Goal: Information Seeking & Learning: Learn about a topic

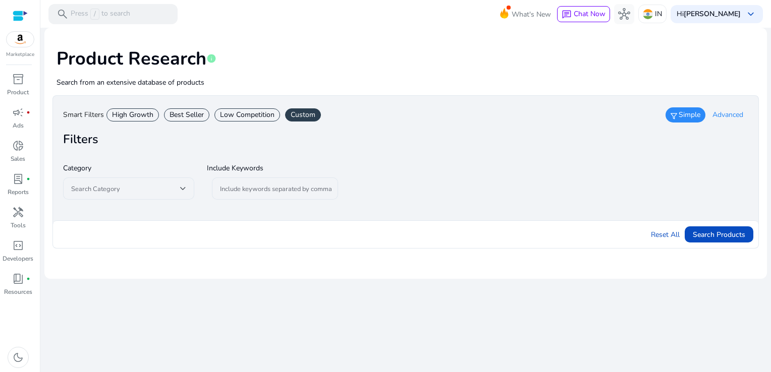
click at [717, 114] on span "Advanced" at bounding box center [728, 115] width 31 height 10
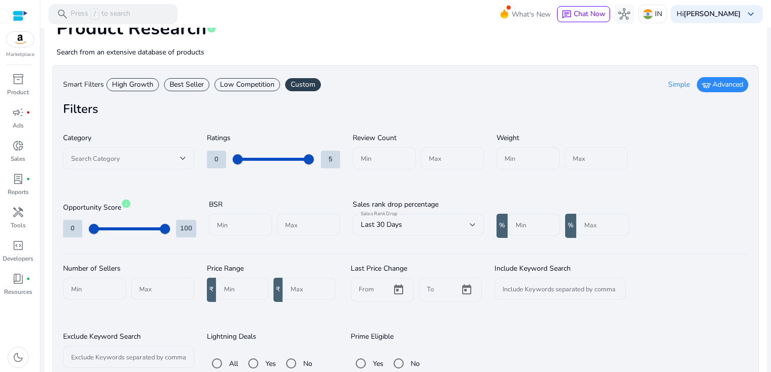
scroll to position [83, 0]
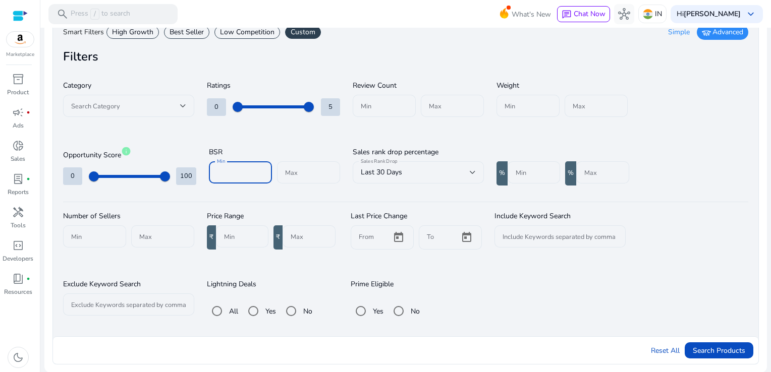
click at [229, 170] on input "Min" at bounding box center [240, 172] width 47 height 11
type input "*****"
click at [284, 172] on div "Max" at bounding box center [308, 172] width 63 height 22
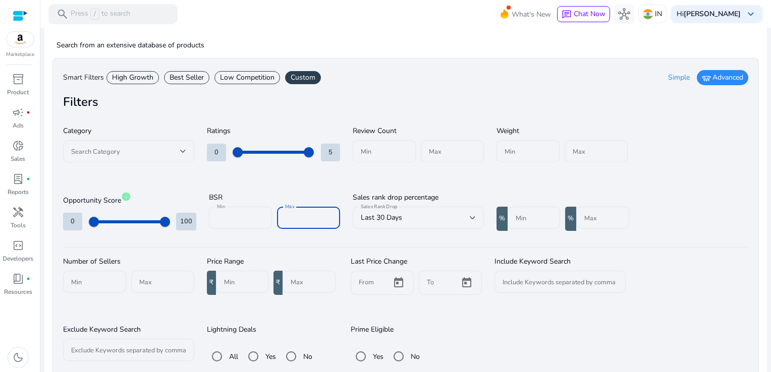
scroll to position [50, 0]
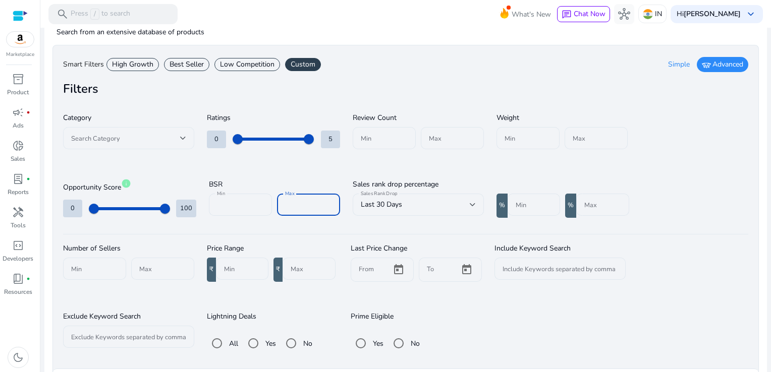
type input "******"
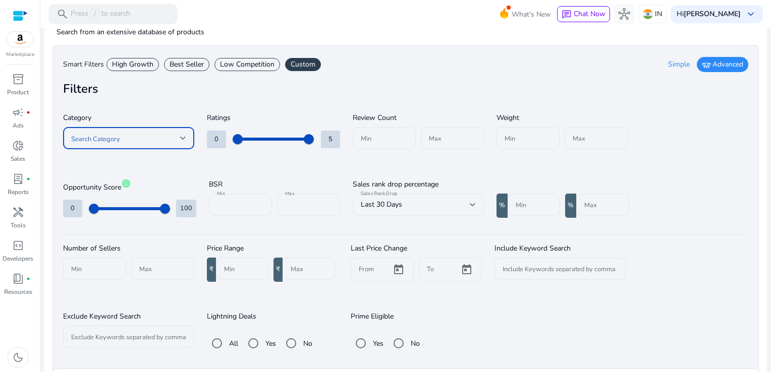
click at [181, 136] on div at bounding box center [183, 138] width 6 height 4
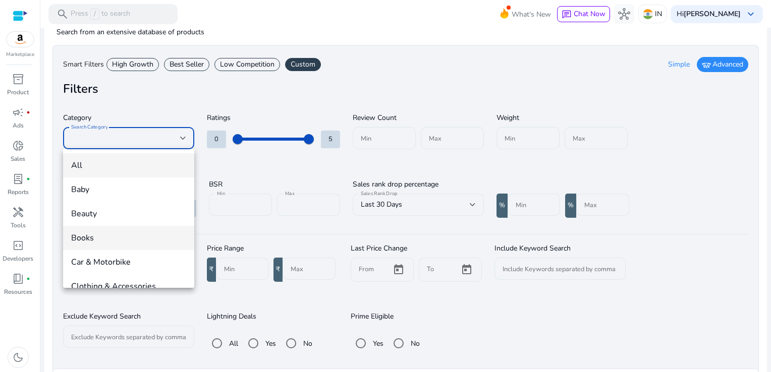
click at [90, 241] on span "Books" at bounding box center [128, 238] width 115 height 11
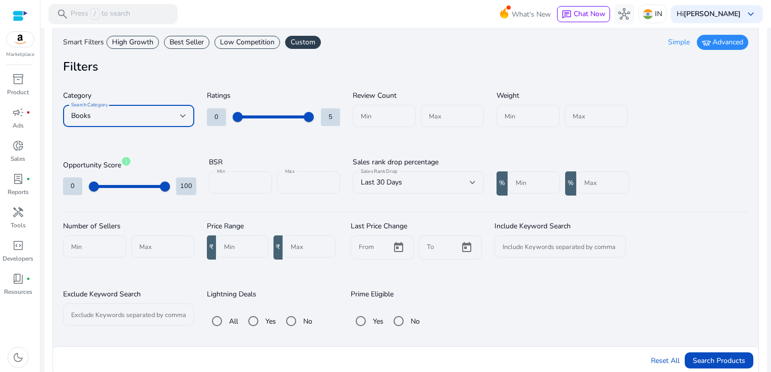
scroll to position [83, 0]
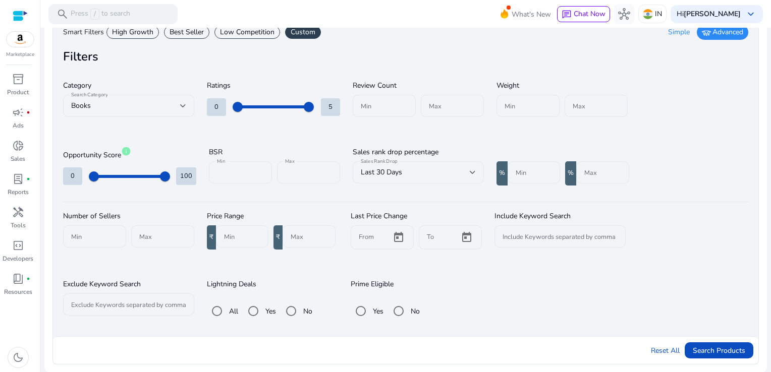
click at [224, 242] on div at bounding box center [242, 237] width 36 height 22
type input "***"
click at [710, 347] on span "Search Products" at bounding box center [719, 351] width 52 height 11
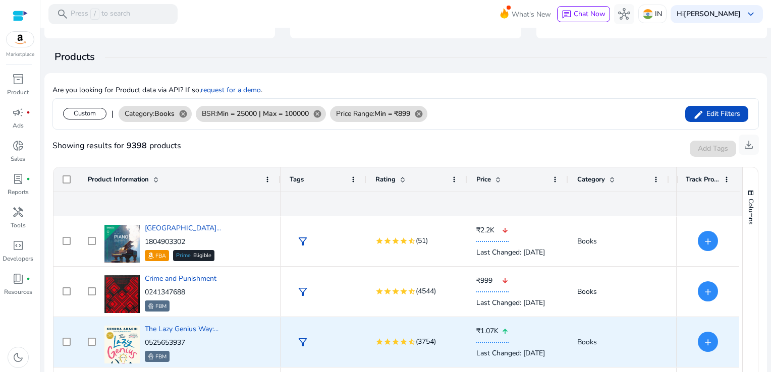
scroll to position [353, 0]
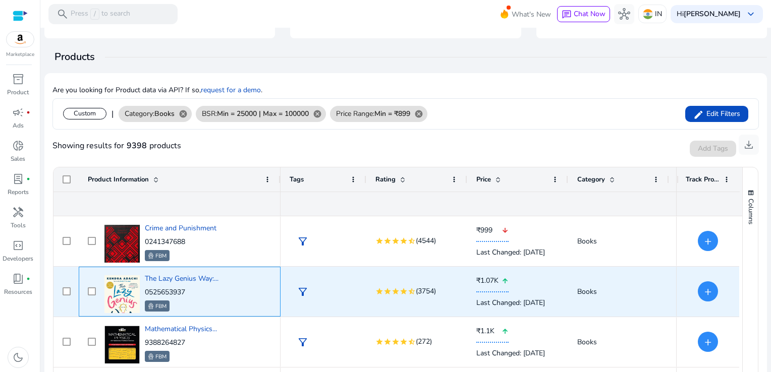
drag, startPoint x: 192, startPoint y: 292, endPoint x: 143, endPoint y: 293, distance: 49.0
click at [143, 293] on div "The Lazy Genius Way:... 0525653937 FBM" at bounding box center [187, 291] width 170 height 43
copy p "0525653937"
click at [200, 292] on p "0525653937" at bounding box center [182, 293] width 74 height 10
drag, startPoint x: 189, startPoint y: 294, endPoint x: 143, endPoint y: 294, distance: 45.4
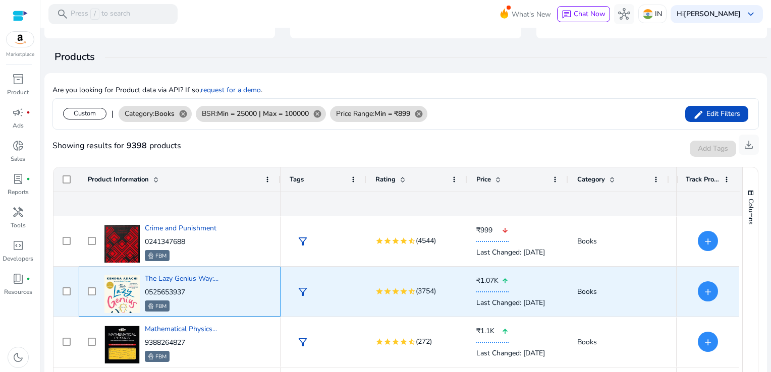
click at [143, 294] on div "The Lazy Genius Way:... 0525653937 FBM" at bounding box center [187, 291] width 170 height 43
drag, startPoint x: 143, startPoint y: 294, endPoint x: 208, endPoint y: 290, distance: 64.7
click at [208, 290] on p "0525653937" at bounding box center [182, 293] width 74 height 10
copy p "0525653937"
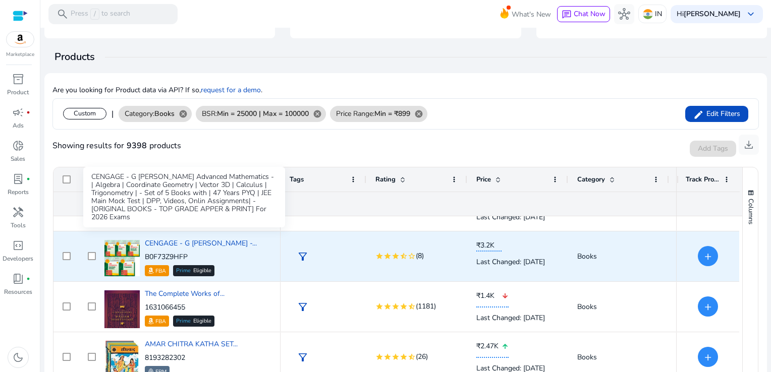
scroll to position [656, 0]
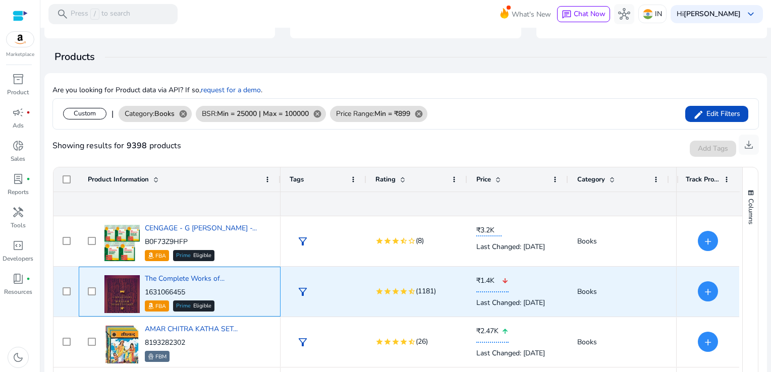
drag, startPoint x: 197, startPoint y: 291, endPoint x: 146, endPoint y: 295, distance: 50.6
click at [146, 295] on p "1631066455" at bounding box center [185, 293] width 80 height 10
copy p "1631066455"
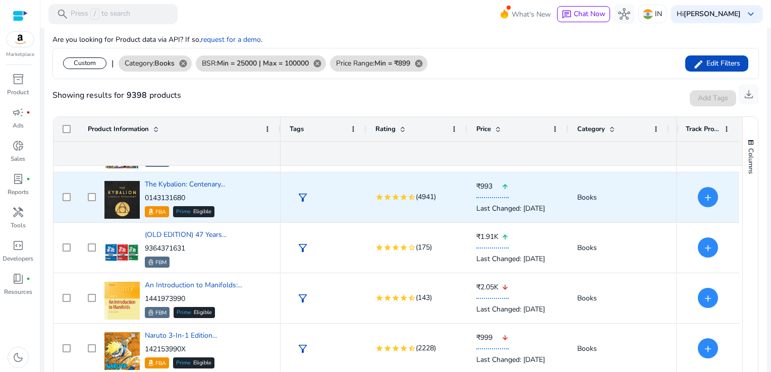
scroll to position [807, 0]
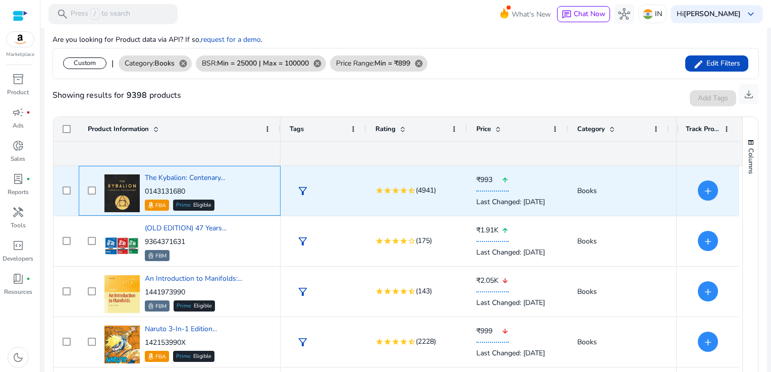
drag, startPoint x: 189, startPoint y: 192, endPoint x: 145, endPoint y: 193, distance: 43.9
click at [145, 193] on p "0143131680" at bounding box center [185, 192] width 80 height 10
copy p "0143131680"
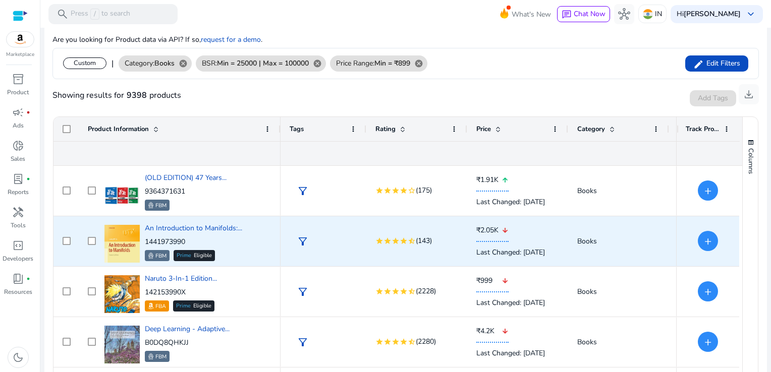
scroll to position [0, 0]
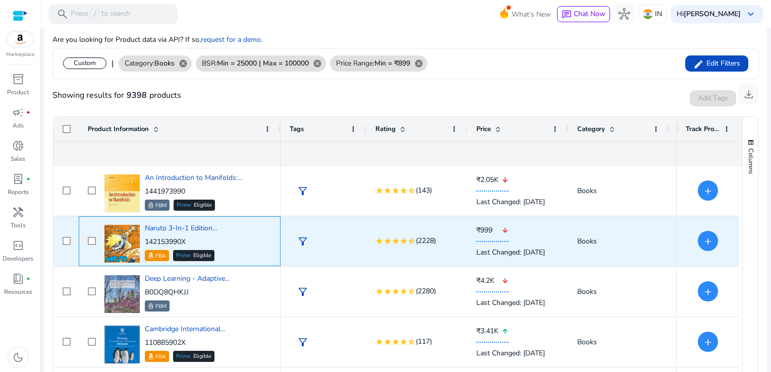
drag, startPoint x: 193, startPoint y: 242, endPoint x: 146, endPoint y: 243, distance: 46.9
click at [146, 243] on p "142153990X" at bounding box center [181, 242] width 72 height 10
copy p "142153990X"
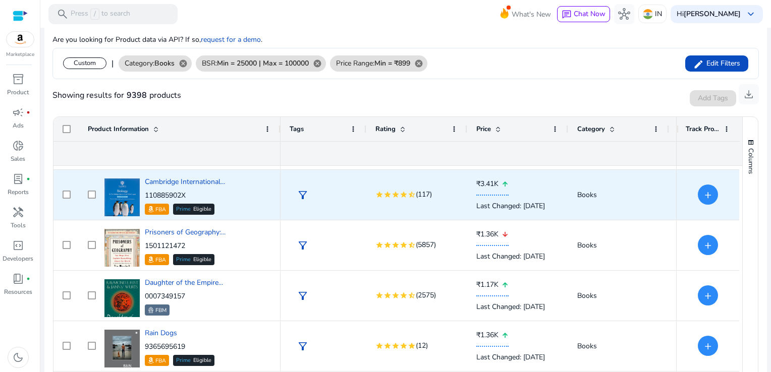
scroll to position [1060, 0]
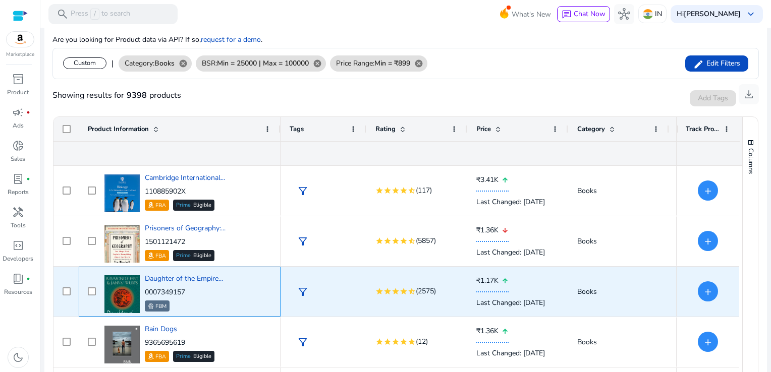
drag, startPoint x: 198, startPoint y: 292, endPoint x: 146, endPoint y: 292, distance: 52.0
click at [146, 292] on p "0007349157" at bounding box center [184, 293] width 78 height 10
copy p "0007349157"
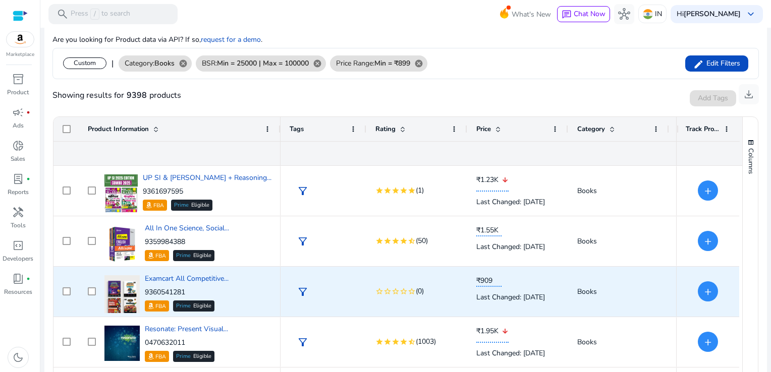
scroll to position [1413, 0]
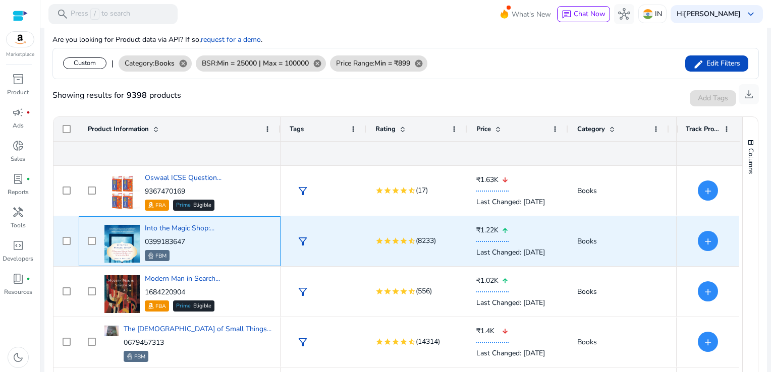
drag, startPoint x: 190, startPoint y: 241, endPoint x: 146, endPoint y: 240, distance: 44.4
click at [146, 240] on p "0399183647" at bounding box center [180, 242] width 70 height 10
copy p "0399183647"
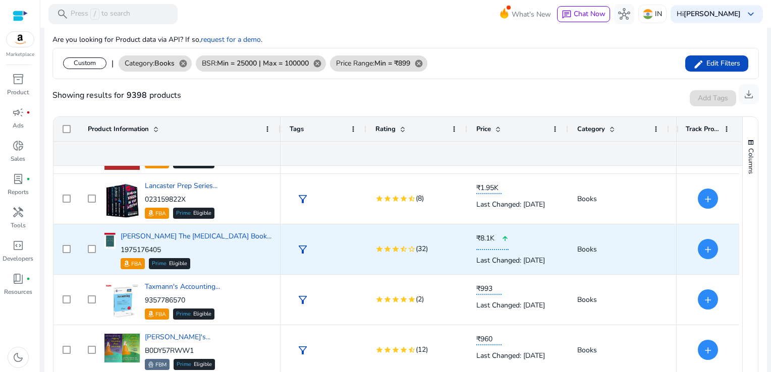
scroll to position [188, 0]
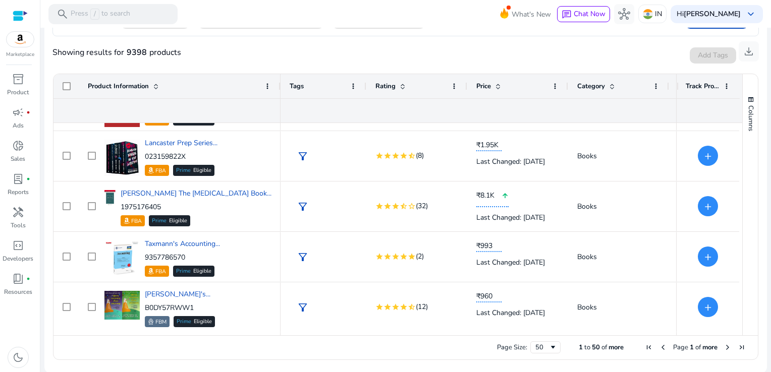
click at [725, 346] on span "Next Page" at bounding box center [728, 348] width 8 height 8
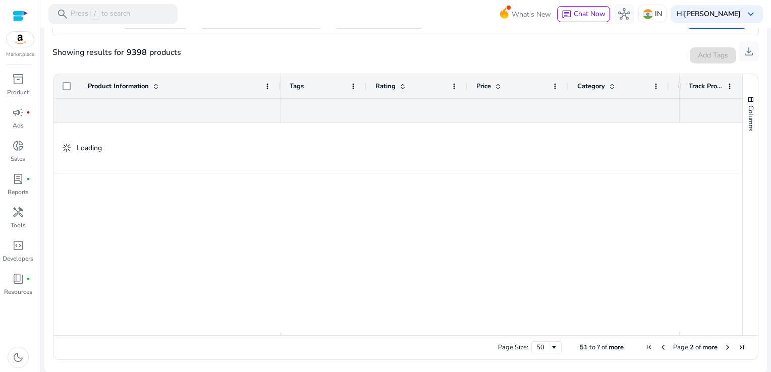
scroll to position [0, 0]
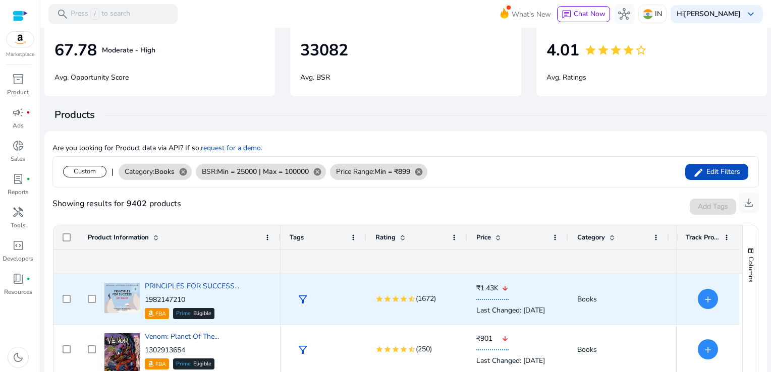
scroll to position [151, 0]
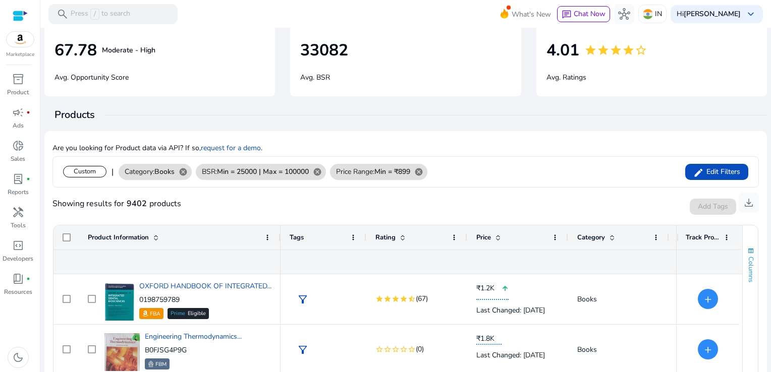
drag, startPoint x: 738, startPoint y: 294, endPoint x: 741, endPoint y: 274, distance: 20.3
click at [742, 274] on div "Columns Product Information Column Labels Rating Price" at bounding box center [750, 356] width 16 height 261
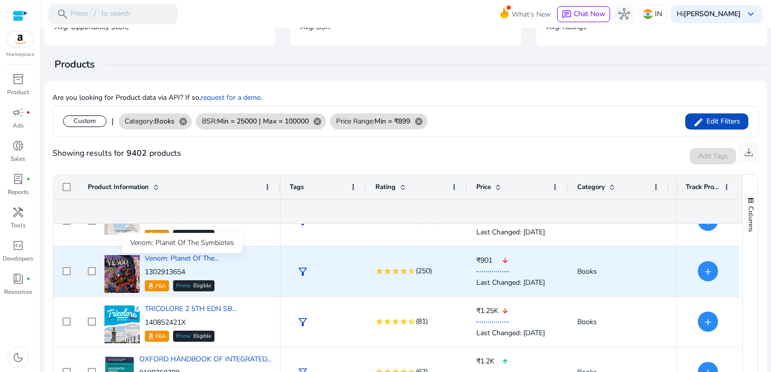
scroll to position [0, 0]
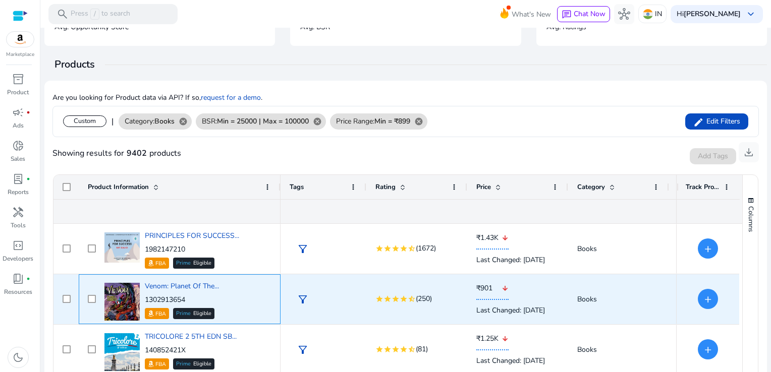
drag, startPoint x: 197, startPoint y: 298, endPoint x: 149, endPoint y: 300, distance: 47.5
click at [149, 300] on p "1302913654" at bounding box center [182, 300] width 74 height 10
drag, startPoint x: 149, startPoint y: 300, endPoint x: 188, endPoint y: 302, distance: 38.4
click at [188, 302] on div "Venom: Planet Of The... 1302913654 FBA Prime Eligible" at bounding box center [187, 299] width 170 height 43
copy p "1302913654"
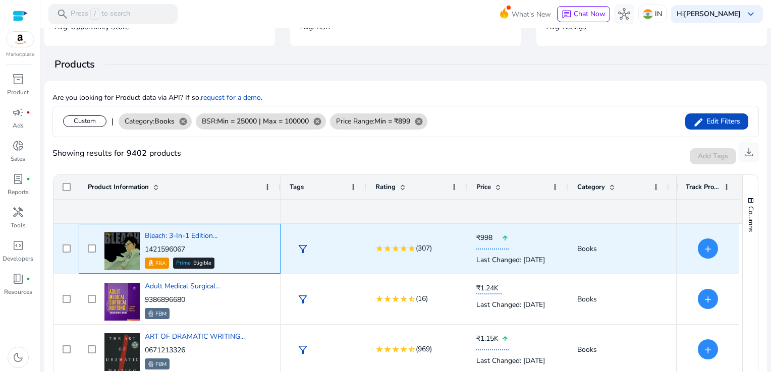
drag, startPoint x: 193, startPoint y: 251, endPoint x: 146, endPoint y: 250, distance: 46.9
click at [146, 250] on p "1421596067" at bounding box center [181, 250] width 73 height 10
copy p "1421596067"
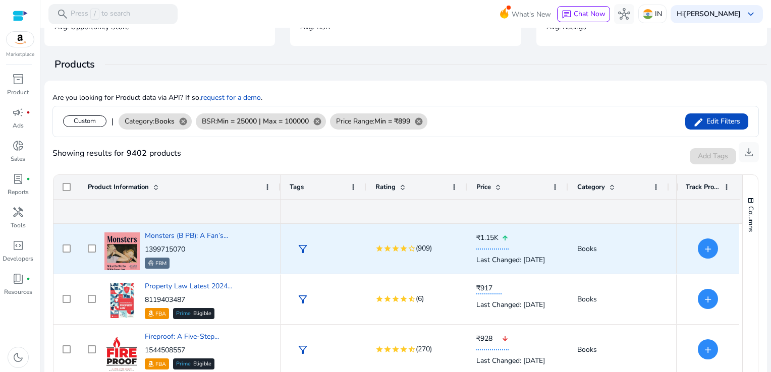
scroll to position [2170, 0]
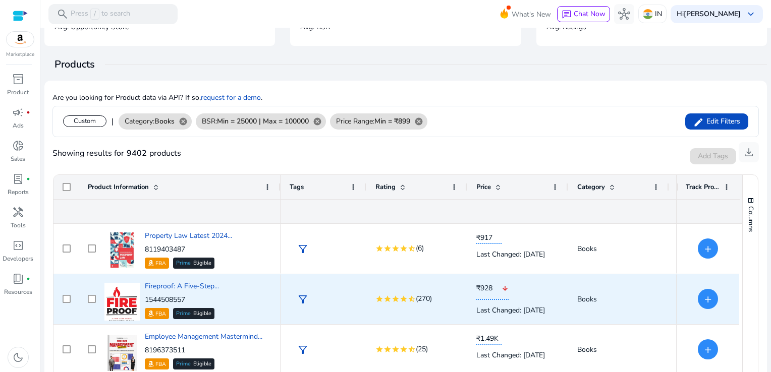
click at [143, 299] on div "Fireproof: A Five-Step... 1544508557 FBA Prime Eligible" at bounding box center [187, 299] width 170 height 43
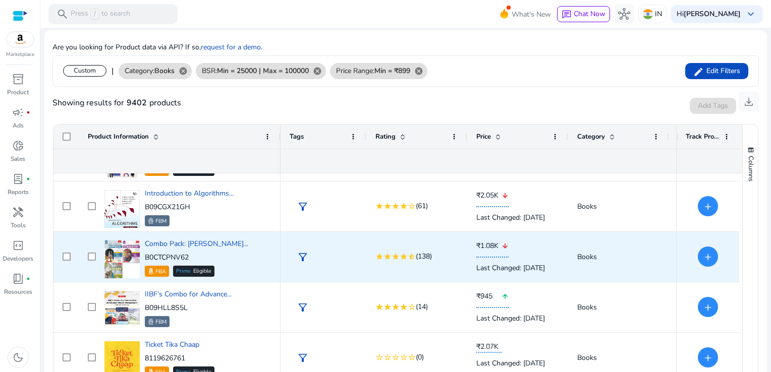
scroll to position [188, 0]
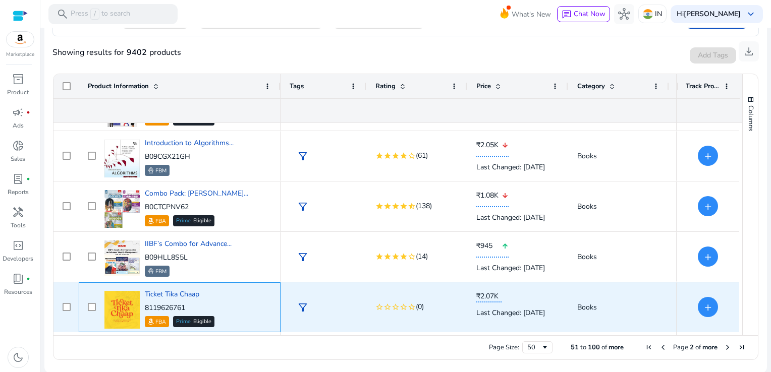
drag, startPoint x: 191, startPoint y: 306, endPoint x: 146, endPoint y: 307, distance: 44.9
click at [146, 307] on p "8119626761" at bounding box center [180, 308] width 70 height 10
copy p "8119626761"
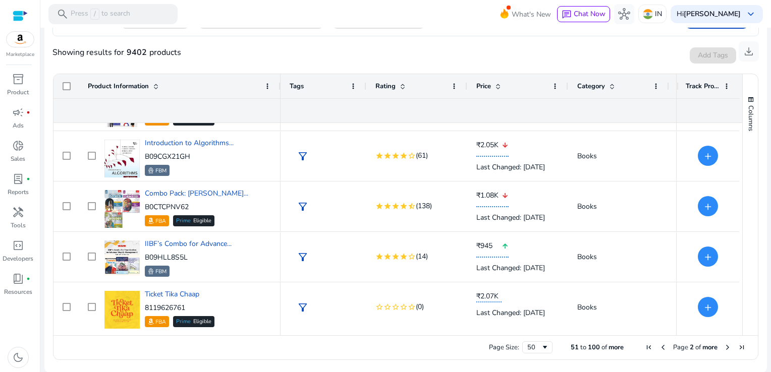
click at [727, 347] on span "Next Page" at bounding box center [728, 348] width 8 height 8
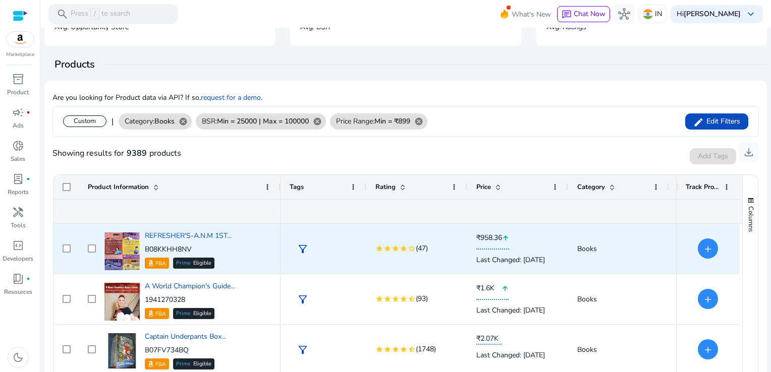
scroll to position [50, 0]
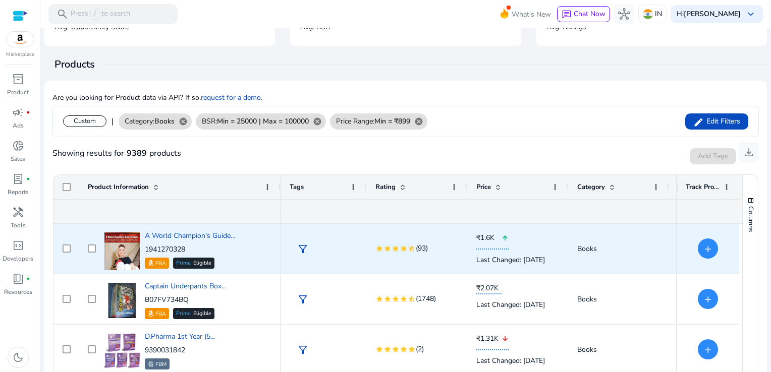
click at [362, 261] on div "filter_alt" at bounding box center [324, 249] width 86 height 50
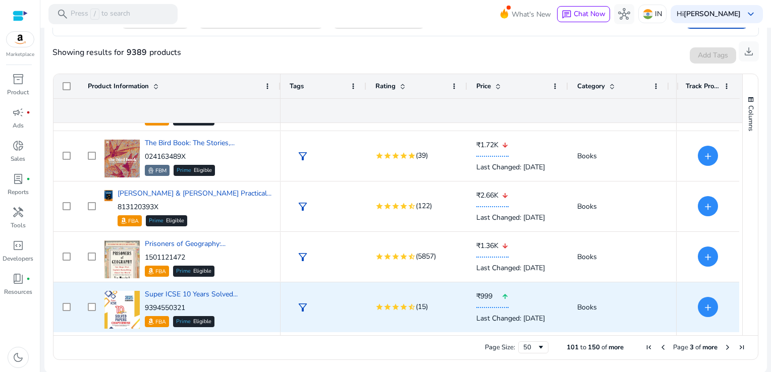
scroll to position [0, 0]
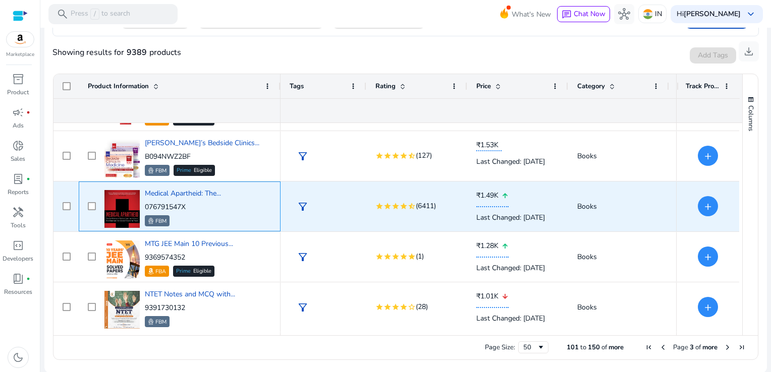
drag, startPoint x: 142, startPoint y: 206, endPoint x: 187, endPoint y: 206, distance: 44.9
click at [187, 206] on div "Medical Apartheid: The... 076791547X FBM" at bounding box center [187, 206] width 170 height 43
drag, startPoint x: 187, startPoint y: 206, endPoint x: 196, endPoint y: 207, distance: 9.1
click at [196, 207] on p "076791547X" at bounding box center [183, 207] width 76 height 10
click at [193, 205] on p "076791547X" at bounding box center [183, 207] width 76 height 10
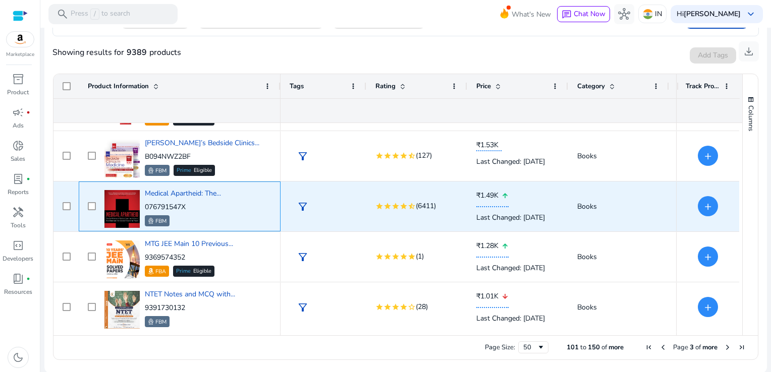
drag, startPoint x: 192, startPoint y: 204, endPoint x: 145, endPoint y: 208, distance: 47.6
click at [145, 208] on p "076791547X" at bounding box center [183, 207] width 76 height 10
copy p "076791547X"
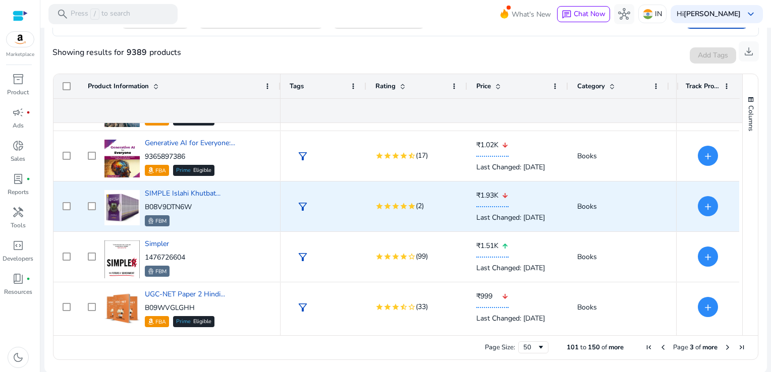
scroll to position [1355, 0]
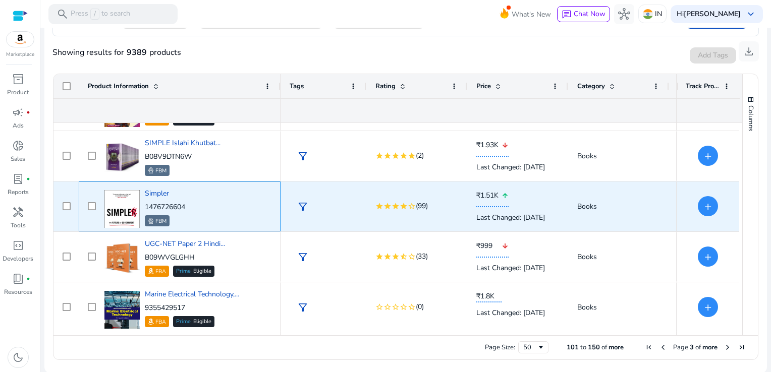
drag, startPoint x: 190, startPoint y: 205, endPoint x: 146, endPoint y: 207, distance: 43.4
click at [146, 207] on div "Simpler 1476726604 FBM" at bounding box center [187, 206] width 170 height 43
copy p "1476726604"
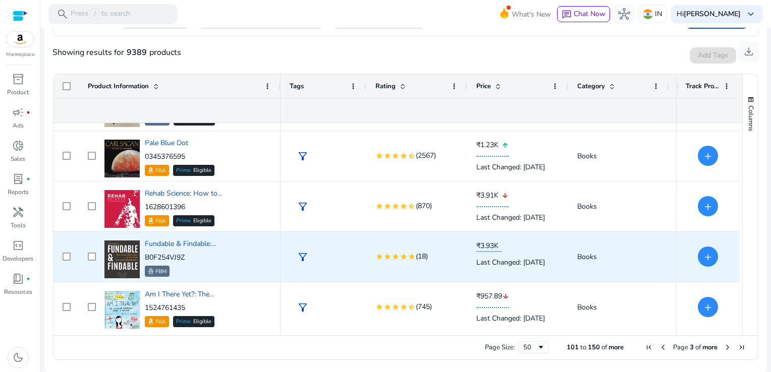
scroll to position [1758, 0]
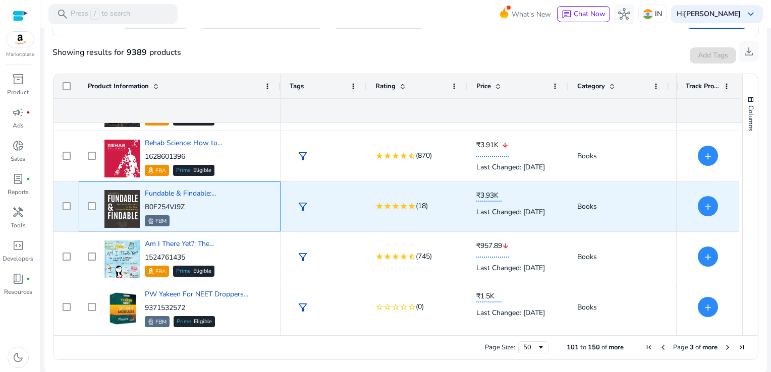
drag, startPoint x: 189, startPoint y: 205, endPoint x: 146, endPoint y: 207, distance: 42.9
click at [146, 207] on p "B0F254VJ9Z" at bounding box center [180, 207] width 71 height 10
copy p "B0F254VJ9Z"
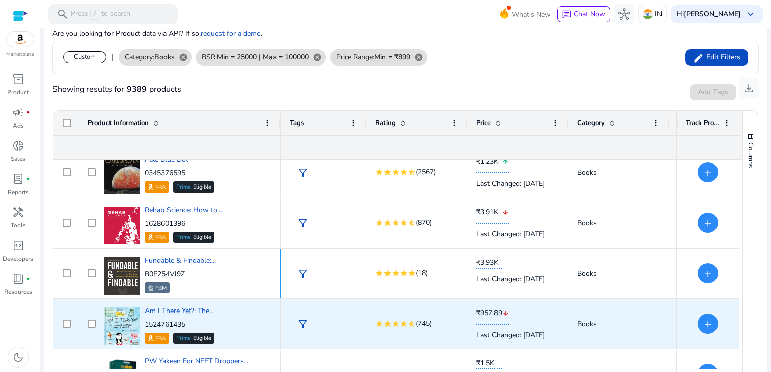
scroll to position [1809, 0]
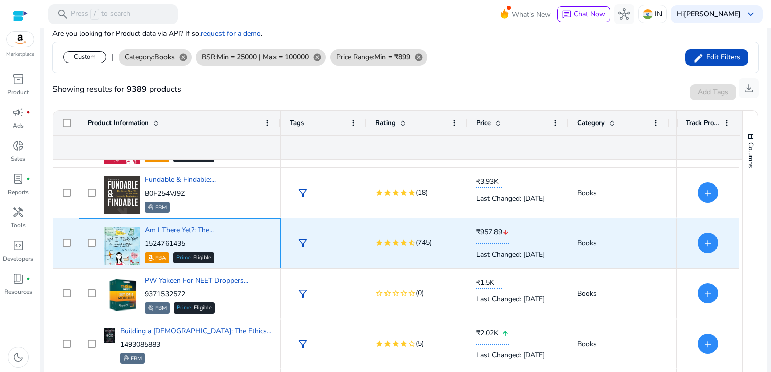
drag, startPoint x: 190, startPoint y: 243, endPoint x: 144, endPoint y: 245, distance: 45.9
click at [145, 245] on p "1524761435" at bounding box center [180, 244] width 70 height 10
copy p "1524761435"
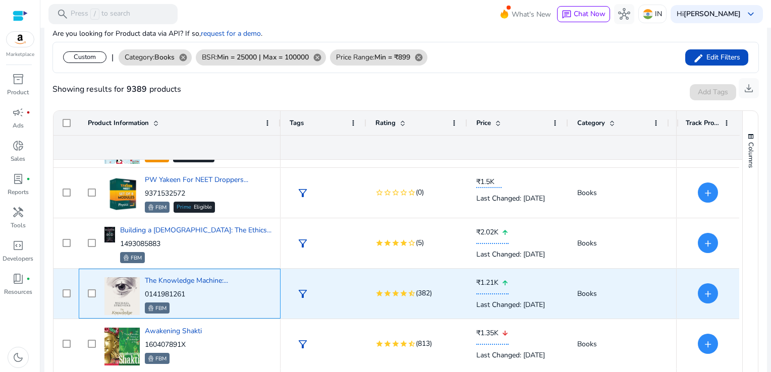
drag, startPoint x: 193, startPoint y: 293, endPoint x: 145, endPoint y: 293, distance: 48.4
click at [145, 293] on p "0141981261" at bounding box center [186, 295] width 83 height 10
copy p "0141981261"
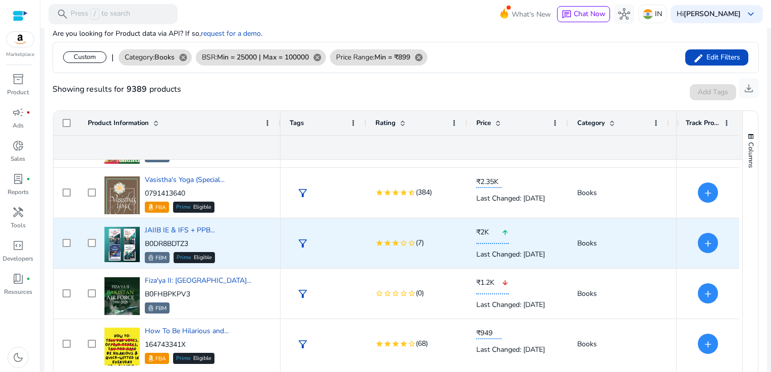
scroll to position [2162, 0]
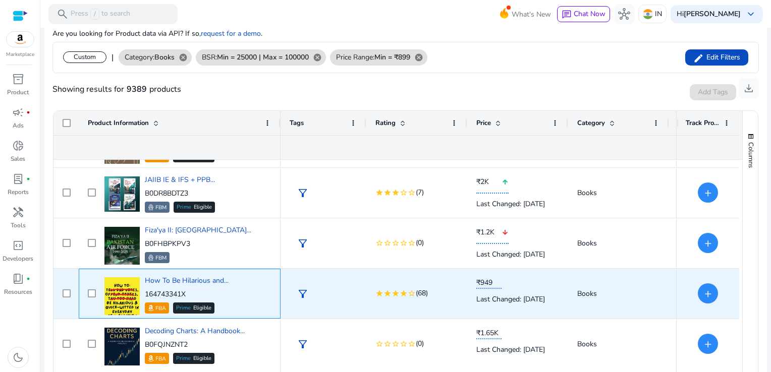
drag, startPoint x: 194, startPoint y: 293, endPoint x: 146, endPoint y: 294, distance: 47.9
click at [146, 294] on p "164743341X" at bounding box center [187, 295] width 84 height 10
copy p "164743341X"
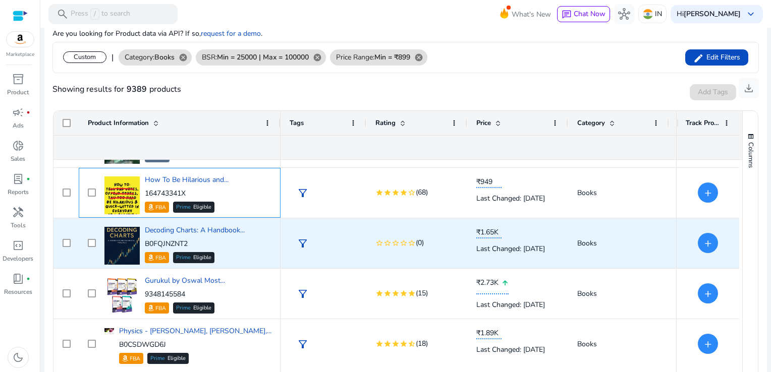
scroll to position [2301, 0]
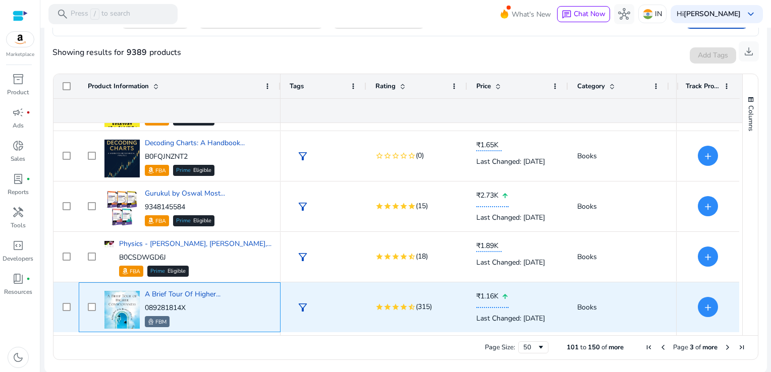
drag, startPoint x: 191, startPoint y: 308, endPoint x: 159, endPoint y: 302, distance: 32.4
click at [159, 302] on div "A Brief Tour Of Higher... 089281814X FBM" at bounding box center [183, 309] width 76 height 38
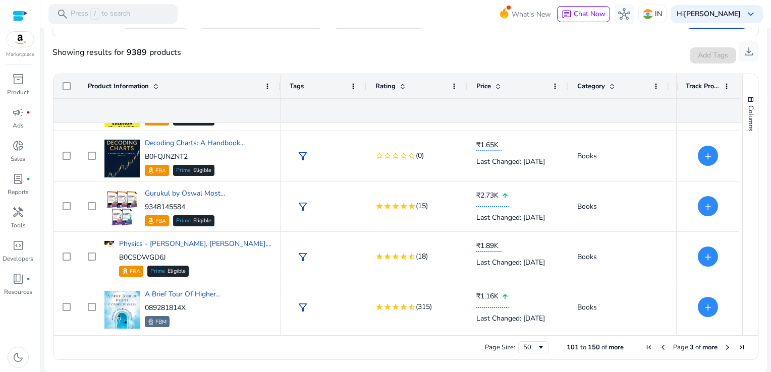
click at [724, 345] on span "Next Page" at bounding box center [728, 348] width 8 height 8
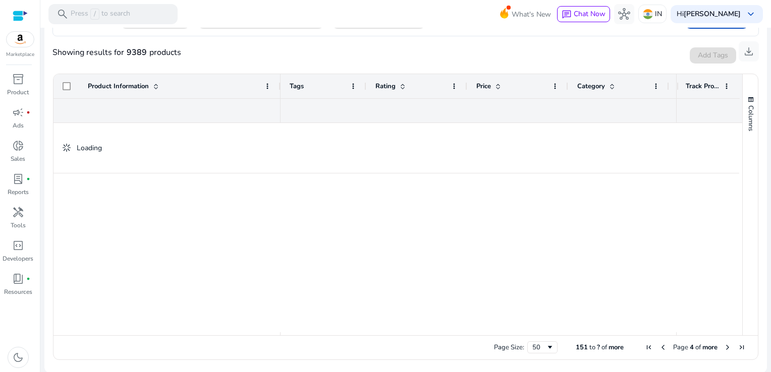
scroll to position [0, 0]
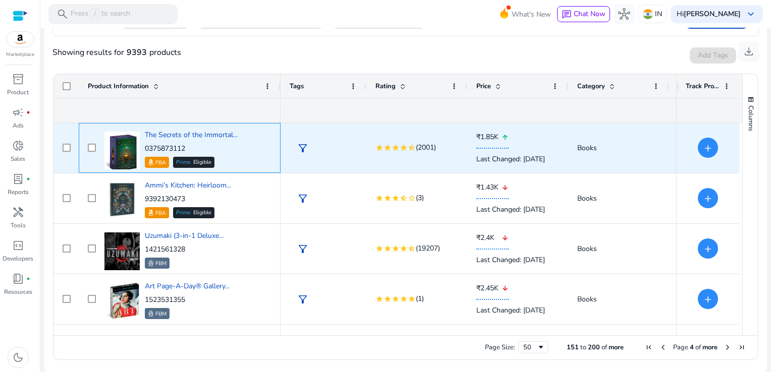
drag, startPoint x: 188, startPoint y: 145, endPoint x: 146, endPoint y: 146, distance: 41.4
click at [146, 146] on p "0375873112" at bounding box center [191, 149] width 93 height 10
copy p "0375873112"
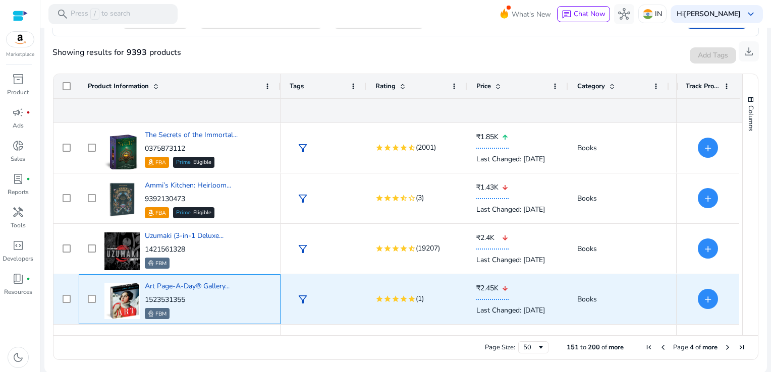
drag, startPoint x: 191, startPoint y: 299, endPoint x: 143, endPoint y: 299, distance: 47.9
click at [143, 299] on div "Art Page-A-Day® Gallery... 1523531355 FBM" at bounding box center [187, 299] width 170 height 43
copy p "1523531355"
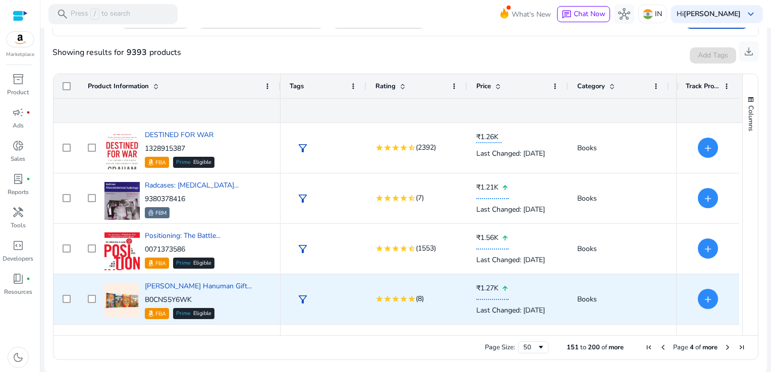
scroll to position [522, 0]
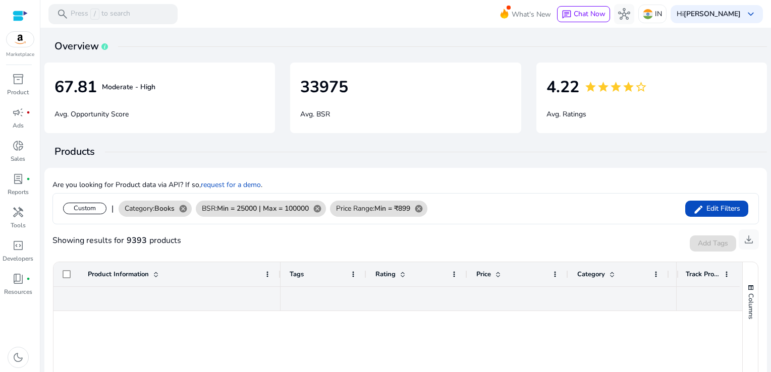
scroll to position [2313, 0]
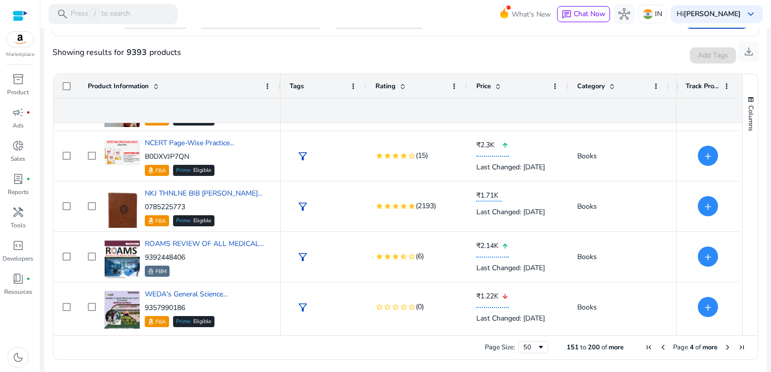
click at [726, 346] on span "Next Page" at bounding box center [728, 348] width 8 height 8
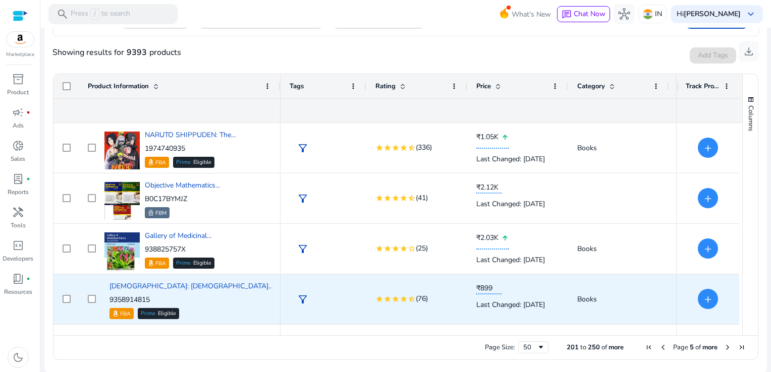
scroll to position [0, 0]
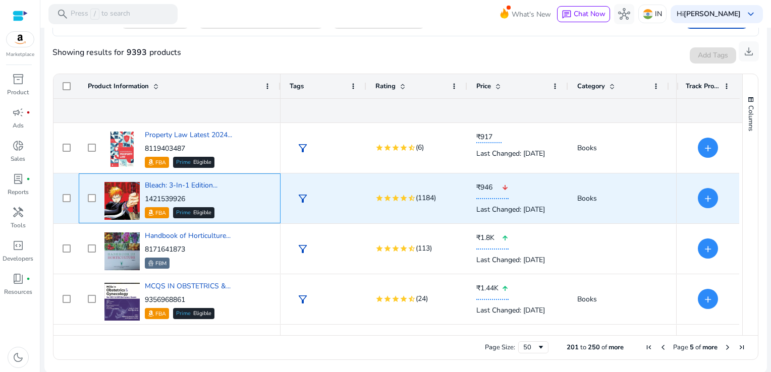
drag, startPoint x: 190, startPoint y: 198, endPoint x: 145, endPoint y: 199, distance: 45.4
click at [145, 199] on p "1421539926" at bounding box center [181, 199] width 73 height 10
copy p "1421539926"
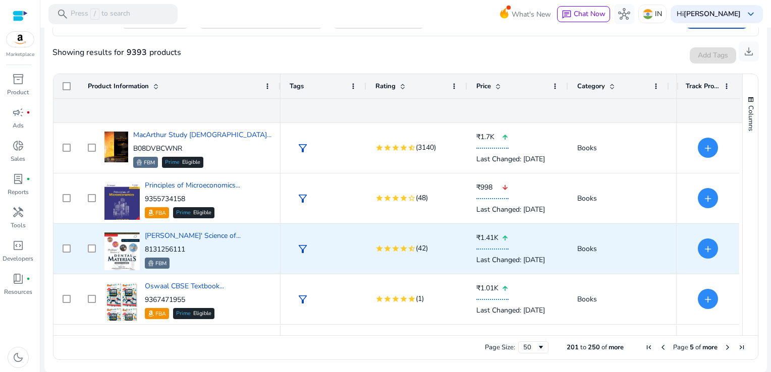
scroll to position [2120, 0]
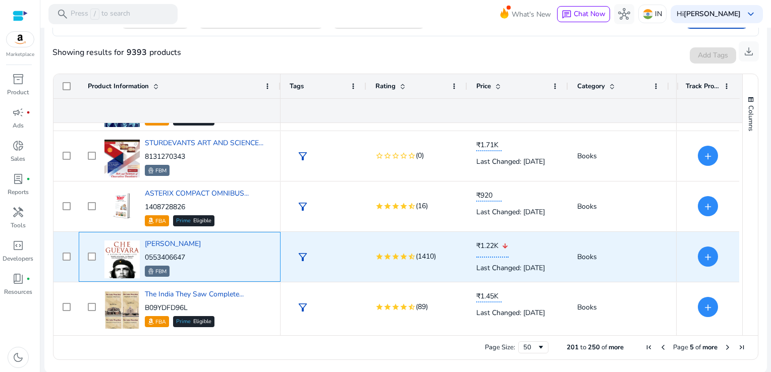
drag, startPoint x: 193, startPoint y: 256, endPoint x: 142, endPoint y: 253, distance: 51.1
click at [142, 253] on div "Che Guevara 0553406647 FBM" at bounding box center [187, 257] width 170 height 43
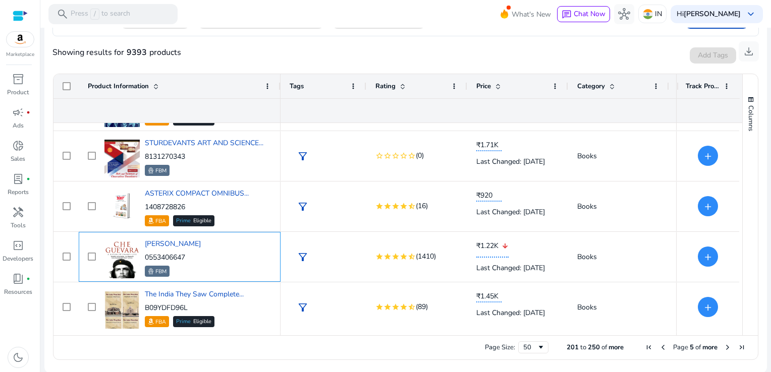
drag, startPoint x: 142, startPoint y: 253, endPoint x: 215, endPoint y: 265, distance: 74.3
click at [215, 265] on div "Che Guevara 0553406647 FBM" at bounding box center [187, 257] width 170 height 43
click at [725, 348] on span "Next Page" at bounding box center [728, 348] width 8 height 8
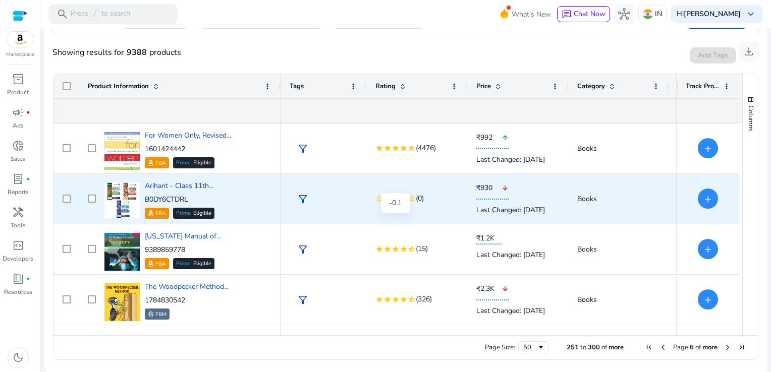
scroll to position [202, 0]
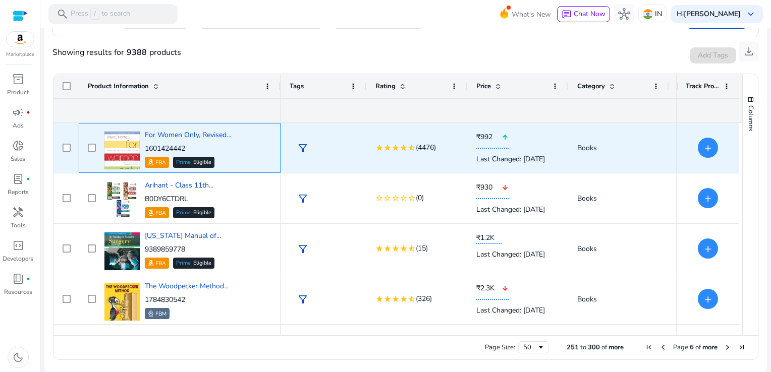
drag, startPoint x: 186, startPoint y: 146, endPoint x: 146, endPoint y: 149, distance: 40.5
click at [146, 149] on p "1601424442" at bounding box center [188, 149] width 86 height 10
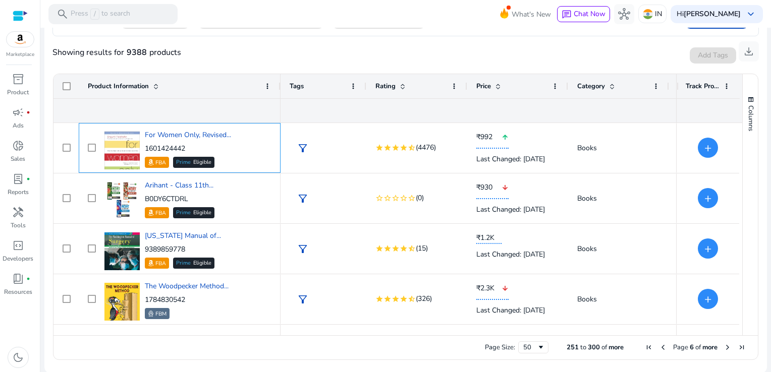
copy p "1601424442"
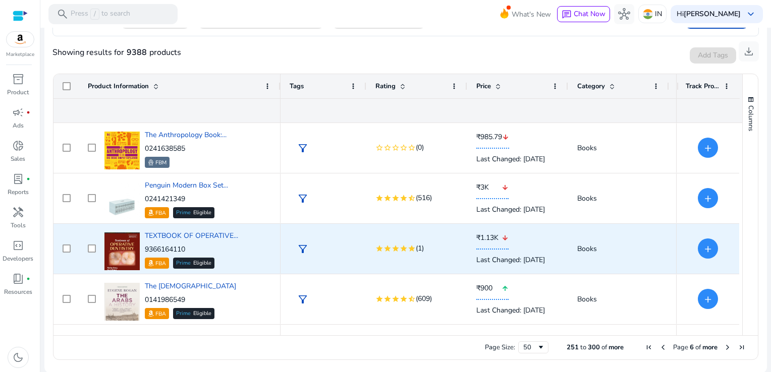
scroll to position [555, 0]
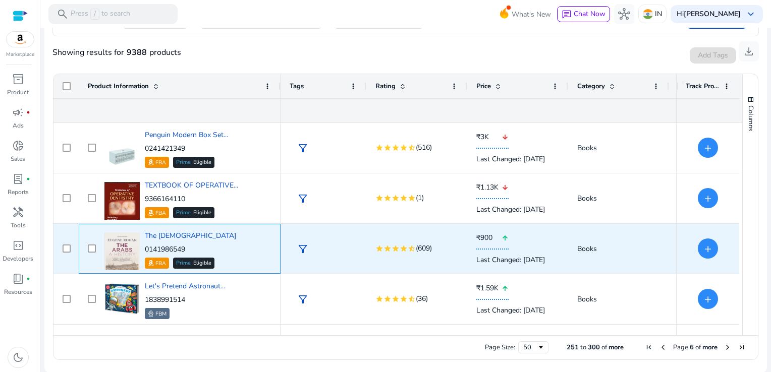
drag, startPoint x: 190, startPoint y: 249, endPoint x: 145, endPoint y: 251, distance: 44.4
click at [145, 251] on p "0141986549" at bounding box center [190, 250] width 91 height 10
copy p "0141986549"
click at [230, 237] on div "The Arabs 0141986549 FBA Prime Eligible" at bounding box center [187, 249] width 170 height 43
drag, startPoint x: 188, startPoint y: 247, endPoint x: 146, endPoint y: 249, distance: 41.9
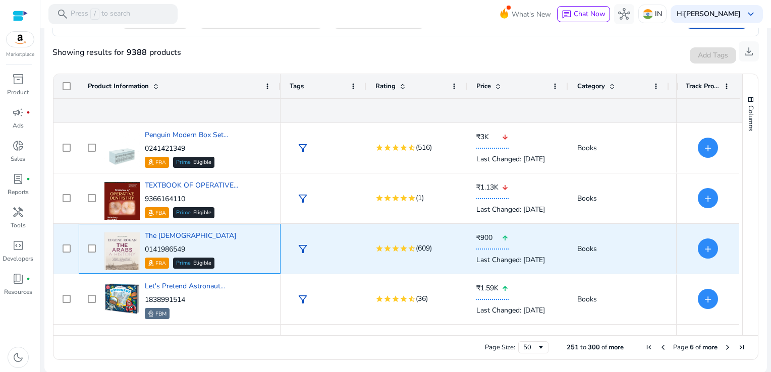
click at [146, 249] on p "0141986549" at bounding box center [190, 250] width 91 height 10
copy p "0141986549"
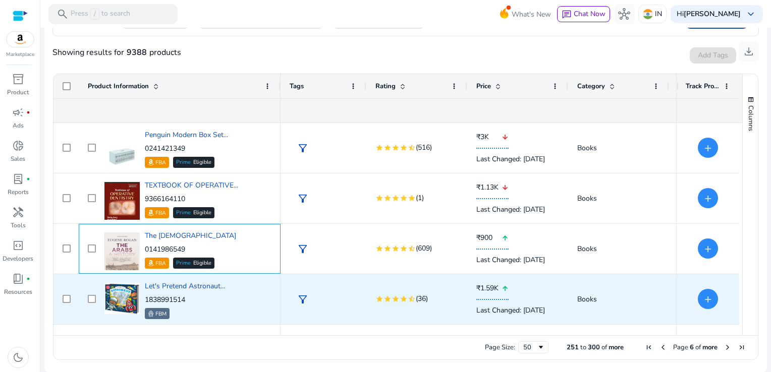
scroll to position [606, 0]
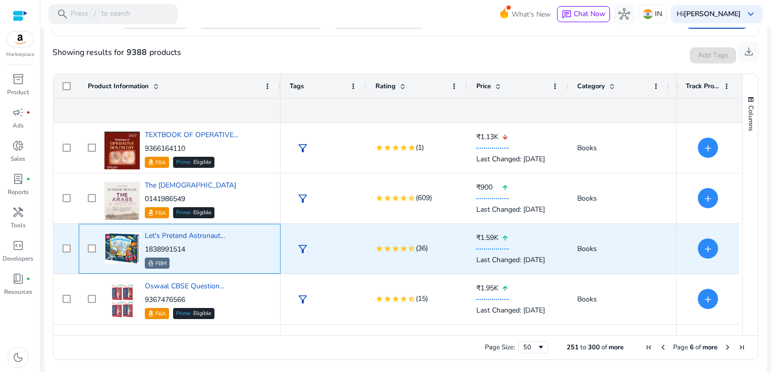
drag, startPoint x: 190, startPoint y: 249, endPoint x: 145, endPoint y: 247, distance: 44.9
click at [145, 247] on p "1838991514" at bounding box center [185, 250] width 80 height 10
copy p "1838991514"
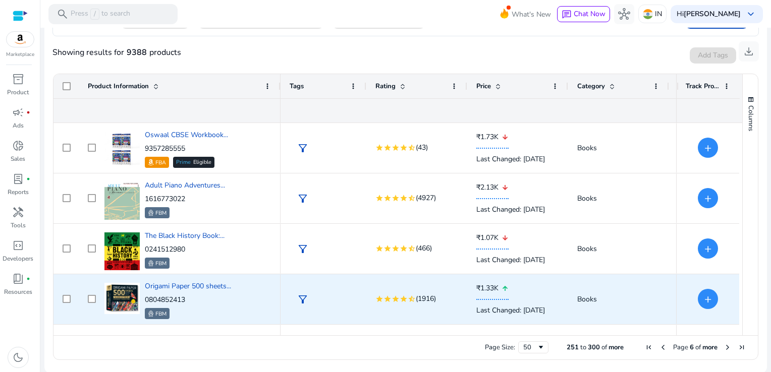
scroll to position [858, 0]
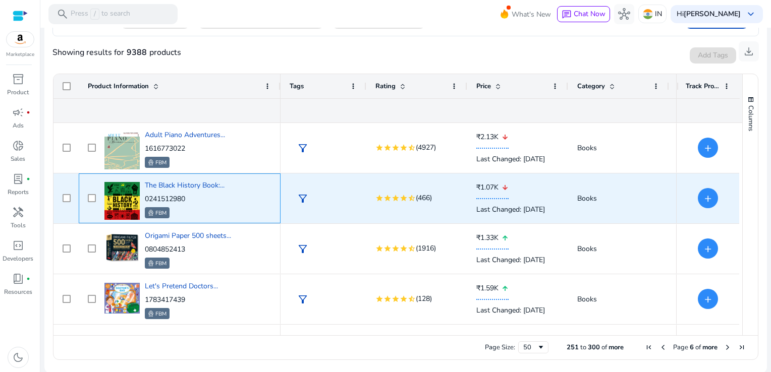
drag, startPoint x: 195, startPoint y: 198, endPoint x: 145, endPoint y: 201, distance: 49.5
click at [145, 201] on p "0241512980" at bounding box center [185, 199] width 80 height 10
copy p "0241512980"
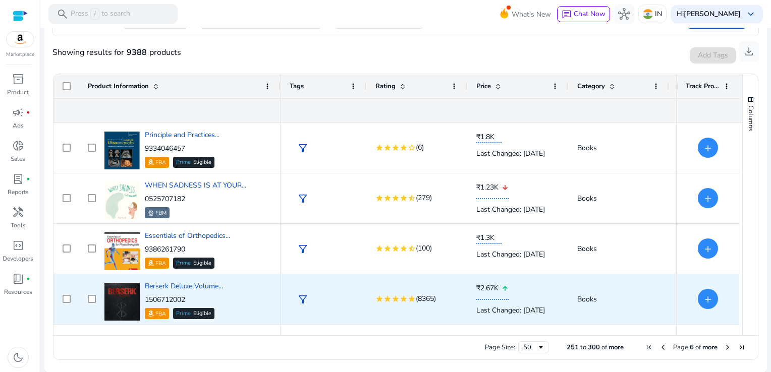
scroll to position [1161, 0]
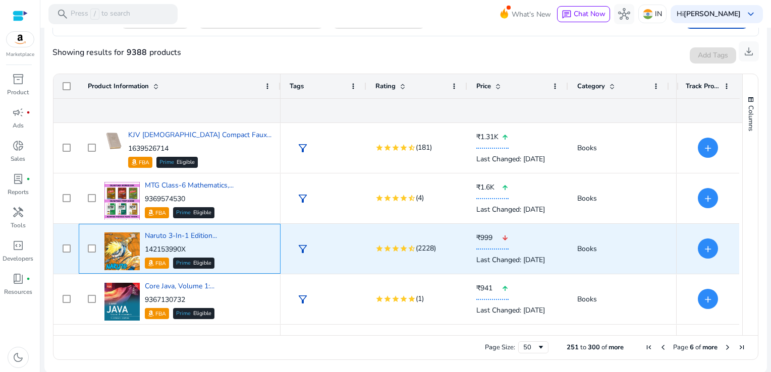
drag, startPoint x: 190, startPoint y: 249, endPoint x: 144, endPoint y: 250, distance: 45.9
click at [144, 250] on div "Naruto 3-In-1 Edition... 142153990X FBA Prime Eligible" at bounding box center [187, 249] width 170 height 43
copy p "142153990X"
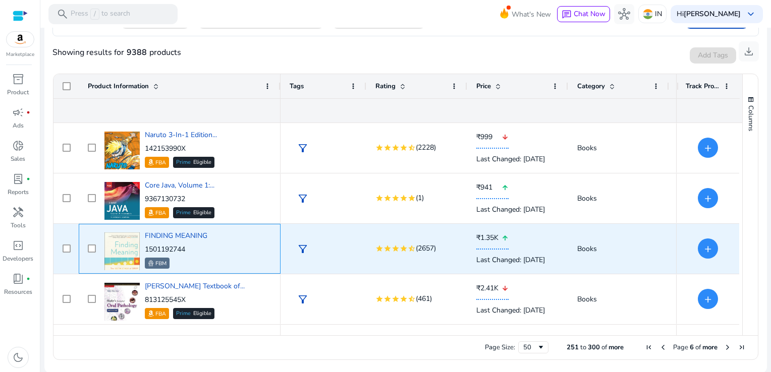
drag, startPoint x: 176, startPoint y: 249, endPoint x: 145, endPoint y: 248, distance: 30.3
click at [145, 248] on p "1501192744" at bounding box center [176, 250] width 63 height 10
copy p "1501192744"
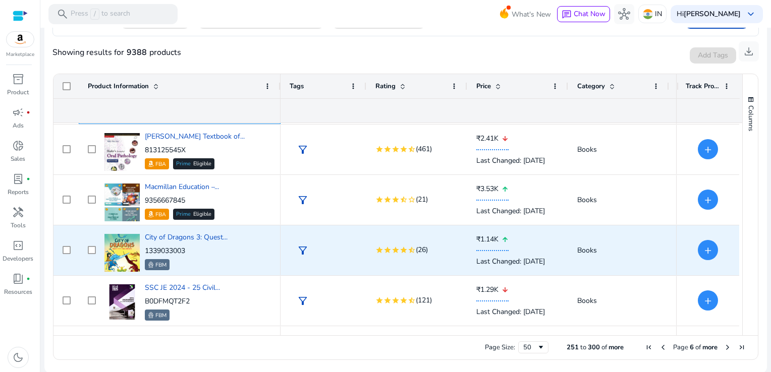
scroll to position [1766, 0]
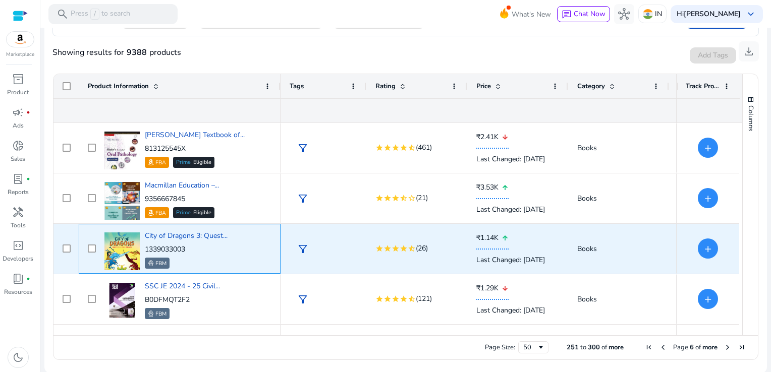
drag, startPoint x: 194, startPoint y: 247, endPoint x: 146, endPoint y: 247, distance: 47.9
click at [146, 247] on p "1339033003" at bounding box center [186, 250] width 83 height 10
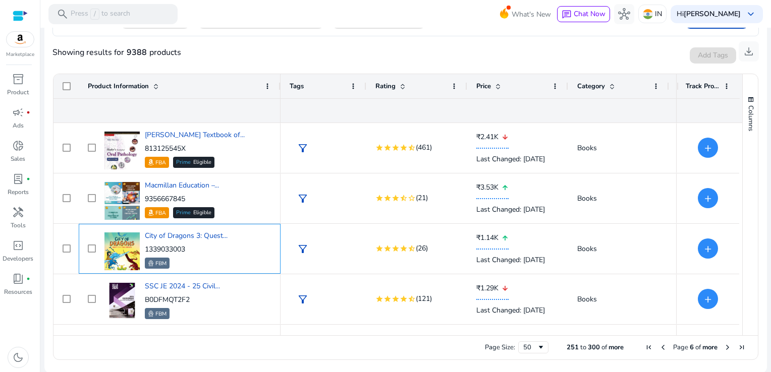
copy p "1339033003"
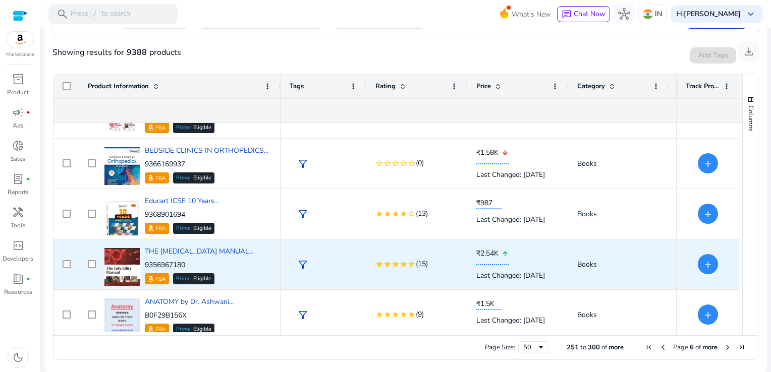
scroll to position [2313, 0]
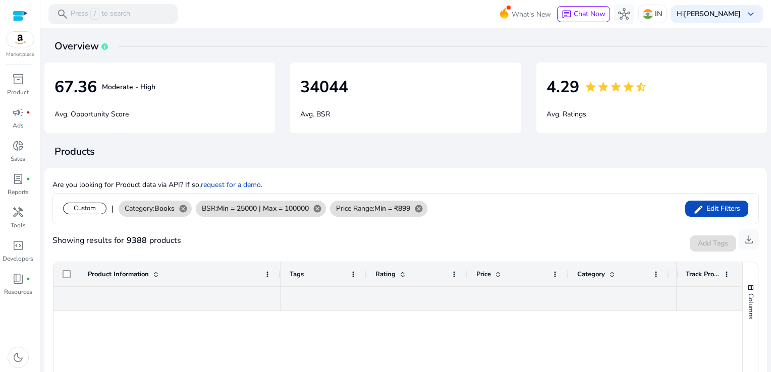
scroll to position [2313, 0]
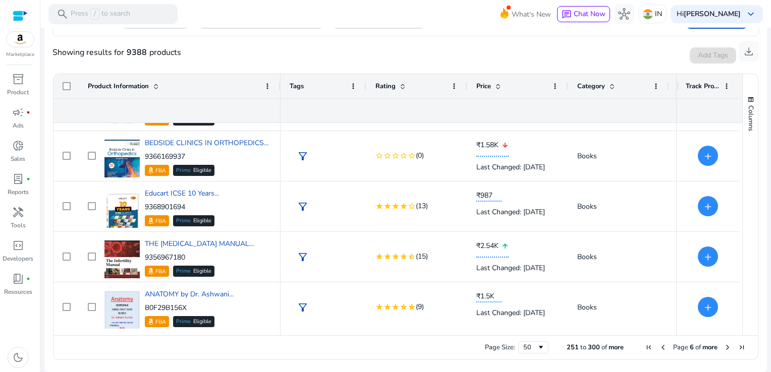
click at [726, 347] on span "Next Page" at bounding box center [728, 348] width 8 height 8
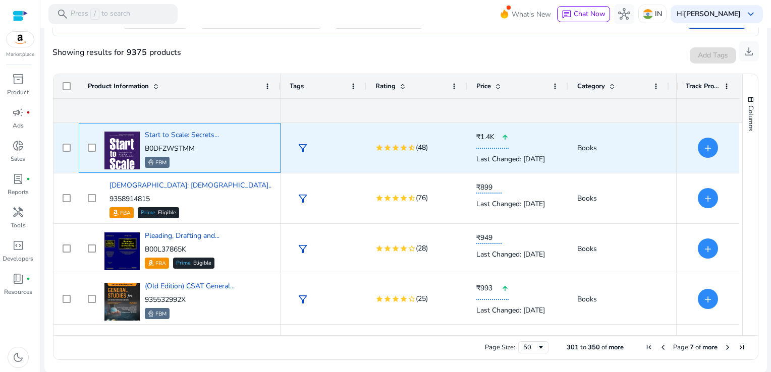
drag, startPoint x: 197, startPoint y: 148, endPoint x: 144, endPoint y: 148, distance: 52.5
click at [145, 148] on p "B0DFZWSTMM" at bounding box center [182, 149] width 74 height 10
copy p "B0DFZWSTMM"
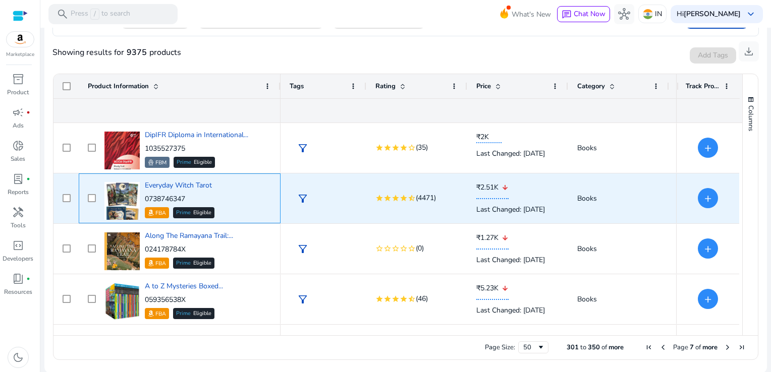
drag, startPoint x: 188, startPoint y: 197, endPoint x: 146, endPoint y: 201, distance: 41.6
click at [146, 201] on p "0738746347" at bounding box center [180, 199] width 70 height 10
copy p "0738746347"
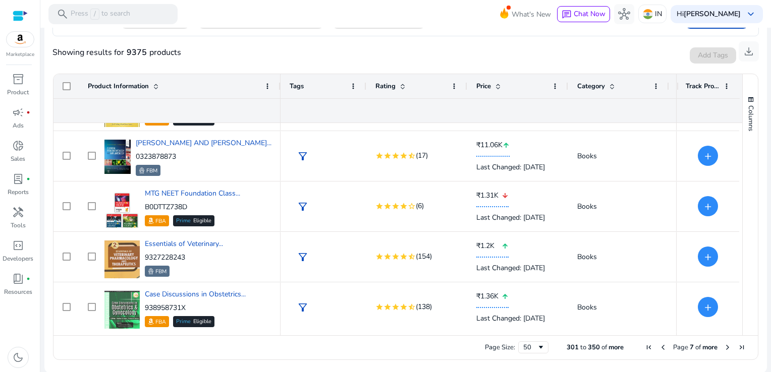
click at [727, 344] on span "Next Page" at bounding box center [728, 348] width 8 height 8
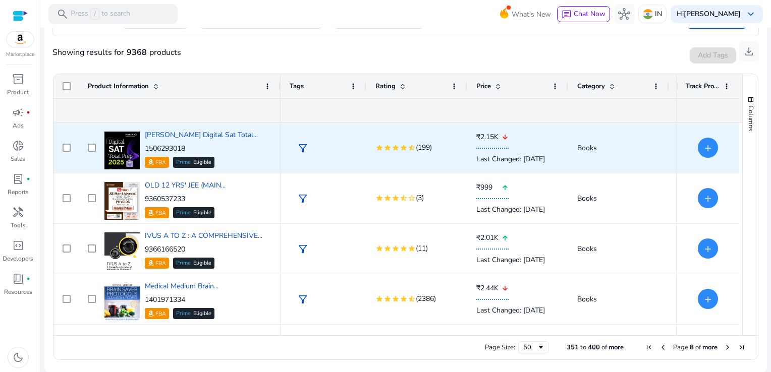
scroll to position [50, 0]
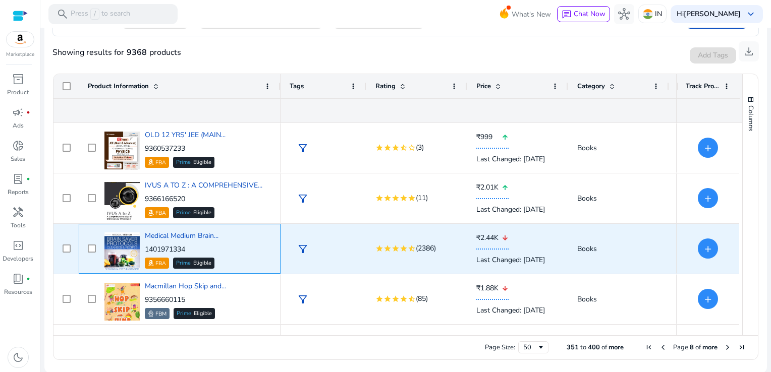
drag, startPoint x: 192, startPoint y: 250, endPoint x: 145, endPoint y: 251, distance: 47.5
click at [145, 251] on p "1401971334" at bounding box center [182, 250] width 74 height 10
copy p "1401971334"
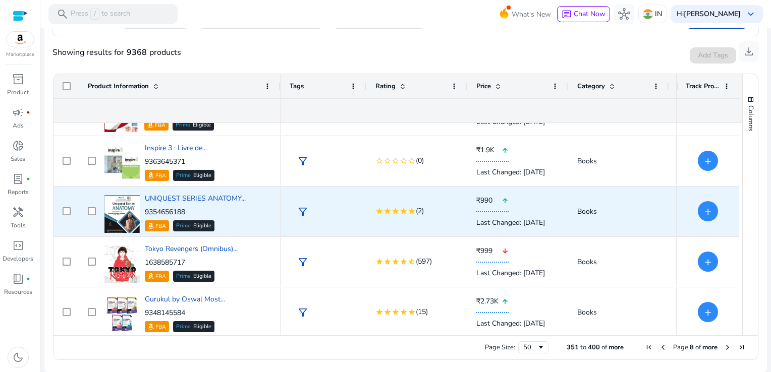
scroll to position [454, 0]
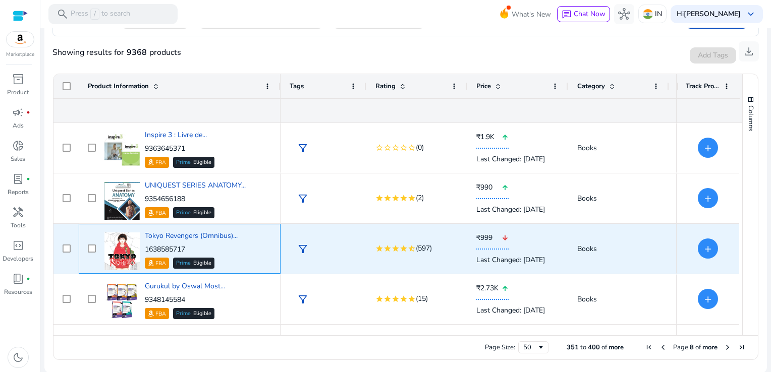
drag, startPoint x: 194, startPoint y: 249, endPoint x: 145, endPoint y: 249, distance: 49.0
click at [145, 249] on p "1638585717" at bounding box center [191, 250] width 93 height 10
copy p "1638585717"
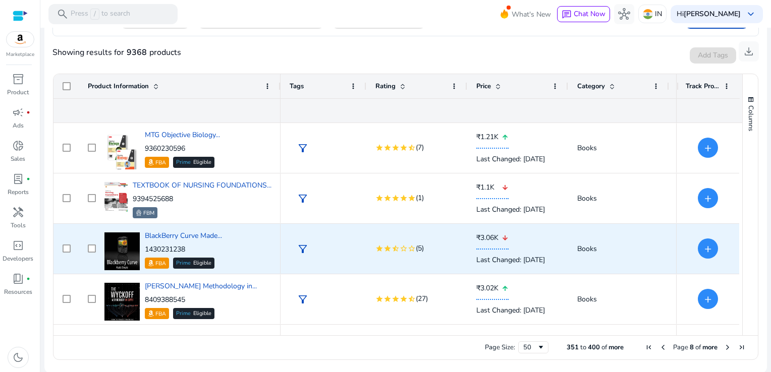
scroll to position [694, 0]
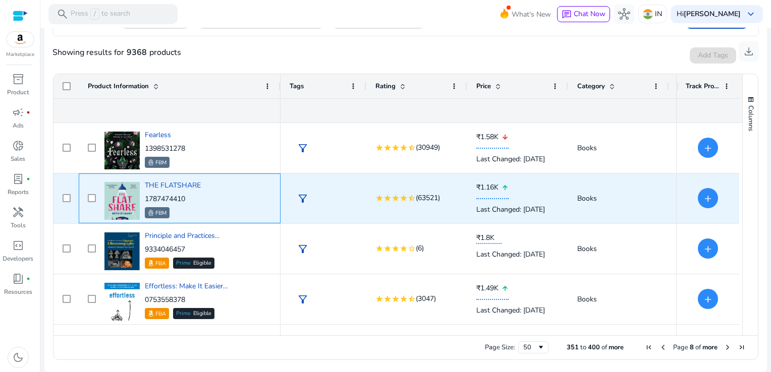
drag, startPoint x: 190, startPoint y: 198, endPoint x: 145, endPoint y: 199, distance: 44.4
click at [145, 199] on p "1787474410" at bounding box center [173, 199] width 56 height 10
copy p "1787474410"
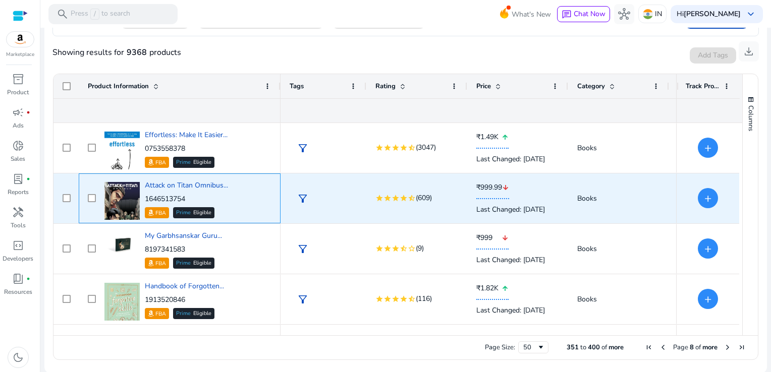
drag, startPoint x: 193, startPoint y: 201, endPoint x: 144, endPoint y: 202, distance: 49.0
click at [145, 202] on p "1646513754" at bounding box center [186, 199] width 83 height 10
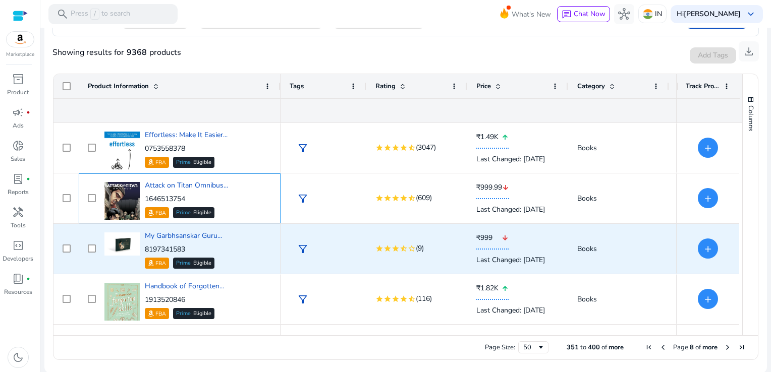
copy p "1646513754"
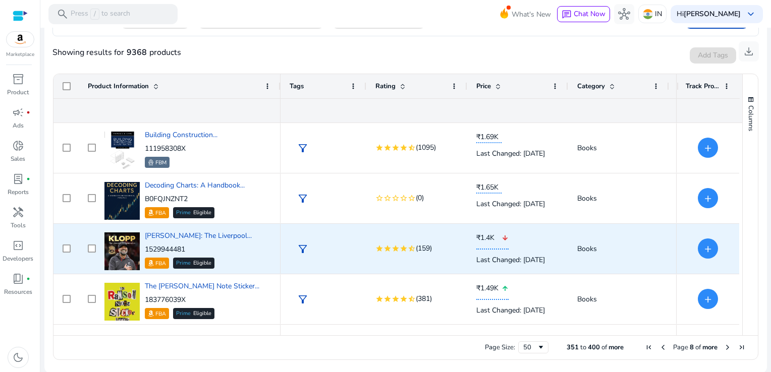
scroll to position [1464, 0]
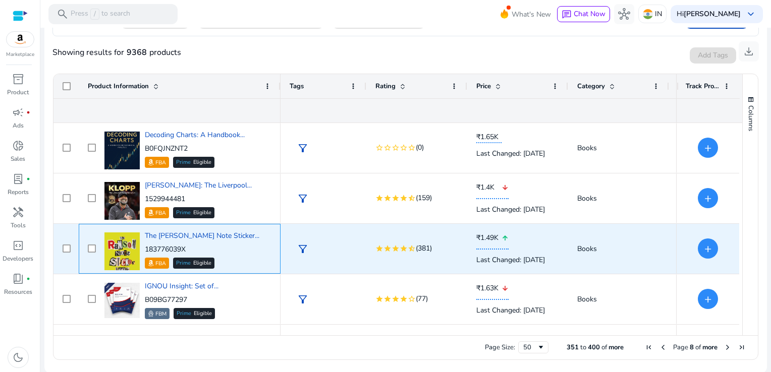
drag, startPoint x: 190, startPoint y: 248, endPoint x: 146, endPoint y: 247, distance: 43.4
click at [146, 247] on p "183776039X" at bounding box center [202, 250] width 115 height 10
copy p "183776039X"
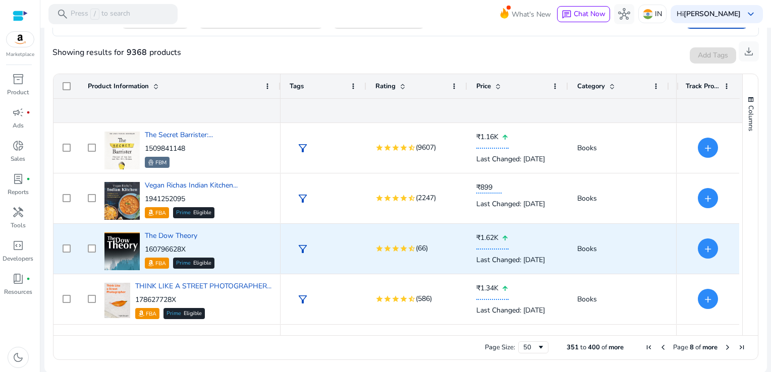
scroll to position [2019, 0]
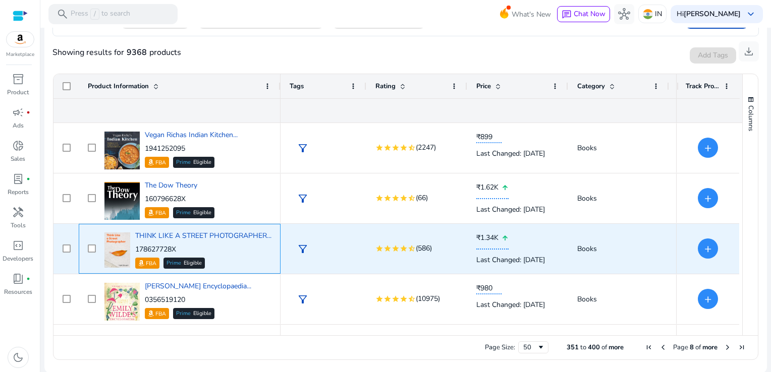
drag, startPoint x: 186, startPoint y: 250, endPoint x: 137, endPoint y: 250, distance: 48.5
click at [137, 250] on p "178627728X" at bounding box center [203, 250] width 136 height 10
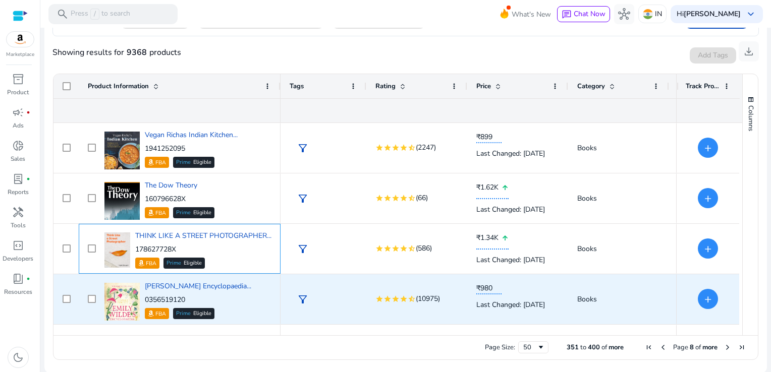
copy p "178627728X"
drag, startPoint x: 194, startPoint y: 299, endPoint x: 144, endPoint y: 301, distance: 49.5
click at [145, 301] on p "0356519120" at bounding box center [198, 300] width 106 height 10
copy p "0356519120"
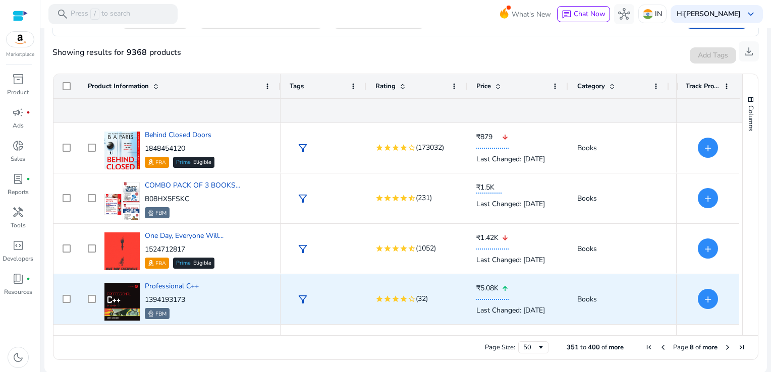
scroll to position [2271, 0]
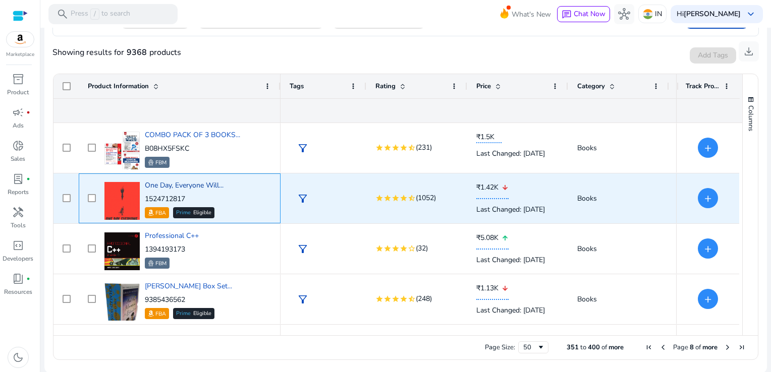
drag, startPoint x: 197, startPoint y: 198, endPoint x: 202, endPoint y: 184, distance: 15.0
click at [141, 197] on div "One Day, Everyone Will... 1524712817 FBA Prime Eligible" at bounding box center [187, 198] width 170 height 43
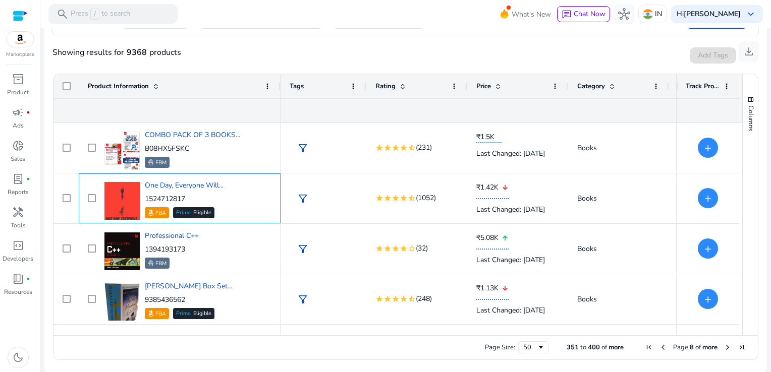
drag, startPoint x: 202, startPoint y: 184, endPoint x: 250, endPoint y: 210, distance: 55.1
click at [250, 210] on div "One Day, Everyone Will... 1524712817 FBA Prime Eligible" at bounding box center [187, 198] width 170 height 43
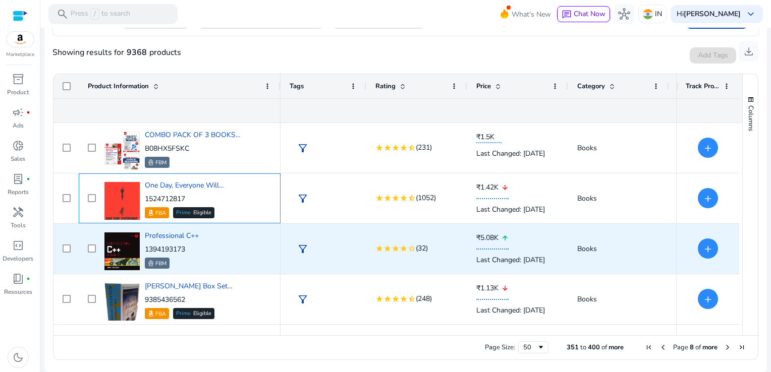
scroll to position [2313, 0]
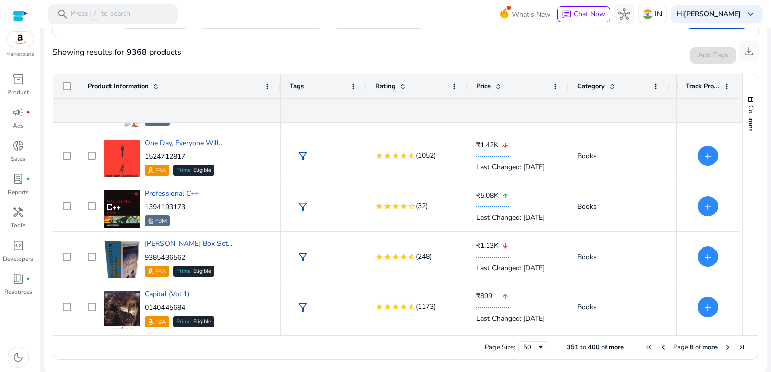
click at [724, 346] on span "Next Page" at bounding box center [728, 348] width 8 height 8
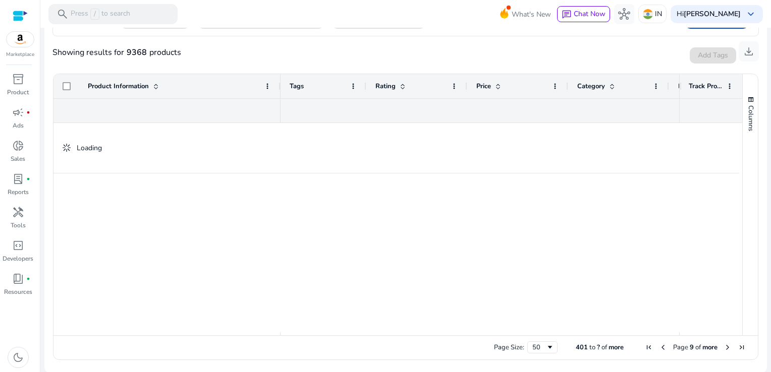
scroll to position [0, 0]
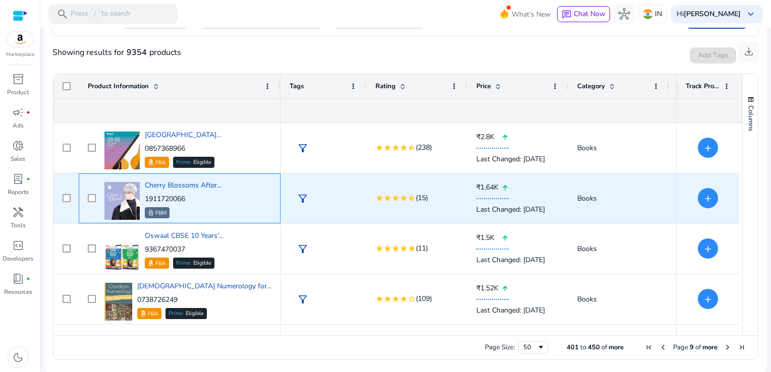
drag, startPoint x: 187, startPoint y: 200, endPoint x: 146, endPoint y: 200, distance: 40.9
click at [146, 200] on p "1911720066" at bounding box center [183, 199] width 77 height 10
copy p "1911720066"
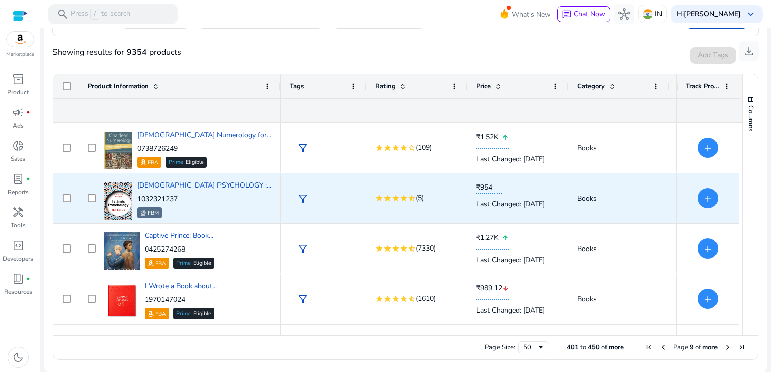
scroll to position [202, 0]
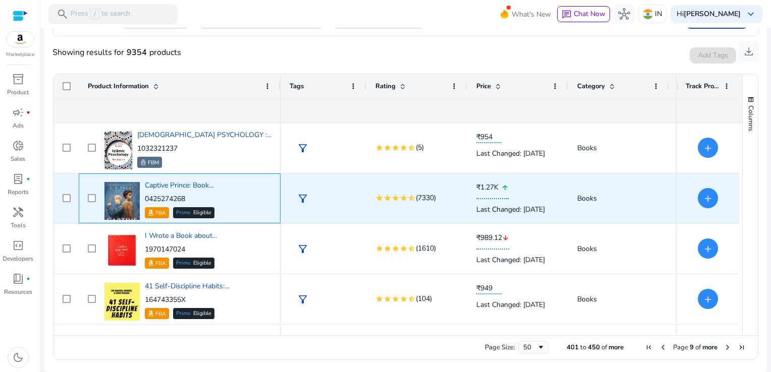
drag, startPoint x: 188, startPoint y: 197, endPoint x: 143, endPoint y: 199, distance: 44.4
click at [143, 199] on div "Captive Prince: Book... 0425274268 FBA Prime Eligible" at bounding box center [187, 198] width 170 height 43
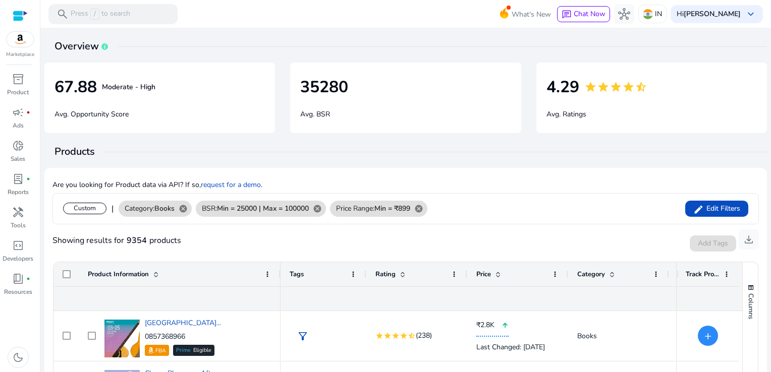
scroll to position [202, 0]
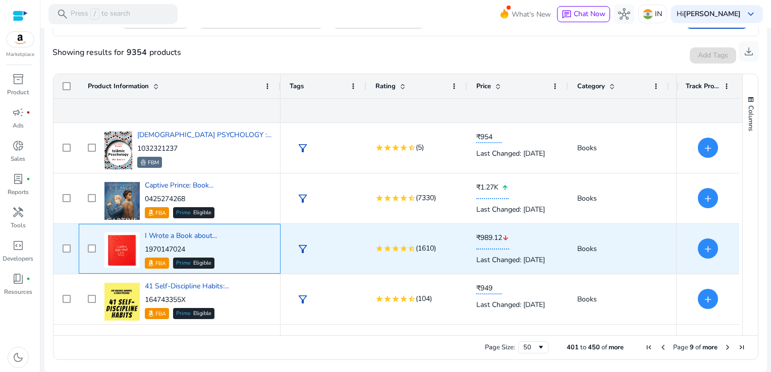
drag, startPoint x: 191, startPoint y: 248, endPoint x: 145, endPoint y: 251, distance: 46.5
click at [145, 251] on p "1970147024" at bounding box center [181, 250] width 72 height 10
copy p "1970147024"
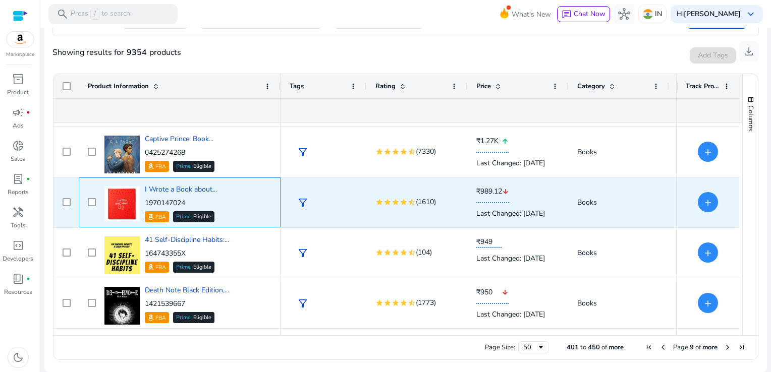
scroll to position [252, 0]
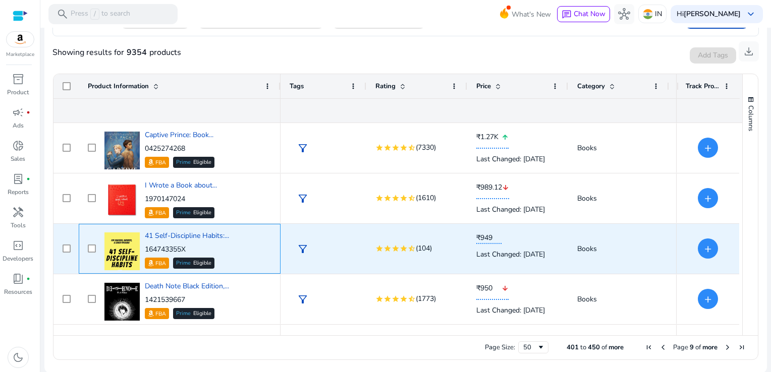
drag, startPoint x: 142, startPoint y: 254, endPoint x: 146, endPoint y: 251, distance: 5.2
click at [146, 251] on p "164743355X" at bounding box center [187, 250] width 84 height 10
copy p "164743355X"
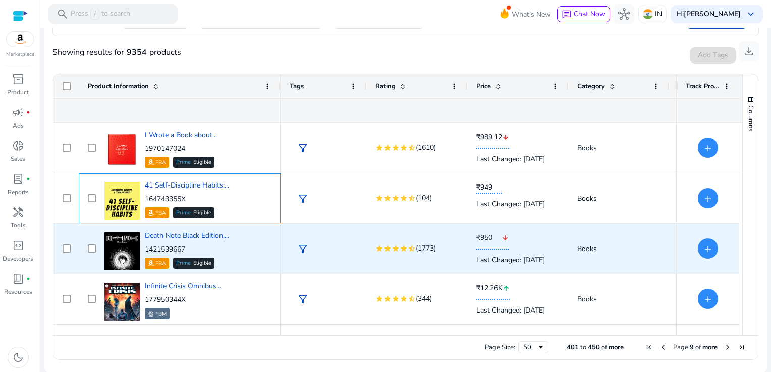
scroll to position [404, 0]
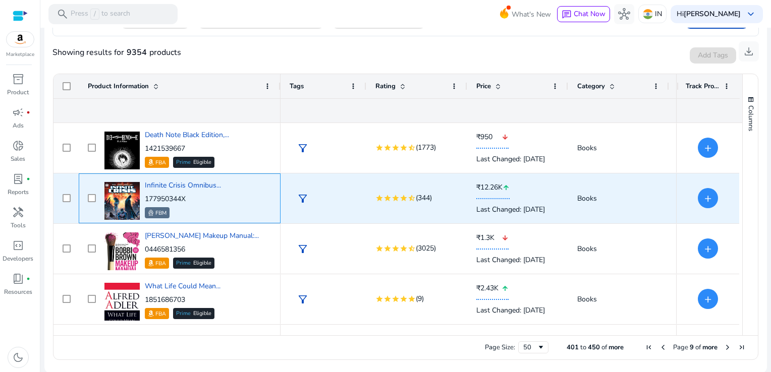
drag, startPoint x: 198, startPoint y: 197, endPoint x: 145, endPoint y: 199, distance: 52.5
click at [145, 199] on p "177950344X" at bounding box center [183, 199] width 76 height 10
copy p "177950344X"
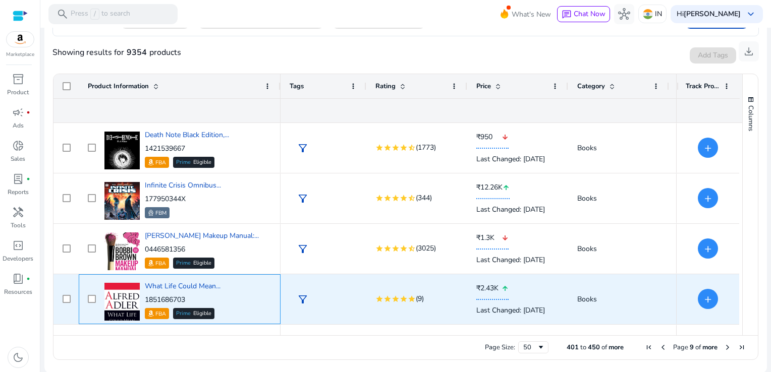
click at [191, 294] on div "What Life Could Mean... 1851686703 FBA Prime Eligible" at bounding box center [183, 301] width 76 height 38
drag, startPoint x: 190, startPoint y: 301, endPoint x: 145, endPoint y: 301, distance: 44.4
click at [145, 301] on p "1851686703" at bounding box center [183, 300] width 76 height 10
copy p "1851686703"
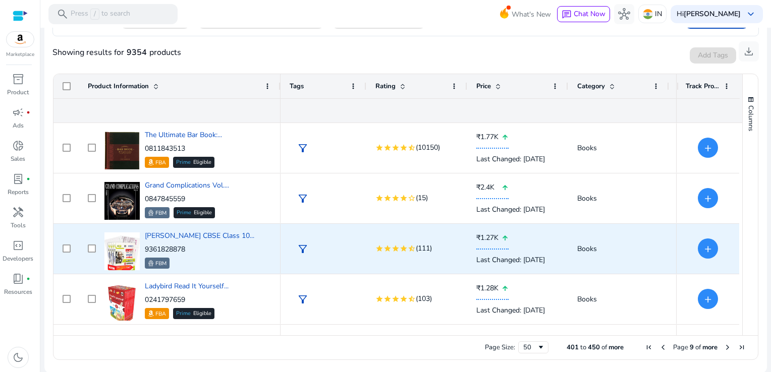
scroll to position [0, 0]
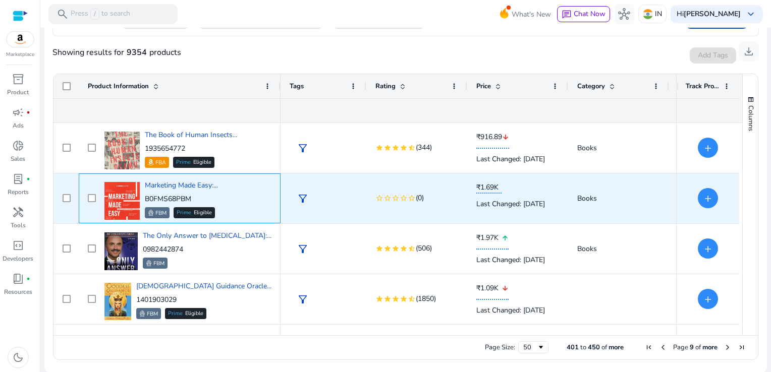
drag, startPoint x: 197, startPoint y: 197, endPoint x: 145, endPoint y: 199, distance: 52.5
click at [145, 199] on p "B0FMS68PBM" at bounding box center [181, 199] width 73 height 10
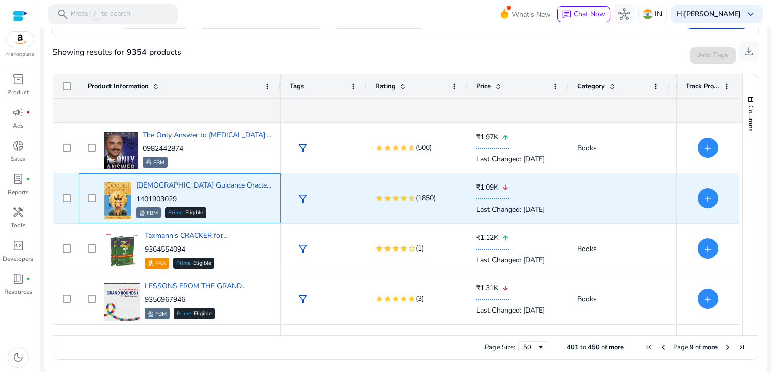
drag, startPoint x: 192, startPoint y: 198, endPoint x: 146, endPoint y: 199, distance: 45.4
click at [146, 199] on p "1401903029" at bounding box center [203, 199] width 135 height 10
copy p "1401903029"
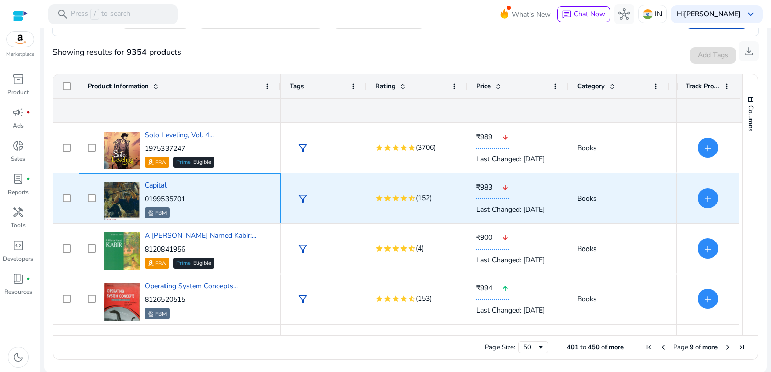
drag, startPoint x: 190, startPoint y: 198, endPoint x: 145, endPoint y: 200, distance: 44.5
click at [145, 200] on div "Capital 0199535701 FBM" at bounding box center [187, 198] width 170 height 43
copy p "0199535701"
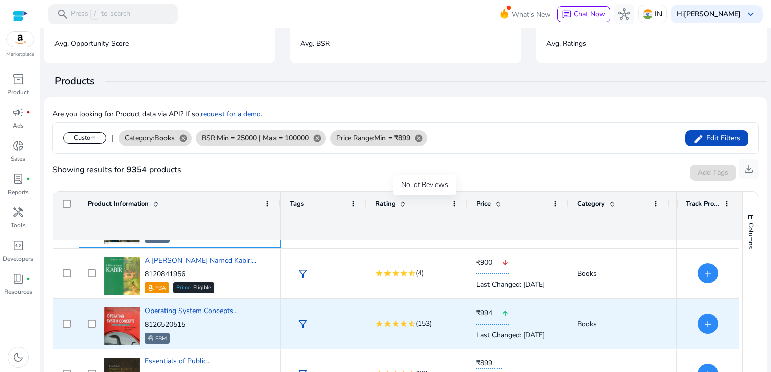
scroll to position [188, 0]
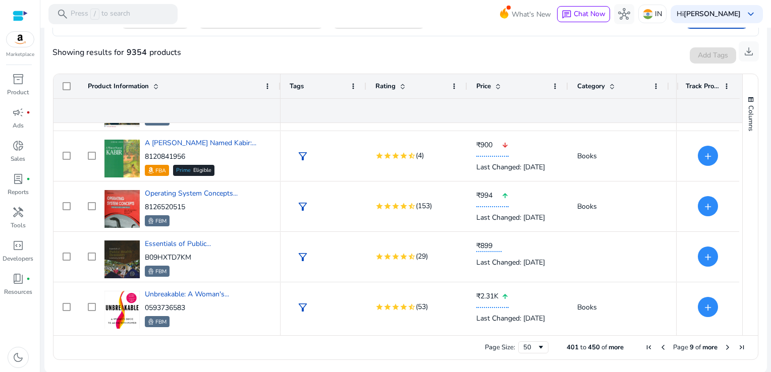
click at [724, 346] on span "Next Page" at bounding box center [728, 348] width 8 height 8
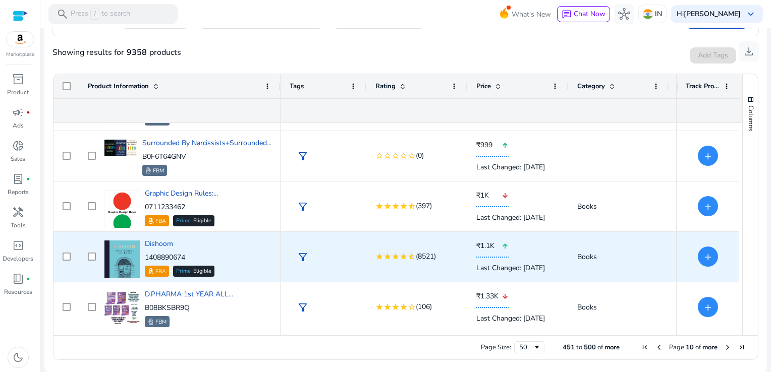
scroll to position [50, 0]
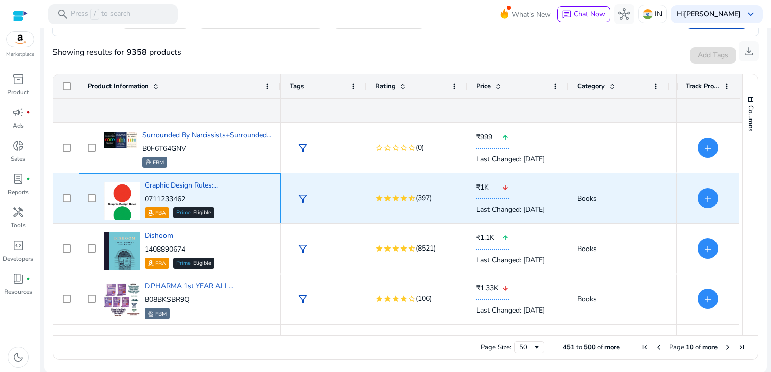
click at [188, 197] on p "0711233462" at bounding box center [181, 199] width 73 height 10
drag, startPoint x: 195, startPoint y: 197, endPoint x: 146, endPoint y: 199, distance: 48.5
click at [146, 199] on p "0711233462" at bounding box center [181, 199] width 73 height 10
copy p "0711233462"
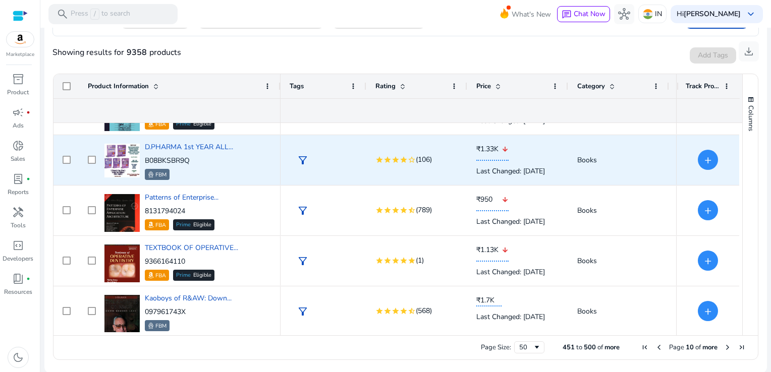
scroll to position [252, 0]
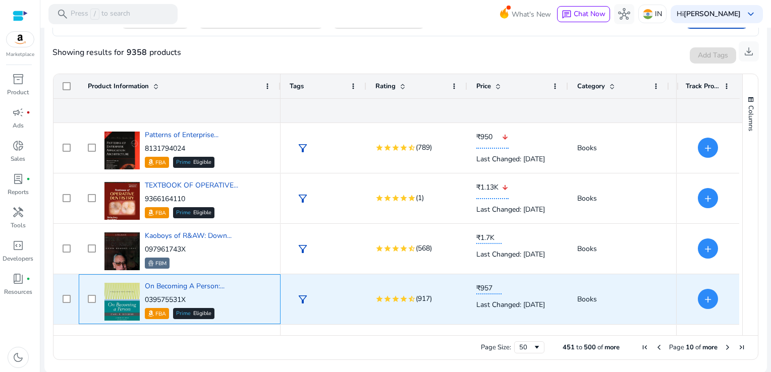
drag, startPoint x: 190, startPoint y: 295, endPoint x: 144, endPoint y: 301, distance: 45.9
click at [145, 301] on p "039575531X" at bounding box center [185, 300] width 80 height 10
copy p "039575531X"
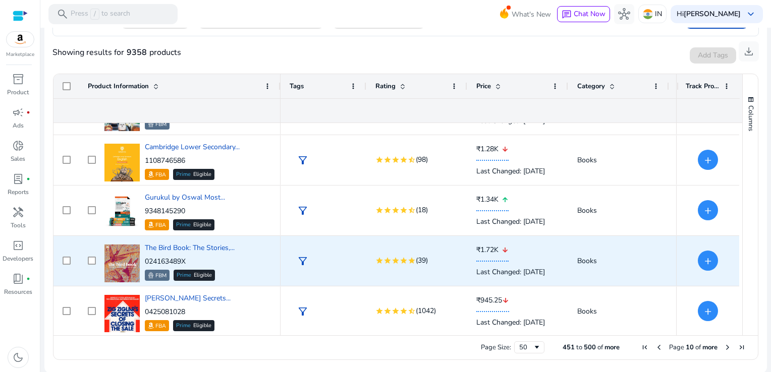
scroll to position [858, 0]
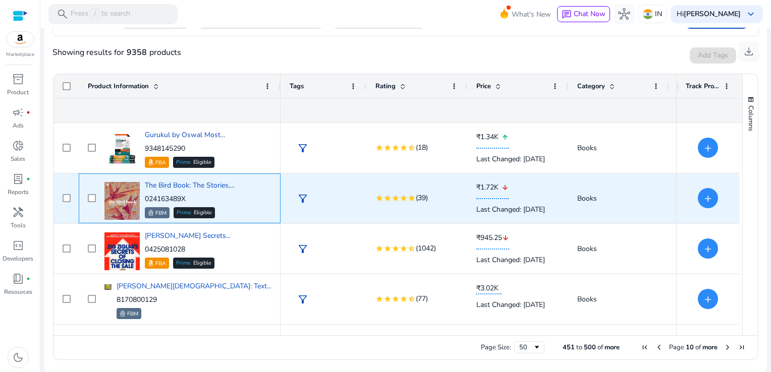
drag, startPoint x: 193, startPoint y: 200, endPoint x: 146, endPoint y: 200, distance: 46.4
click at [146, 200] on p "024163489X" at bounding box center [190, 199] width 90 height 10
copy p "024163489X"
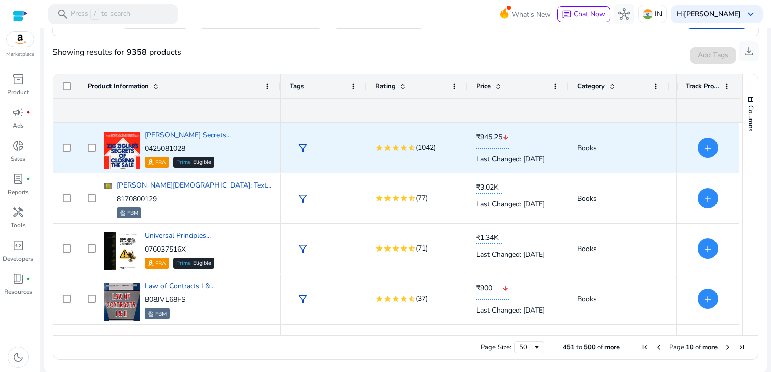
scroll to position [959, 0]
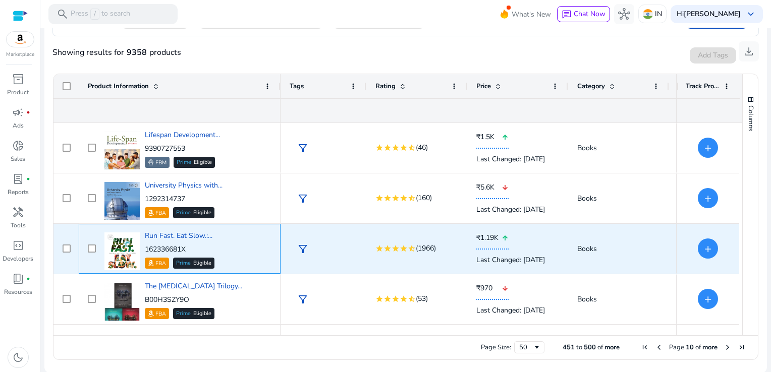
drag, startPoint x: 200, startPoint y: 248, endPoint x: 146, endPoint y: 249, distance: 54.0
click at [146, 249] on p "162336681X" at bounding box center [180, 250] width 70 height 10
copy p "162336681X"
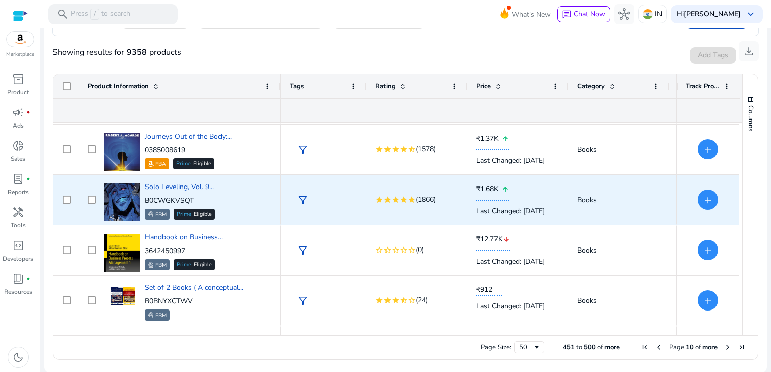
scroll to position [1413, 0]
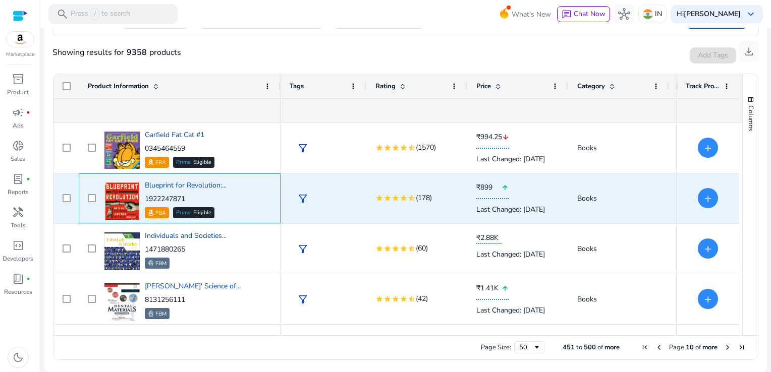
drag, startPoint x: 193, startPoint y: 196, endPoint x: 145, endPoint y: 199, distance: 47.5
click at [145, 199] on p "1922247871" at bounding box center [186, 199] width 82 height 10
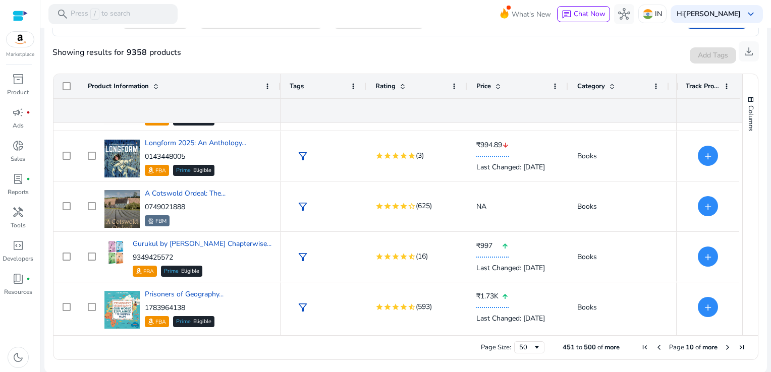
click at [724, 347] on span "Next Page" at bounding box center [728, 348] width 8 height 8
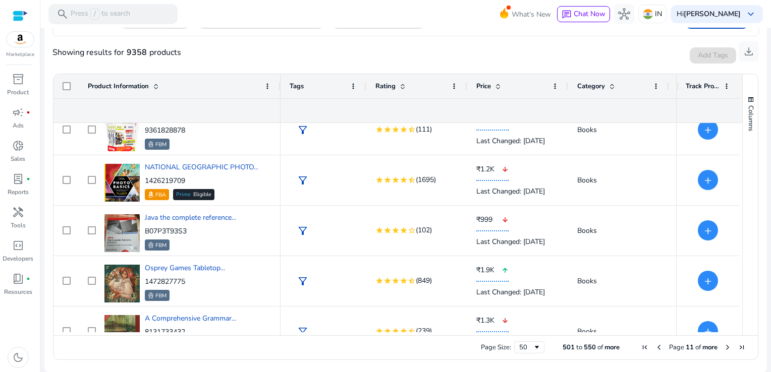
scroll to position [326, 0]
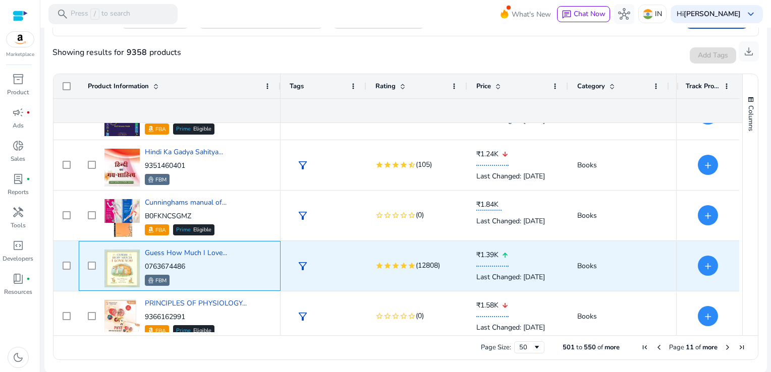
drag, startPoint x: 192, startPoint y: 265, endPoint x: 145, endPoint y: 267, distance: 46.5
click at [145, 267] on p "0763674486" at bounding box center [186, 267] width 82 height 10
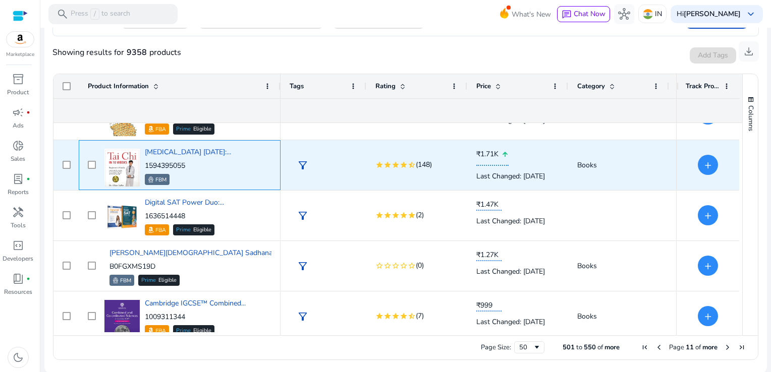
drag, startPoint x: 198, startPoint y: 163, endPoint x: 144, endPoint y: 167, distance: 54.2
click at [144, 167] on div "Tai Chi In 10 Weeks:... 1594395055 FBM" at bounding box center [187, 165] width 170 height 43
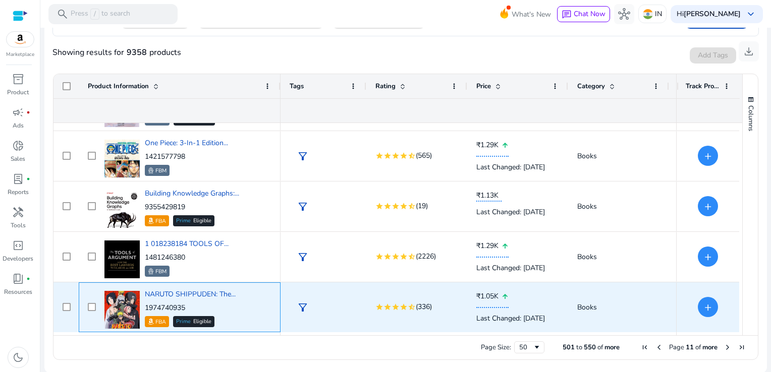
drag, startPoint x: 188, startPoint y: 308, endPoint x: 145, endPoint y: 309, distance: 42.4
click at [145, 309] on p "1974740935" at bounding box center [190, 308] width 91 height 10
copy p "1974740935"
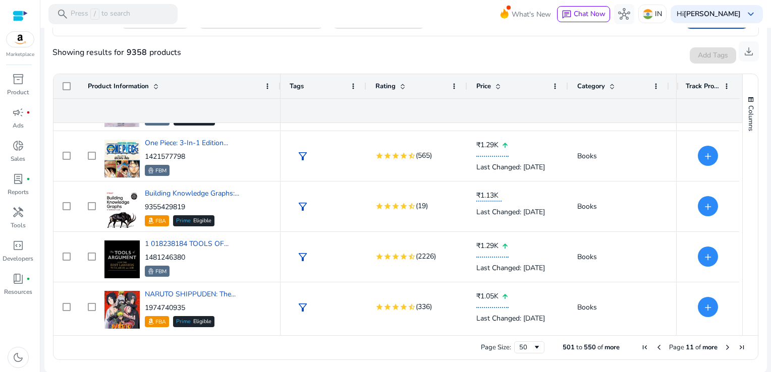
click at [724, 345] on span "Next Page" at bounding box center [728, 348] width 8 height 8
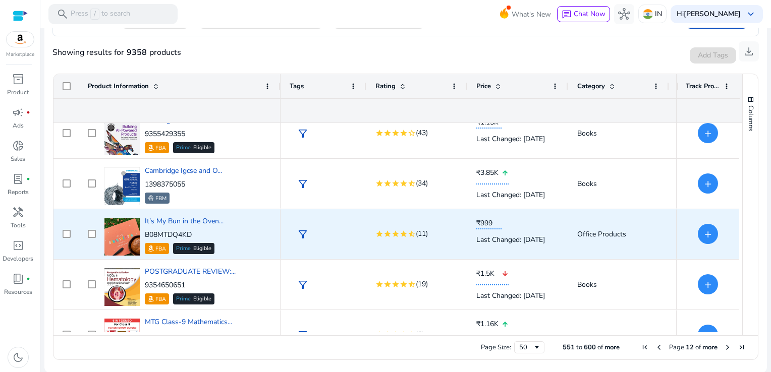
scroll to position [252, 0]
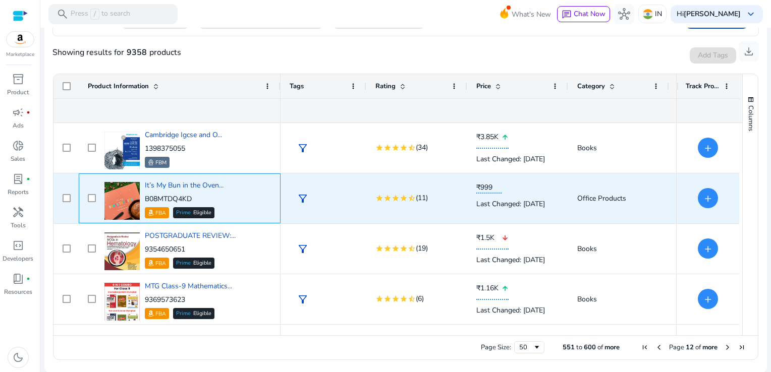
drag, startPoint x: 200, startPoint y: 198, endPoint x: 143, endPoint y: 197, distance: 57.5
click at [143, 197] on div "It’s My Bun in the Oven... B08MTDQ4KD FBA Prime Eligible" at bounding box center [187, 198] width 170 height 43
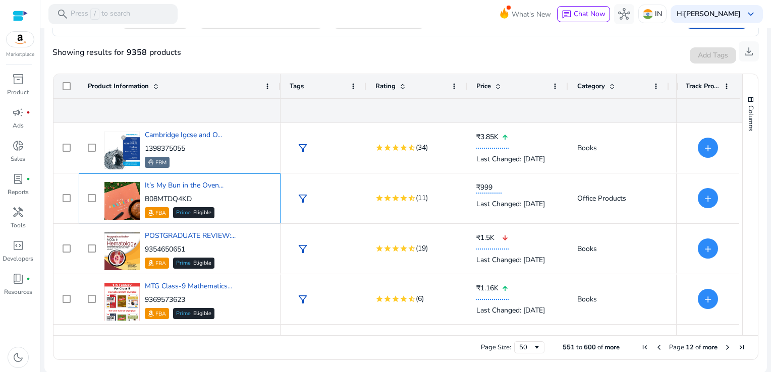
drag, startPoint x: 143, startPoint y: 197, endPoint x: 203, endPoint y: 200, distance: 60.6
click at [203, 200] on p "B08MTDQ4KD" at bounding box center [184, 199] width 79 height 10
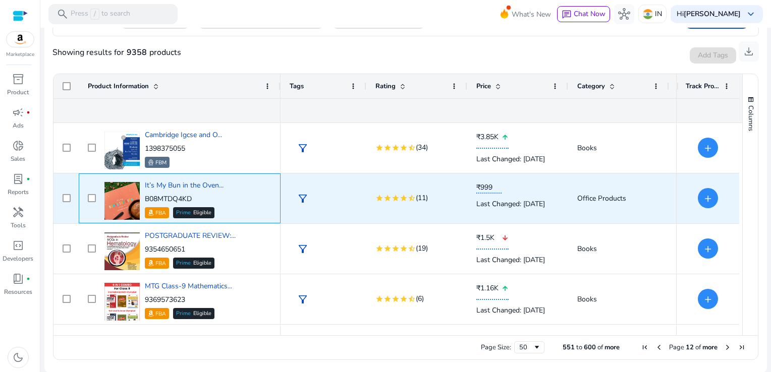
click at [209, 200] on p "B08MTDQ4KD" at bounding box center [184, 199] width 79 height 10
drag, startPoint x: 200, startPoint y: 199, endPoint x: 146, endPoint y: 201, distance: 53.5
click at [146, 201] on p "B08MTDQ4KD" at bounding box center [184, 199] width 79 height 10
copy p "B08MTDQ4KD"
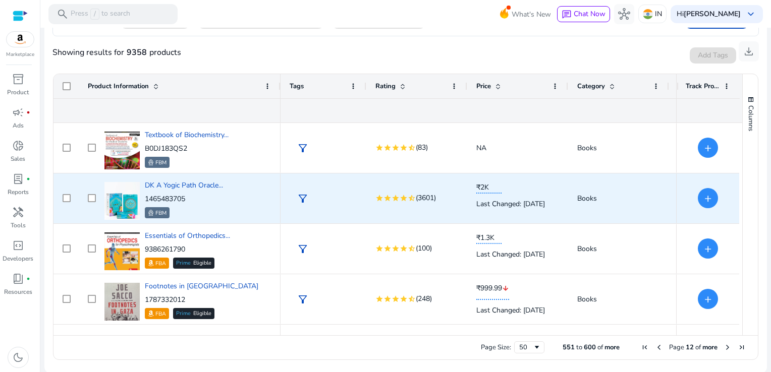
scroll to position [454, 0]
drag, startPoint x: 192, startPoint y: 200, endPoint x: 144, endPoint y: 199, distance: 47.5
click at [145, 199] on p "1465483705" at bounding box center [184, 199] width 78 height 10
copy p "1465483705"
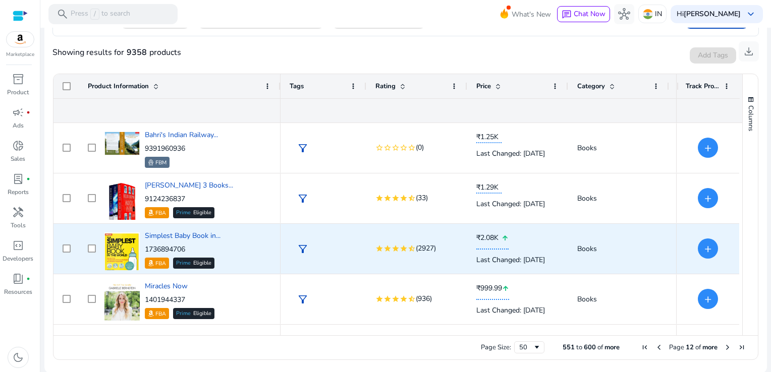
scroll to position [757, 0]
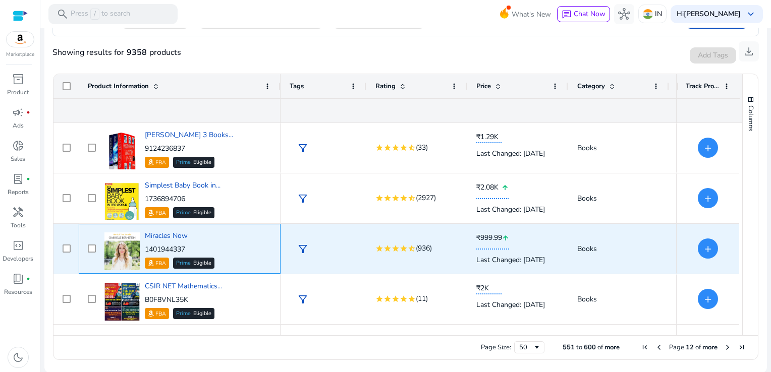
drag, startPoint x: 192, startPoint y: 248, endPoint x: 145, endPoint y: 251, distance: 46.5
click at [145, 251] on p "1401944337" at bounding box center [180, 250] width 70 height 10
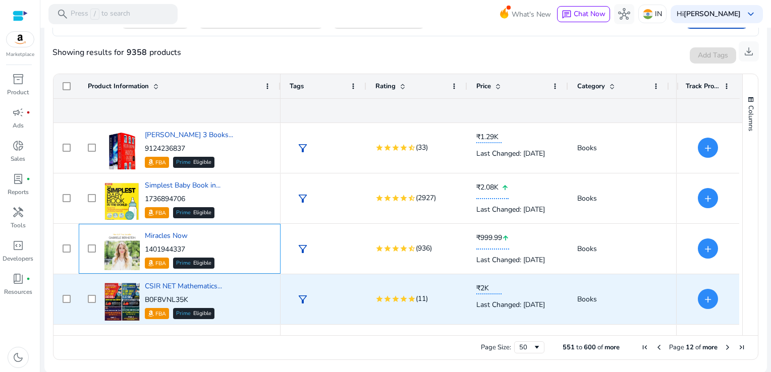
copy p "1401944337"
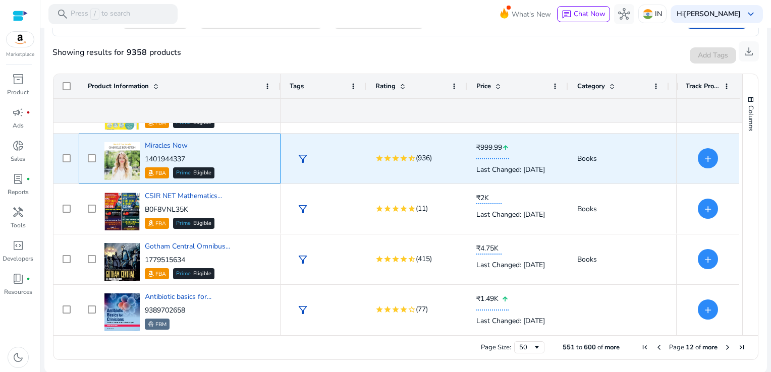
scroll to position [858, 0]
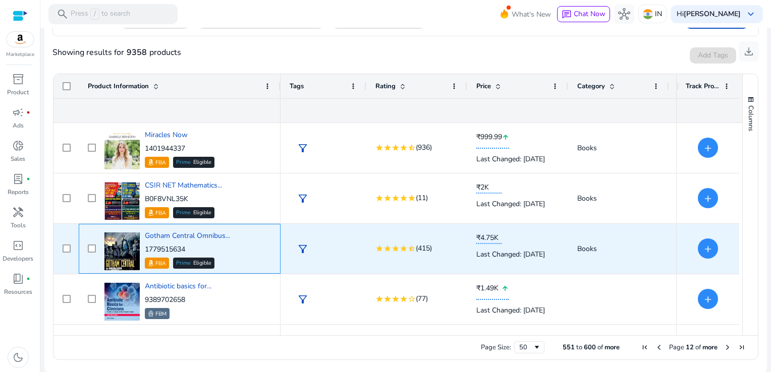
drag, startPoint x: 189, startPoint y: 248, endPoint x: 147, endPoint y: 249, distance: 42.4
click at [147, 249] on p "1779515634" at bounding box center [187, 250] width 85 height 10
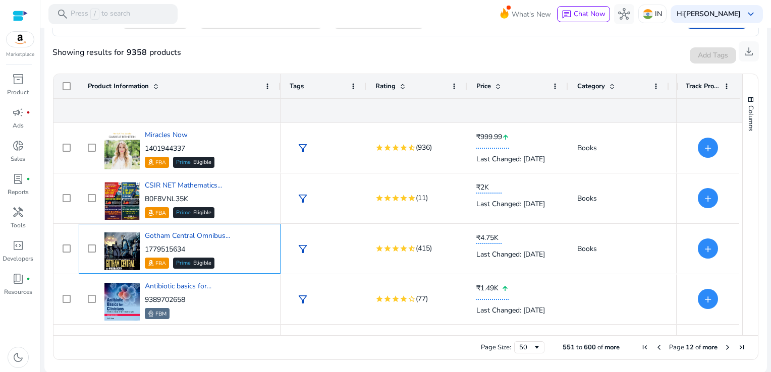
drag, startPoint x: 147, startPoint y: 249, endPoint x: 195, endPoint y: 246, distance: 48.5
click at [196, 247] on p "1779515634" at bounding box center [187, 250] width 85 height 10
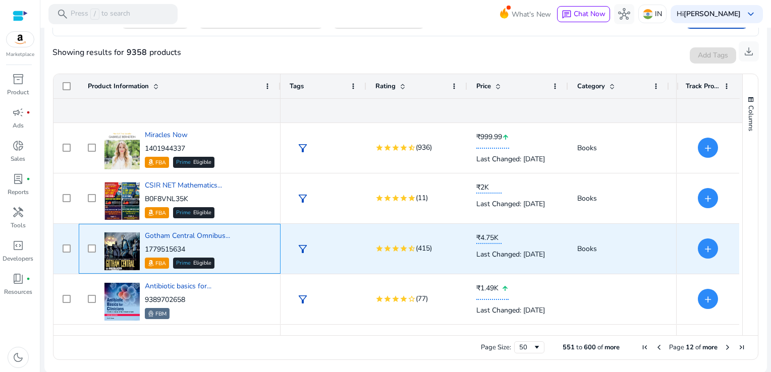
click at [196, 246] on p "1779515634" at bounding box center [187, 250] width 85 height 10
drag, startPoint x: 195, startPoint y: 247, endPoint x: 146, endPoint y: 249, distance: 49.0
click at [146, 249] on p "1779515634" at bounding box center [187, 250] width 85 height 10
copy p "1779515634"
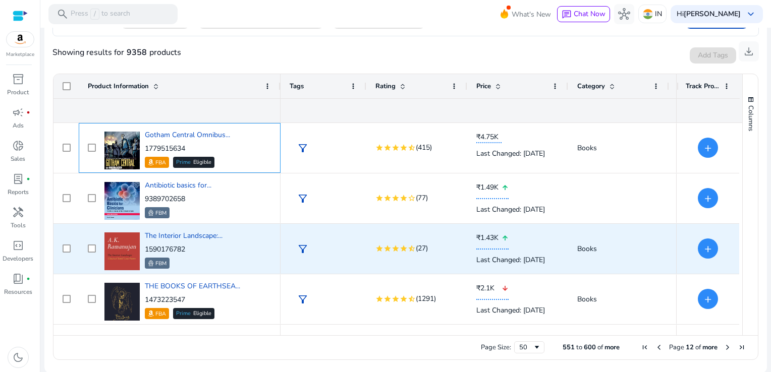
scroll to position [1009, 0]
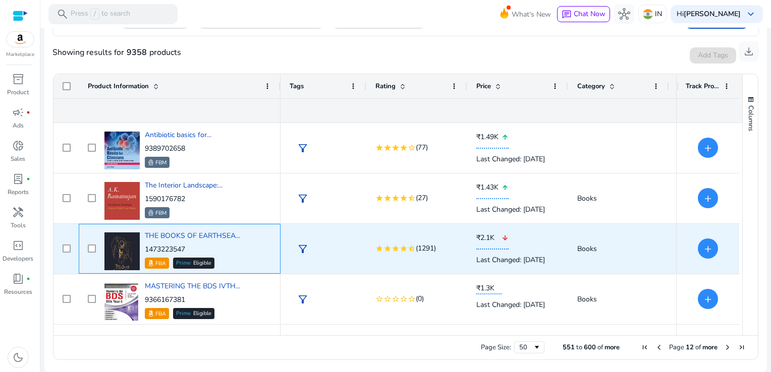
drag, startPoint x: 188, startPoint y: 246, endPoint x: 142, endPoint y: 245, distance: 45.4
click at [142, 245] on div "THE BOOKS OF EARTHSEA... 1473223547 FBA Prime Eligible" at bounding box center [187, 249] width 170 height 43
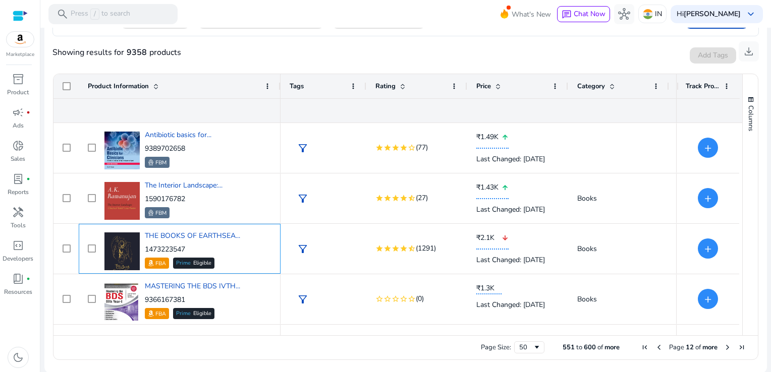
drag, startPoint x: 157, startPoint y: 241, endPoint x: 222, endPoint y: 248, distance: 64.5
click at [222, 248] on p "1473223547" at bounding box center [192, 250] width 95 height 10
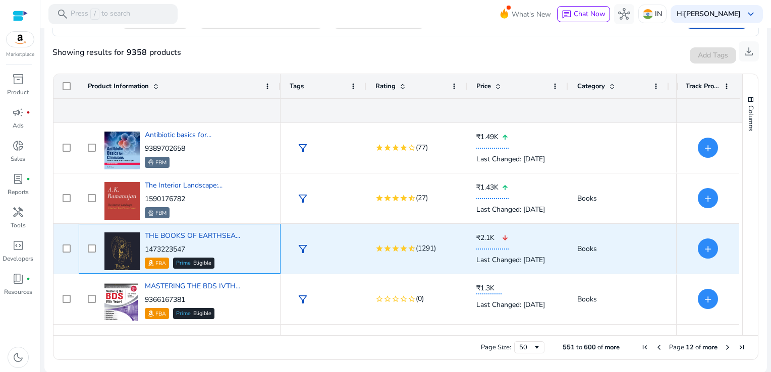
click at [192, 248] on p "1473223547" at bounding box center [192, 250] width 95 height 10
drag, startPoint x: 194, startPoint y: 246, endPoint x: 143, endPoint y: 247, distance: 50.5
click at [143, 247] on div "THE BOOKS OF EARTHSEA... 1473223547 FBA Prime Eligible" at bounding box center [187, 249] width 170 height 43
copy p "1473223547"
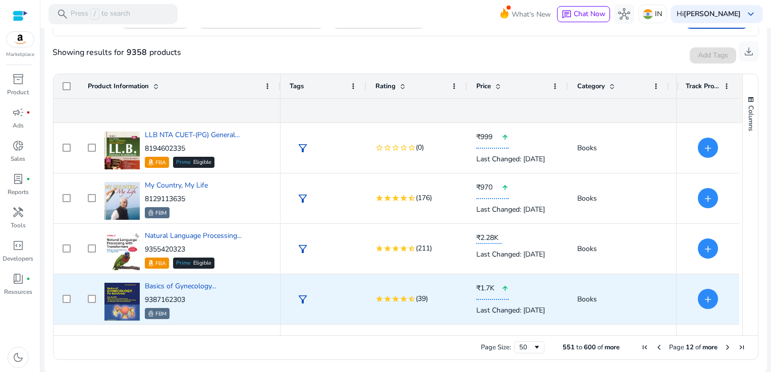
scroll to position [1363, 0]
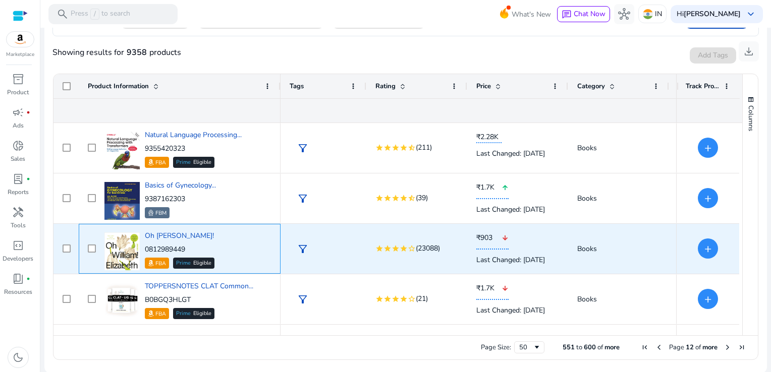
drag, startPoint x: 188, startPoint y: 247, endPoint x: 146, endPoint y: 249, distance: 41.9
click at [146, 249] on p "0812989449" at bounding box center [180, 250] width 70 height 10
copy p "0812989449"
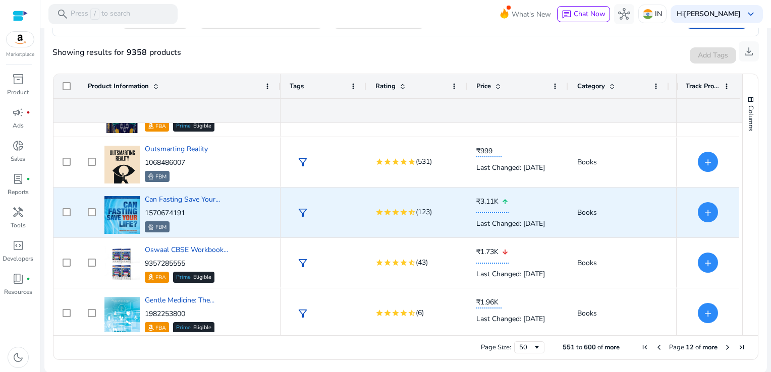
scroll to position [2055, 0]
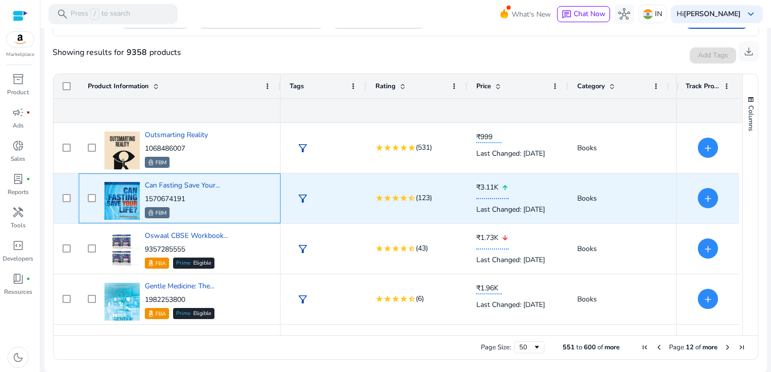
drag, startPoint x: 196, startPoint y: 200, endPoint x: 144, endPoint y: 199, distance: 52.0
click at [144, 199] on div "Can Fasting Save Your... 1570674191 FBM" at bounding box center [187, 198] width 170 height 43
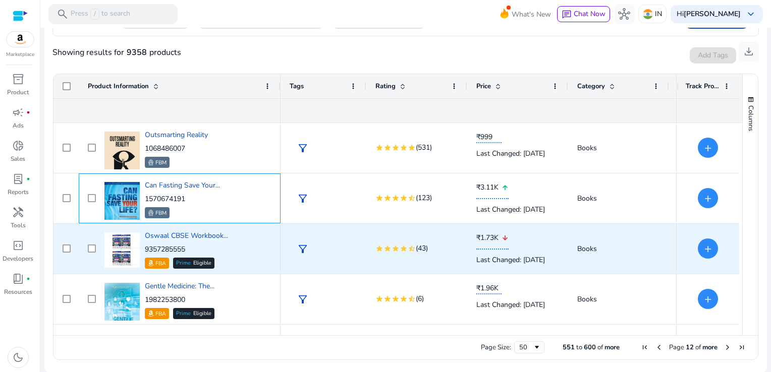
copy p "1570674191"
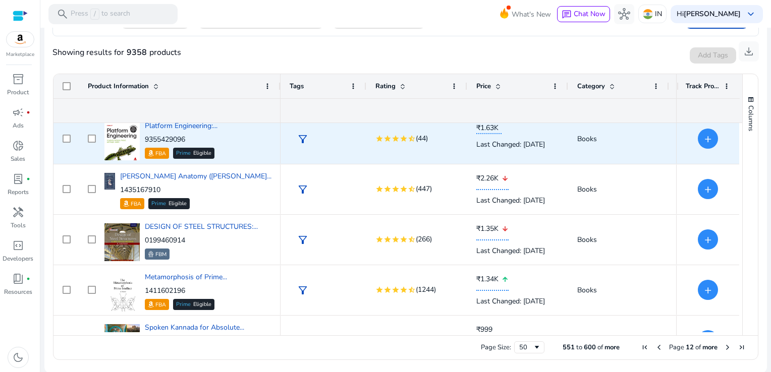
scroll to position [2313, 0]
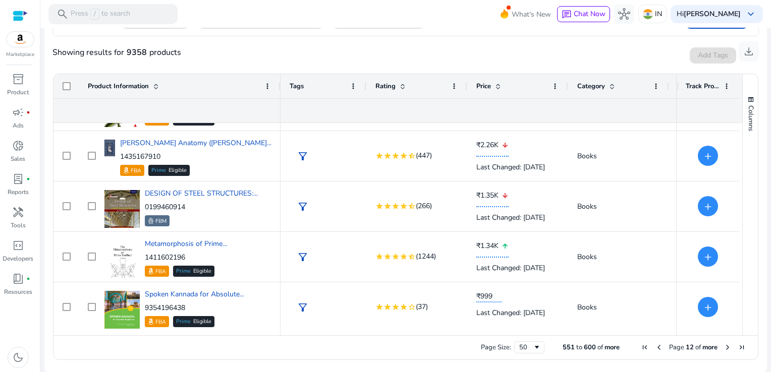
click at [724, 345] on span "Next Page" at bounding box center [728, 348] width 8 height 8
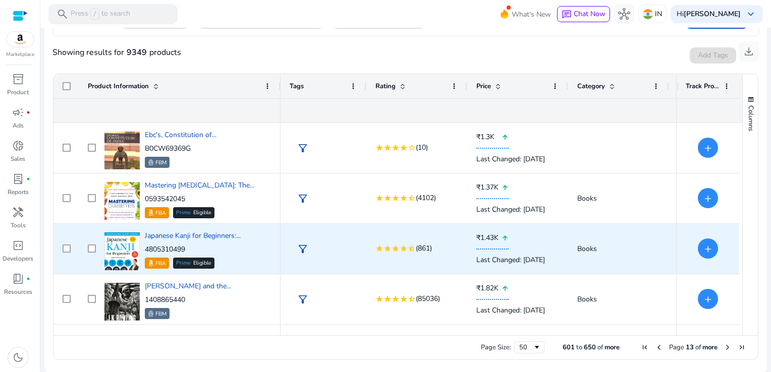
scroll to position [454, 0]
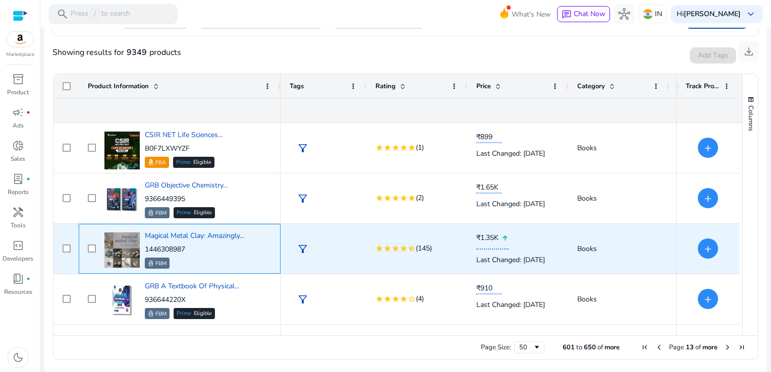
drag, startPoint x: 190, startPoint y: 248, endPoint x: 143, endPoint y: 249, distance: 46.5
click at [143, 249] on div "Magical Metal Clay: Amazingly... 1446308987 FBM" at bounding box center [187, 249] width 170 height 43
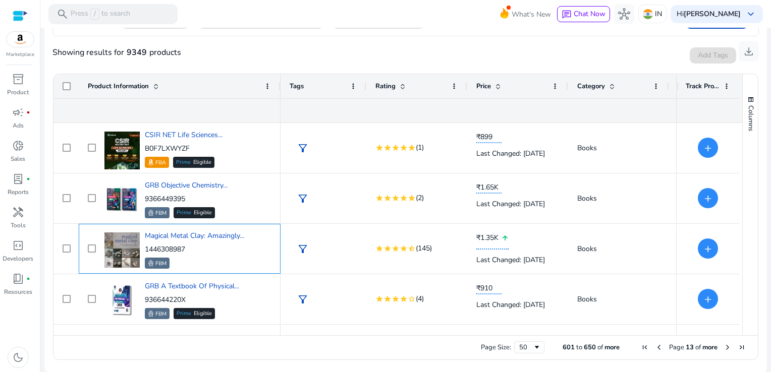
copy p "1446308987"
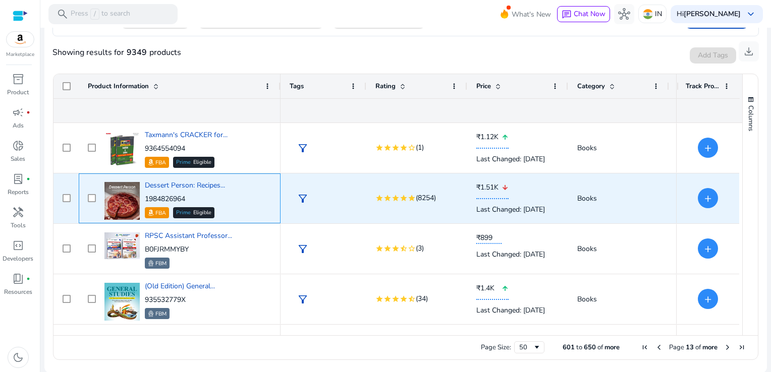
drag, startPoint x: 192, startPoint y: 198, endPoint x: 145, endPoint y: 198, distance: 46.4
click at [145, 198] on p "1984826964" at bounding box center [185, 199] width 80 height 10
copy p "1984826964"
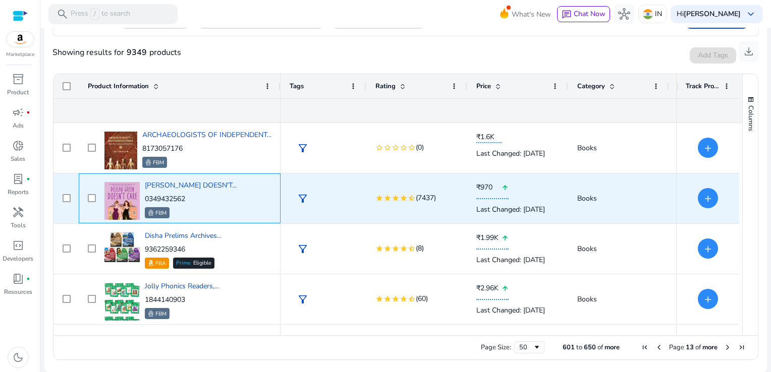
drag, startPoint x: 186, startPoint y: 197, endPoint x: 144, endPoint y: 199, distance: 41.4
click at [145, 199] on p "0349432562" at bounding box center [191, 199] width 92 height 10
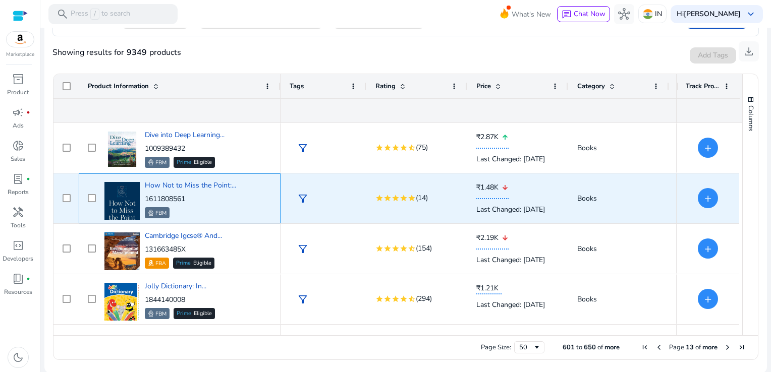
drag, startPoint x: 188, startPoint y: 201, endPoint x: 145, endPoint y: 197, distance: 42.5
click at [145, 197] on p "1611808561" at bounding box center [190, 199] width 91 height 10
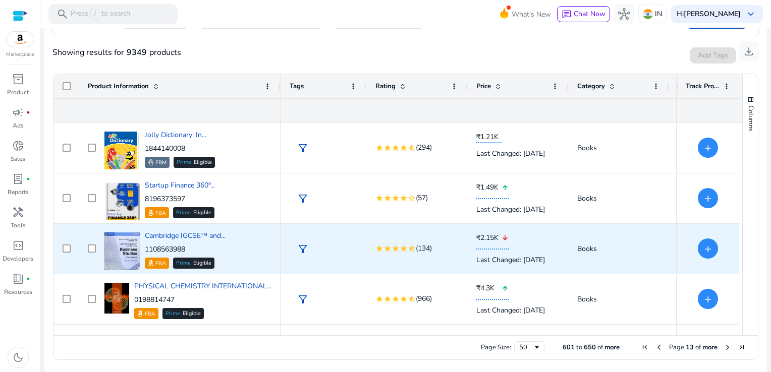
scroll to position [2313, 0]
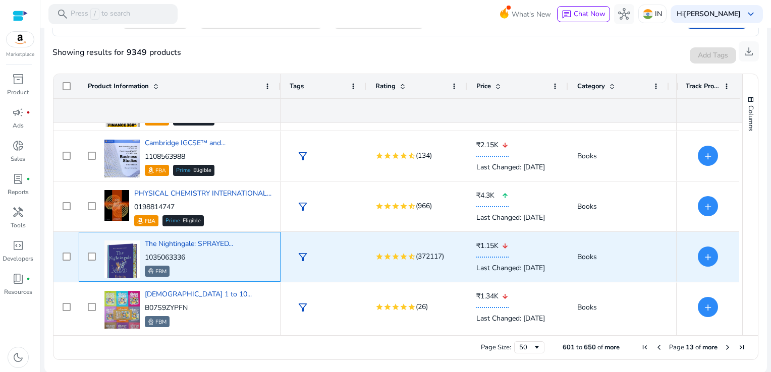
drag, startPoint x: 193, startPoint y: 257, endPoint x: 145, endPoint y: 260, distance: 48.0
click at [145, 260] on p "1035063336" at bounding box center [189, 258] width 88 height 10
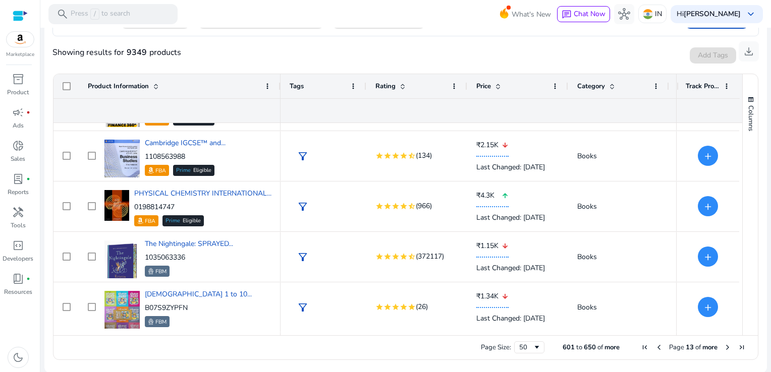
click at [724, 347] on span "Next Page" at bounding box center [728, 348] width 8 height 8
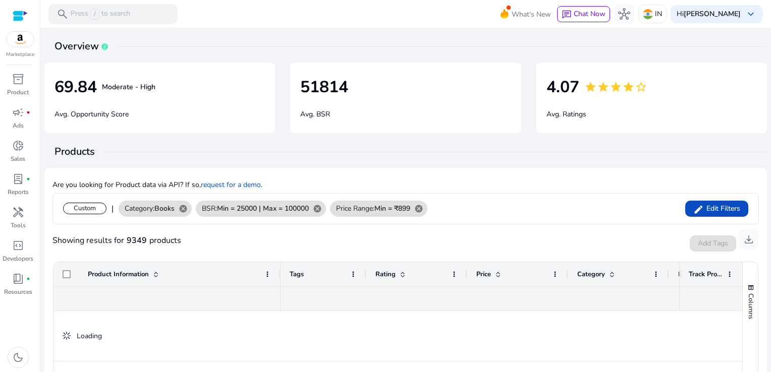
scroll to position [188, 0]
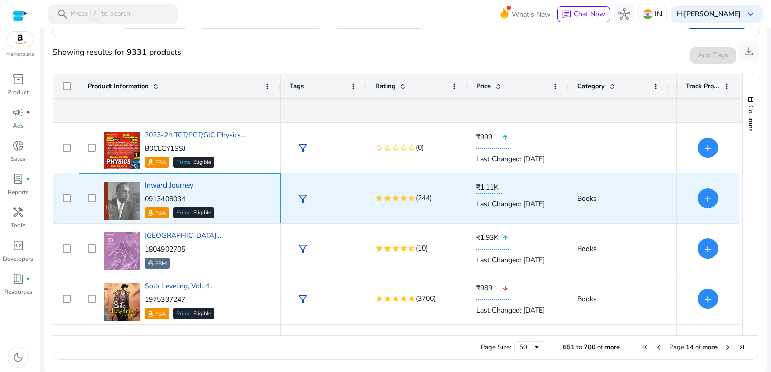
drag, startPoint x: 191, startPoint y: 197, endPoint x: 146, endPoint y: 201, distance: 44.6
click at [146, 201] on p "0913408034" at bounding box center [180, 199] width 70 height 10
copy p "0913408034"
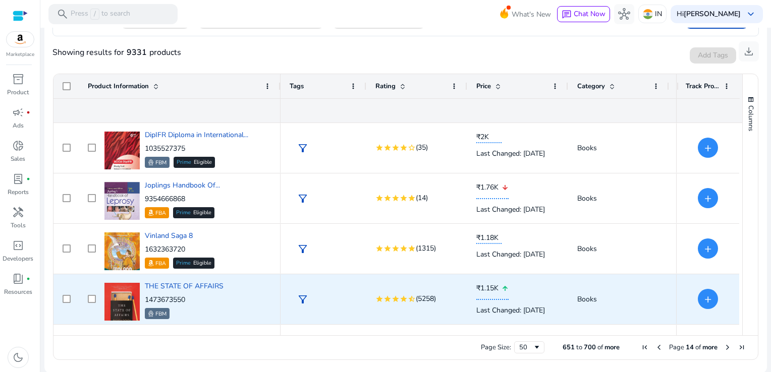
scroll to position [555, 0]
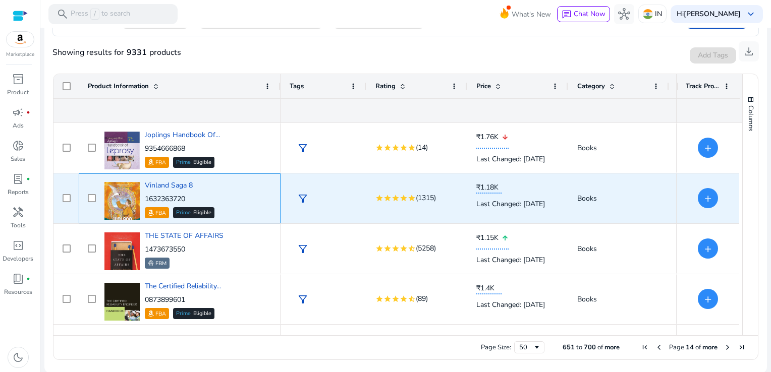
drag, startPoint x: 188, startPoint y: 198, endPoint x: 145, endPoint y: 200, distance: 43.0
click at [145, 200] on p "1632363720" at bounding box center [180, 199] width 70 height 10
copy p "1632363720"
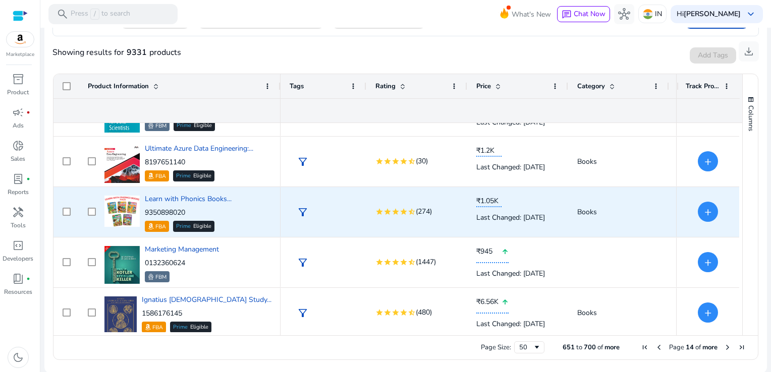
scroll to position [0, 0]
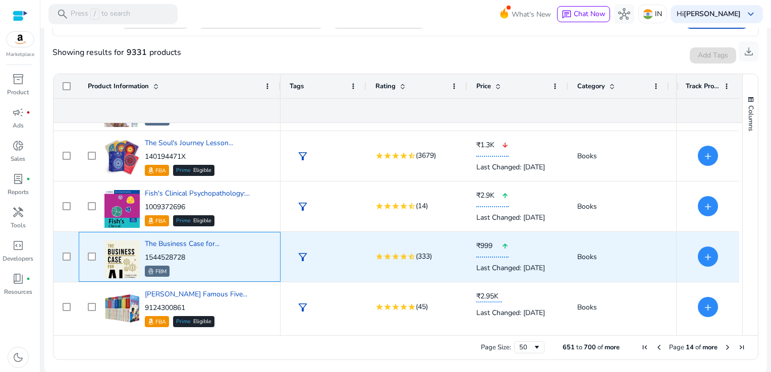
drag, startPoint x: 191, startPoint y: 253, endPoint x: 143, endPoint y: 256, distance: 48.1
click at [143, 256] on div "The Business Case for... 1544528728 FBM" at bounding box center [187, 257] width 170 height 43
copy p "1544528728"
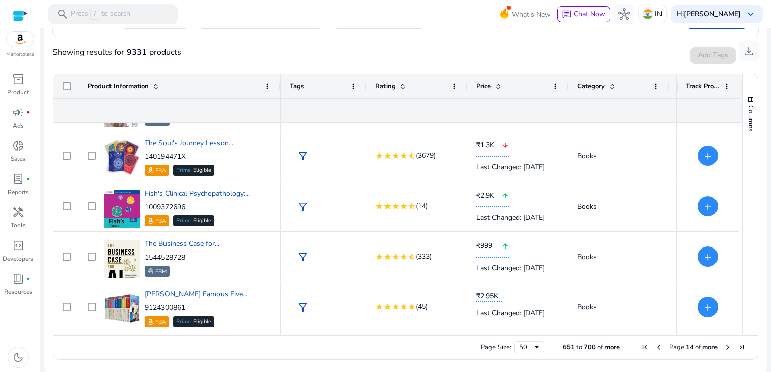
click at [724, 345] on span "Next Page" at bounding box center [728, 348] width 8 height 8
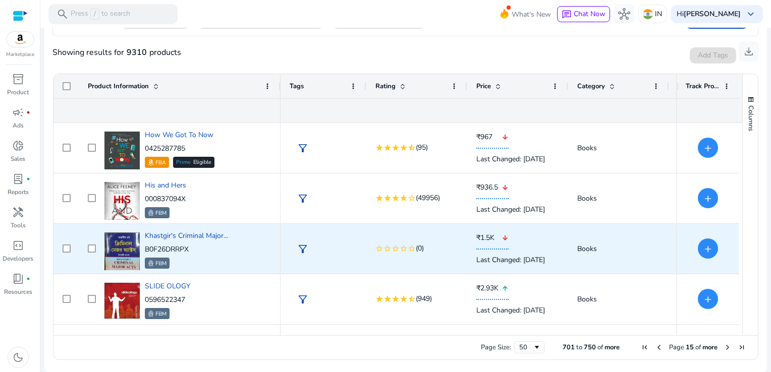
scroll to position [138, 0]
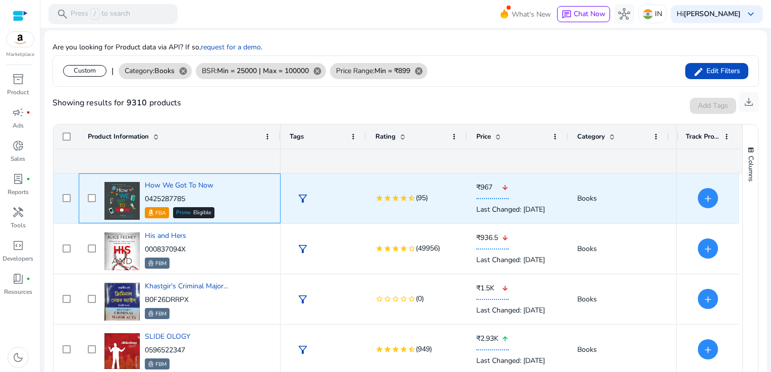
drag, startPoint x: 189, startPoint y: 195, endPoint x: 146, endPoint y: 199, distance: 43.6
click at [146, 199] on p "0425287785" at bounding box center [180, 199] width 70 height 10
copy p "0425287785"
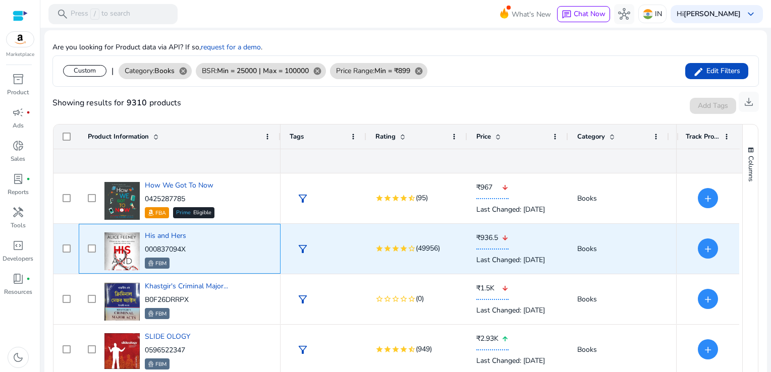
drag, startPoint x: 192, startPoint y: 249, endPoint x: 141, endPoint y: 248, distance: 51.0
click at [141, 248] on div "His and Hers 000837094X FBM" at bounding box center [187, 249] width 170 height 43
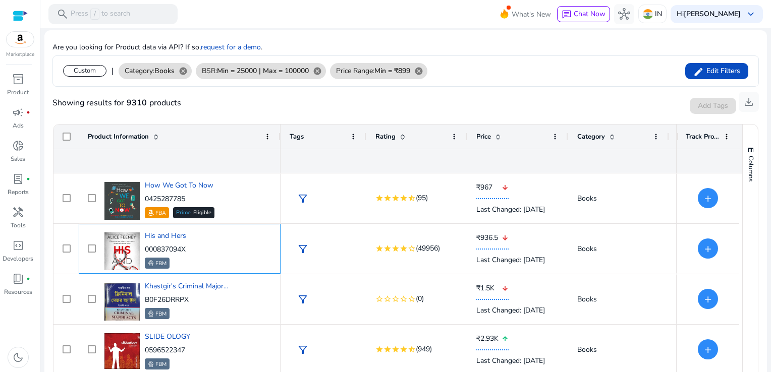
click at [191, 251] on div "His and Hers 000837094X FBM" at bounding box center [187, 249] width 170 height 43
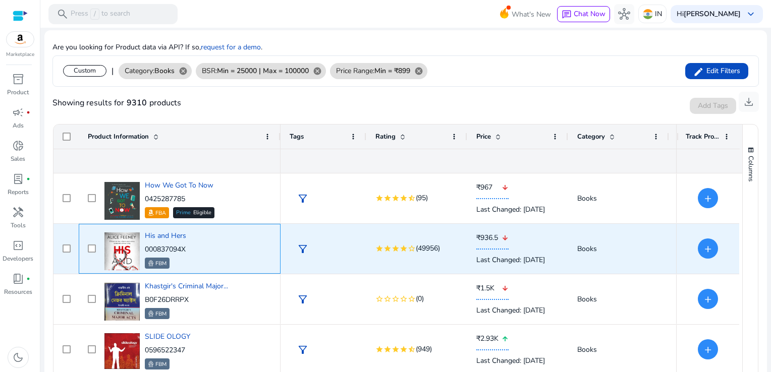
click at [191, 251] on div "His and Hers 000837094X FBM" at bounding box center [187, 249] width 170 height 43
drag, startPoint x: 191, startPoint y: 248, endPoint x: 143, endPoint y: 246, distance: 47.5
click at [143, 246] on div "His and Hers 000837094X FBM" at bounding box center [187, 249] width 170 height 43
copy p "000837094X"
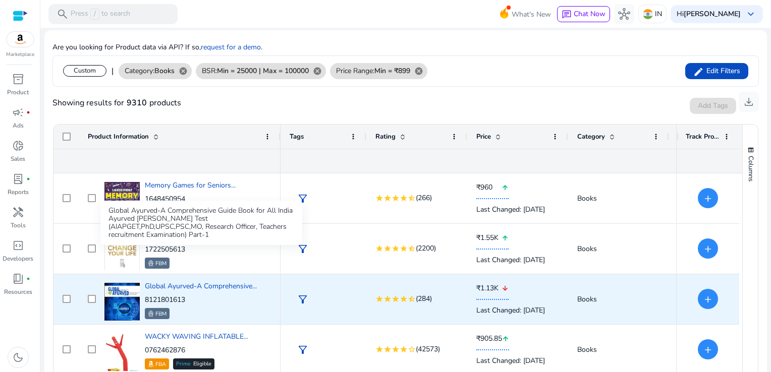
scroll to position [555, 0]
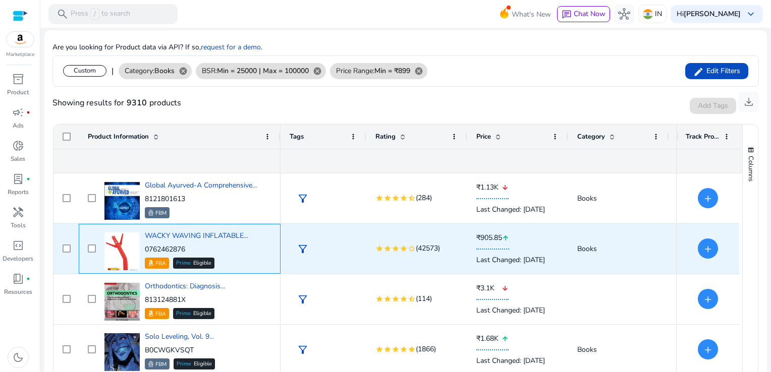
drag, startPoint x: 191, startPoint y: 247, endPoint x: 144, endPoint y: 248, distance: 47.4
click at [144, 248] on div "WACKY WAVING INFLATABLE... 0762462876 FBA Prime Eligible" at bounding box center [187, 249] width 170 height 43
copy p "0762462876"
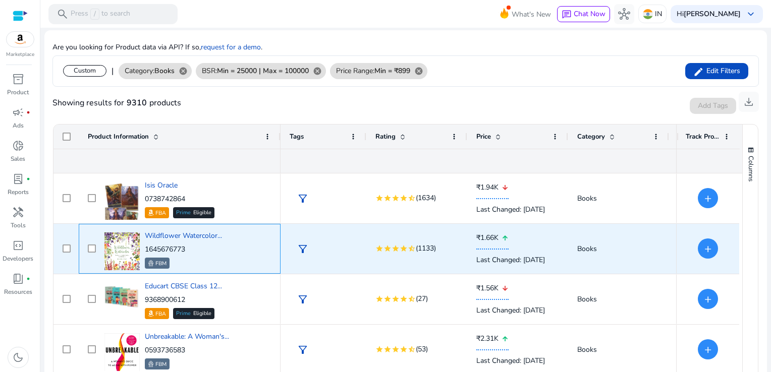
click at [184, 248] on p "1645676773" at bounding box center [183, 250] width 77 height 10
drag, startPoint x: 190, startPoint y: 247, endPoint x: 146, endPoint y: 248, distance: 43.4
click at [146, 248] on p "1645676773" at bounding box center [183, 250] width 77 height 10
copy p "1645676773"
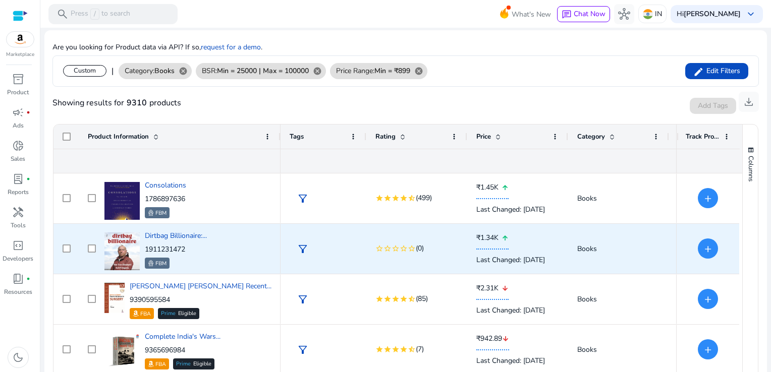
scroll to position [1564, 0]
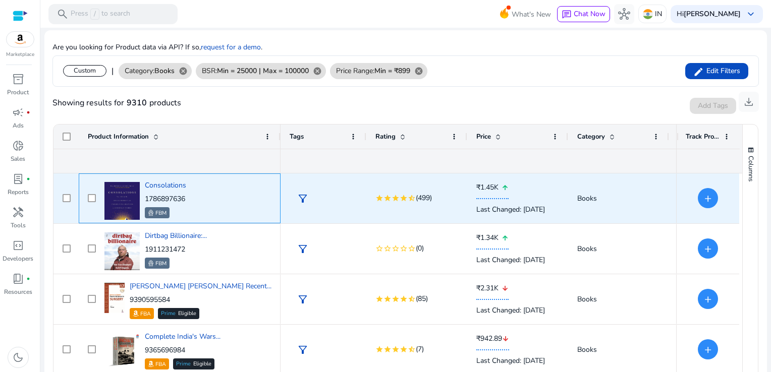
drag, startPoint x: 194, startPoint y: 197, endPoint x: 145, endPoint y: 199, distance: 48.5
click at [145, 199] on div "Consolations 1786897636 FBM" at bounding box center [187, 198] width 170 height 43
copy p "1786897636"
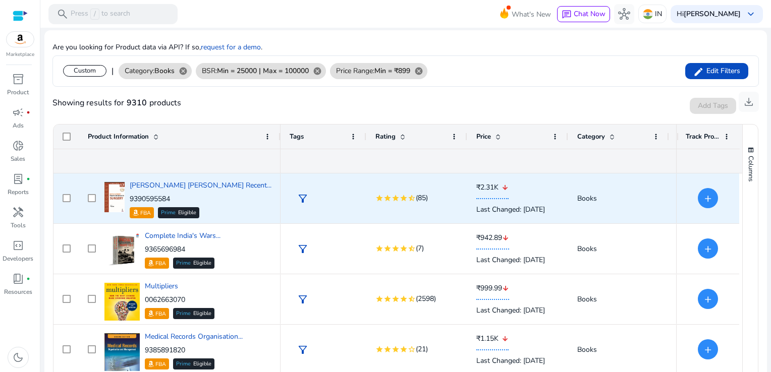
scroll to position [1766, 0]
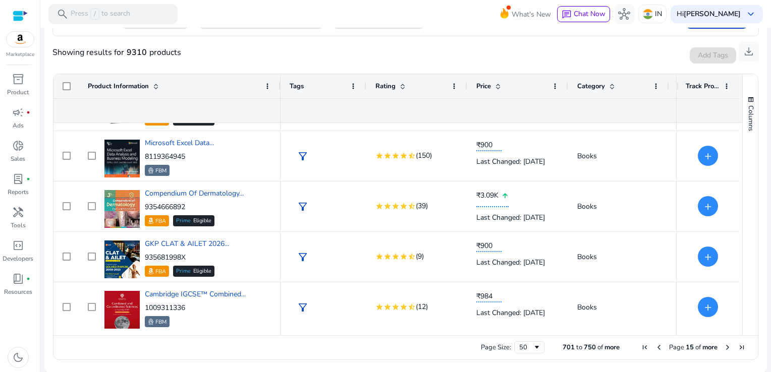
click at [719, 346] on span "Page 15 of more" at bounding box center [693, 347] width 111 height 9
click at [724, 346] on span "Next Page" at bounding box center [728, 348] width 8 height 8
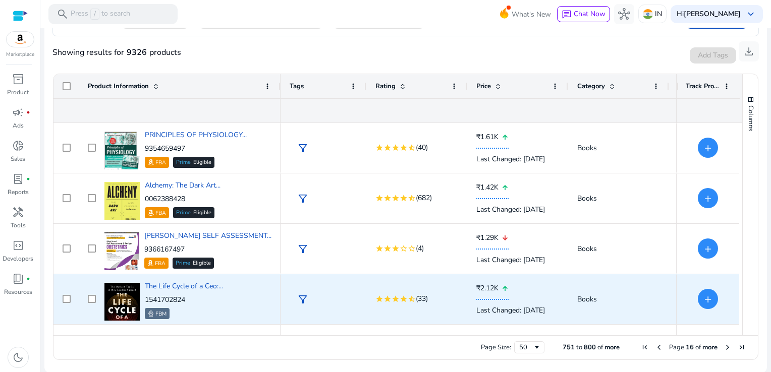
click at [196, 302] on p "1541702824" at bounding box center [184, 300] width 78 height 10
drag, startPoint x: 192, startPoint y: 300, endPoint x: 143, endPoint y: 300, distance: 48.5
click at [143, 300] on div "The Life Cycle of a Ceo:... 1541702824 FBM" at bounding box center [187, 299] width 170 height 43
copy p "1541702824"
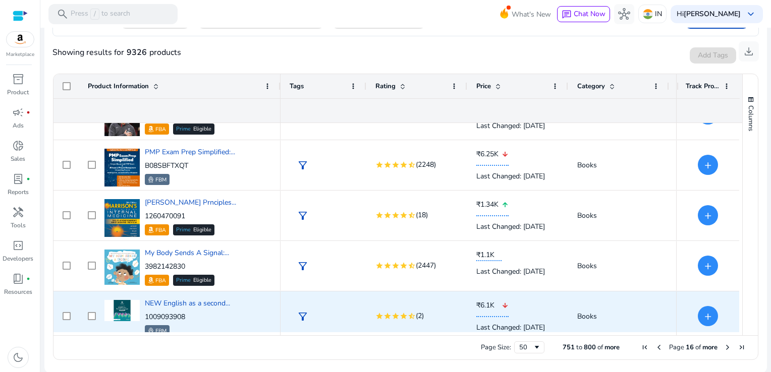
scroll to position [454, 0]
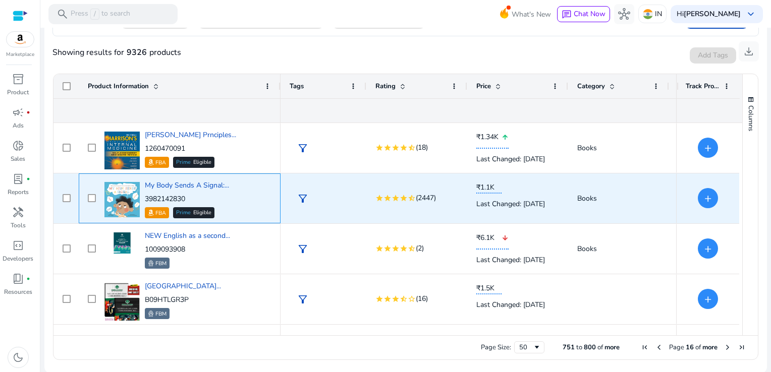
drag, startPoint x: 187, startPoint y: 199, endPoint x: 145, endPoint y: 199, distance: 41.9
click at [145, 199] on p "3982142830" at bounding box center [187, 199] width 84 height 10
copy p "3982142830"
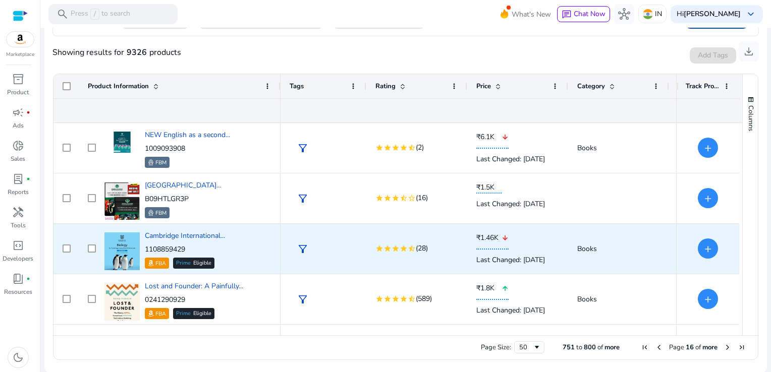
scroll to position [606, 0]
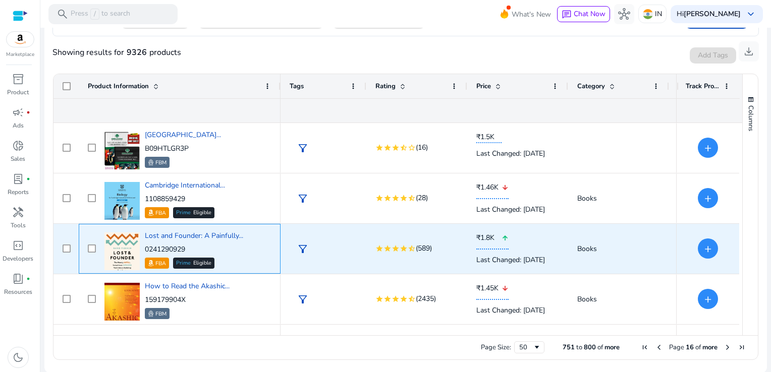
drag, startPoint x: 190, startPoint y: 247, endPoint x: 143, endPoint y: 250, distance: 47.0
click at [143, 250] on div "Lost and Founder: A Painfully... 0241290929 FBA Prime Eligible" at bounding box center [187, 249] width 170 height 43
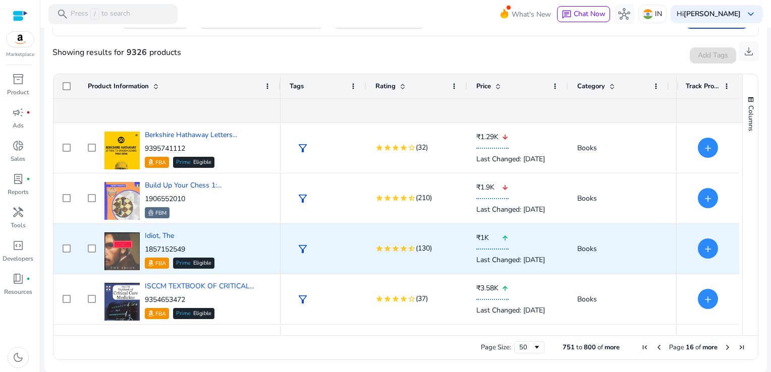
scroll to position [1110, 0]
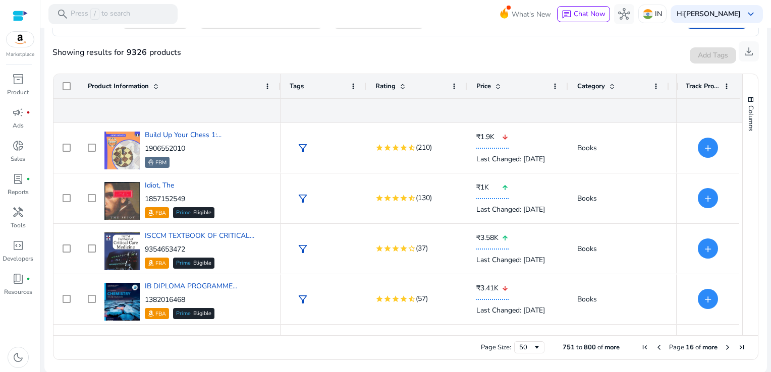
click at [724, 345] on span "Next Page" at bounding box center [728, 348] width 8 height 8
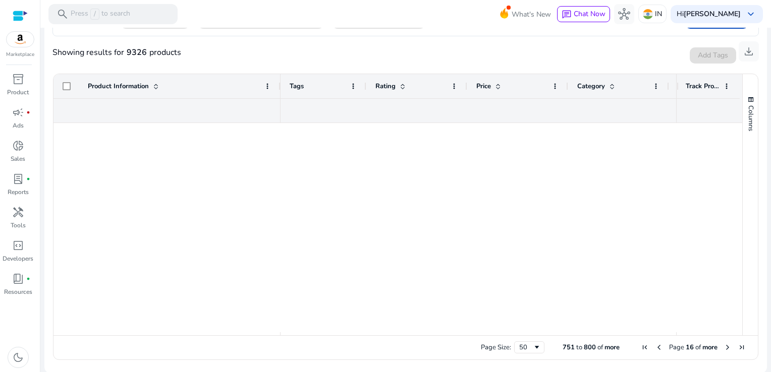
scroll to position [0, 0]
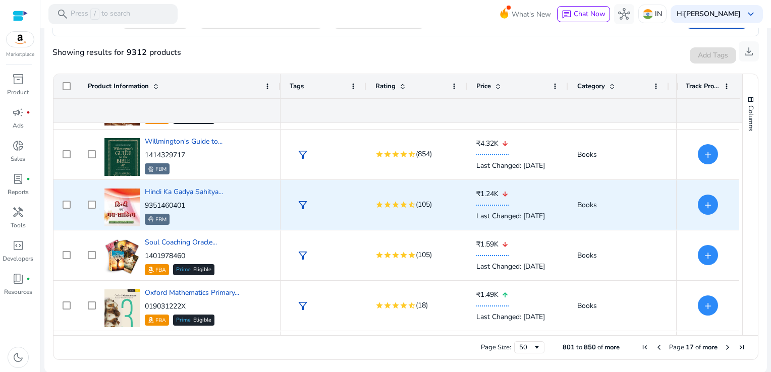
scroll to position [50, 0]
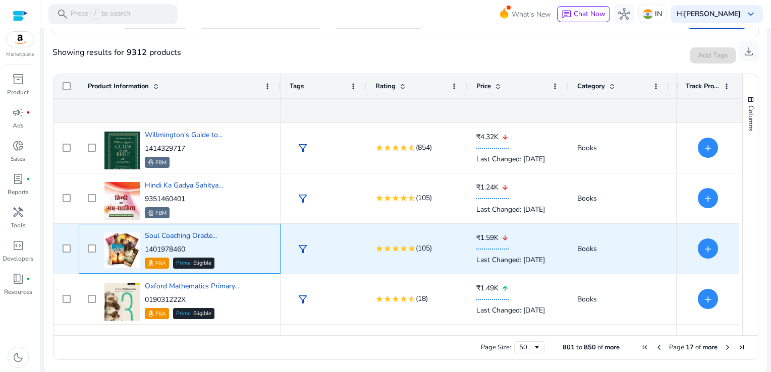
drag, startPoint x: 190, startPoint y: 247, endPoint x: 146, endPoint y: 250, distance: 44.0
click at [146, 250] on p "1401978460" at bounding box center [181, 250] width 72 height 10
copy p "1401978460"
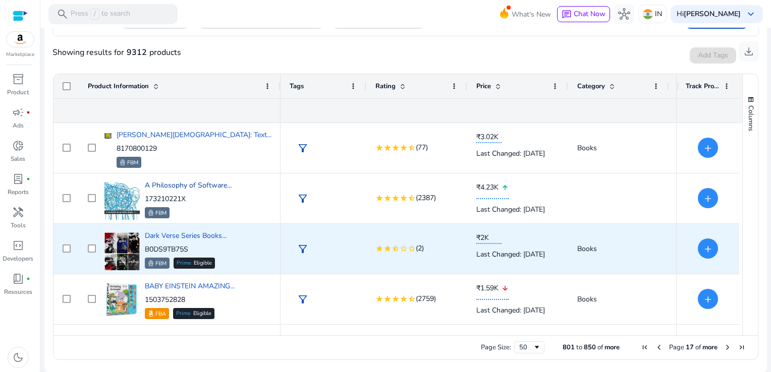
scroll to position [0, 0]
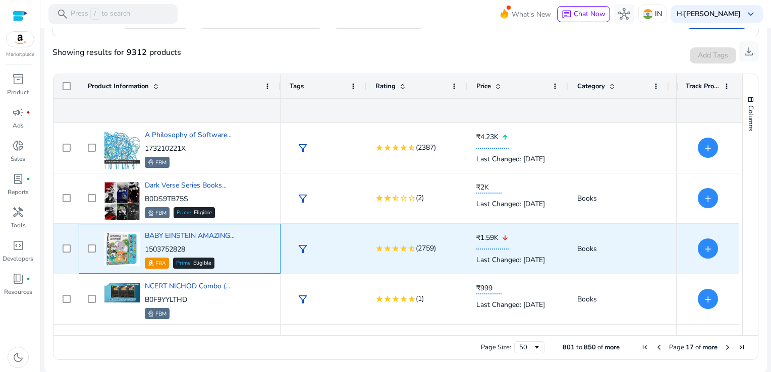
drag, startPoint x: 197, startPoint y: 247, endPoint x: 143, endPoint y: 251, distance: 53.6
click at [143, 251] on div "BABY EINSTEIN AMAZING... 1503752828 FBA Prime Eligible" at bounding box center [187, 249] width 170 height 43
copy p "1503752828"
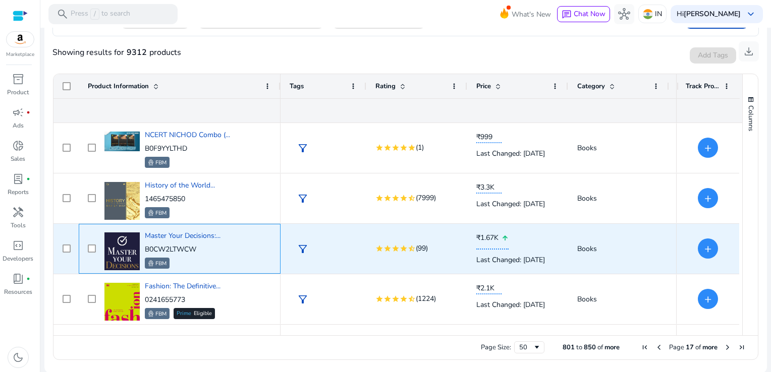
drag, startPoint x: 203, startPoint y: 249, endPoint x: 144, endPoint y: 247, distance: 59.1
click at [145, 247] on p "B0CW2LTWCW" at bounding box center [183, 250] width 76 height 10
copy p "B0CW2LTWCW"
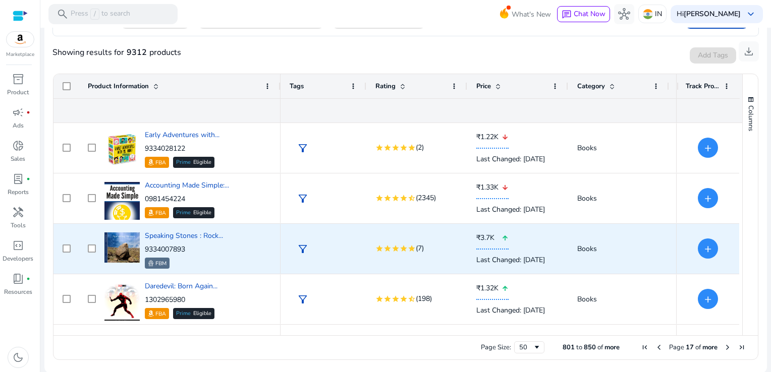
scroll to position [1262, 0]
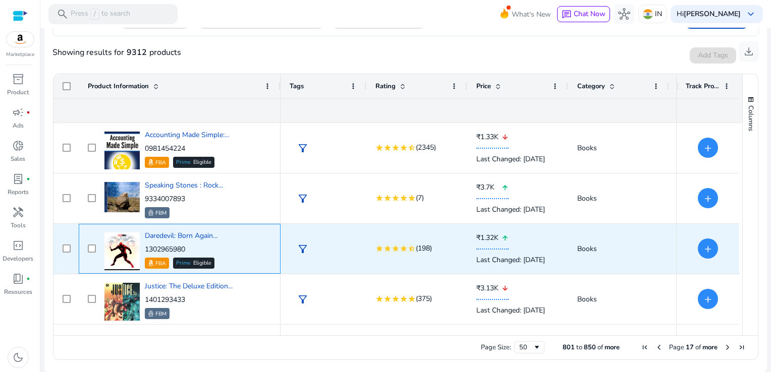
drag, startPoint x: 189, startPoint y: 246, endPoint x: 145, endPoint y: 249, distance: 44.0
click at [145, 249] on p "1302965980" at bounding box center [181, 250] width 73 height 10
copy p "1302965980"
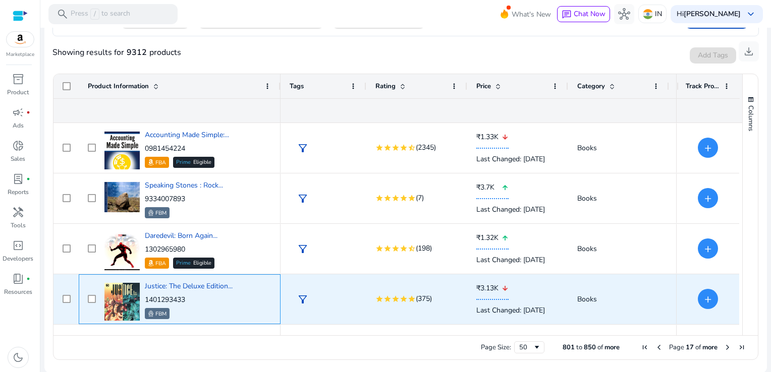
drag, startPoint x: 194, startPoint y: 298, endPoint x: 146, endPoint y: 299, distance: 48.0
click at [146, 299] on p "1401293433" at bounding box center [189, 300] width 88 height 10
copy p "1401293433"
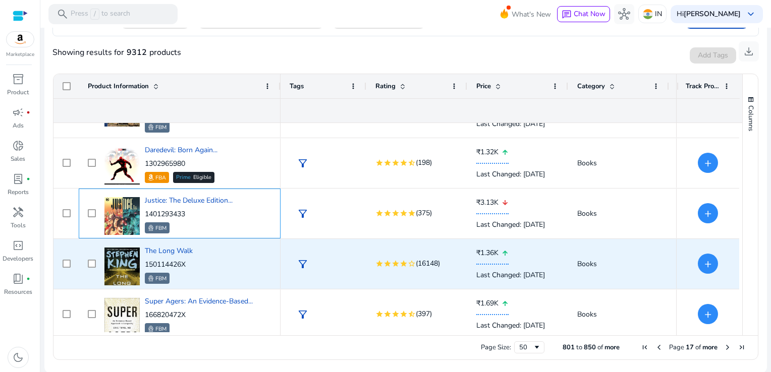
scroll to position [1363, 0]
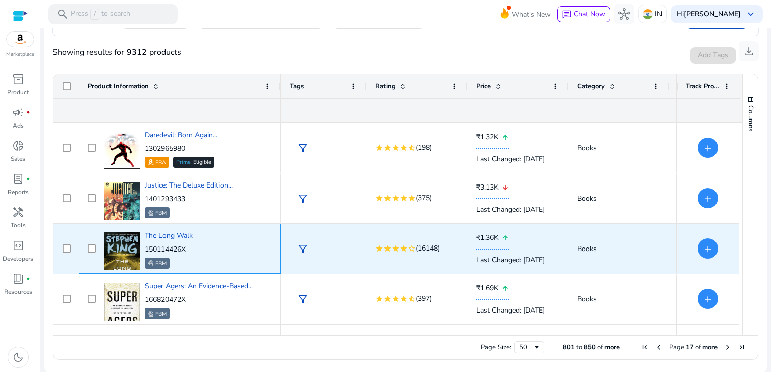
drag, startPoint x: 190, startPoint y: 250, endPoint x: 146, endPoint y: 250, distance: 43.9
click at [146, 250] on p "150114426X" at bounding box center [169, 250] width 48 height 10
copy p "150114426X"
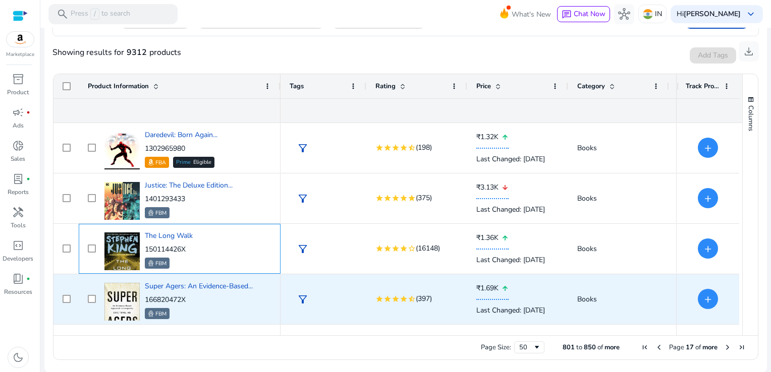
scroll to position [1413, 0]
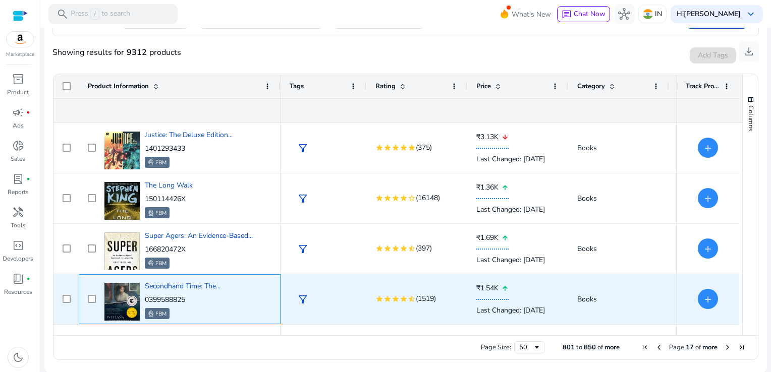
drag, startPoint x: 191, startPoint y: 296, endPoint x: 141, endPoint y: 299, distance: 49.5
click at [141, 299] on div "Secondhand Time: The... 0399588825 FBM" at bounding box center [187, 299] width 170 height 43
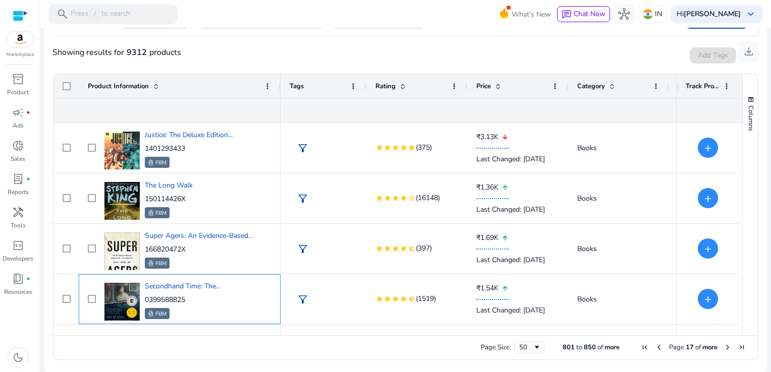
click at [182, 300] on p "0399588825" at bounding box center [183, 300] width 76 height 10
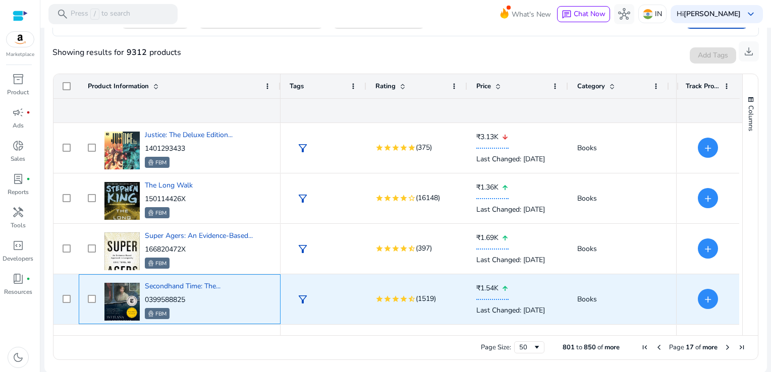
click at [195, 304] on p "0399588825" at bounding box center [183, 300] width 76 height 10
drag, startPoint x: 187, startPoint y: 300, endPoint x: 146, endPoint y: 301, distance: 41.4
click at [146, 301] on p "0399588825" at bounding box center [183, 300] width 76 height 10
copy p "0399588825"
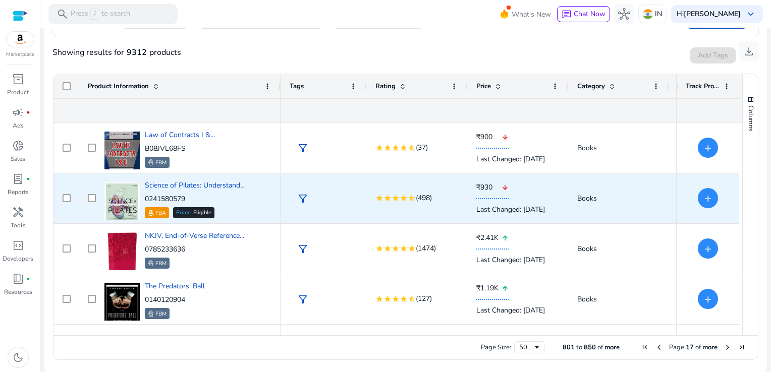
scroll to position [1916, 0]
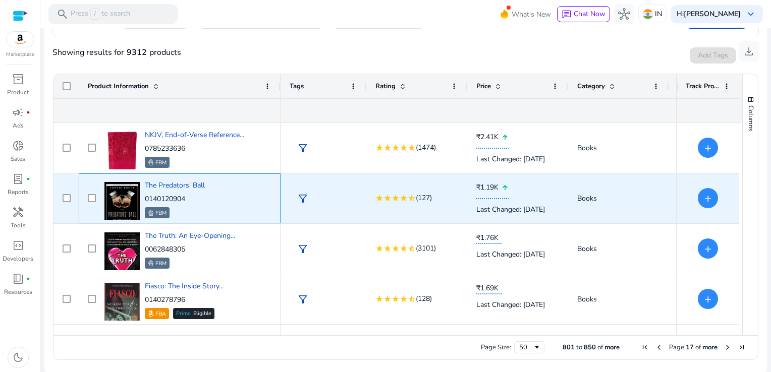
drag, startPoint x: 192, startPoint y: 199, endPoint x: 145, endPoint y: 197, distance: 46.5
click at [145, 197] on p "0140120904" at bounding box center [175, 199] width 60 height 10
copy p "0140120904"
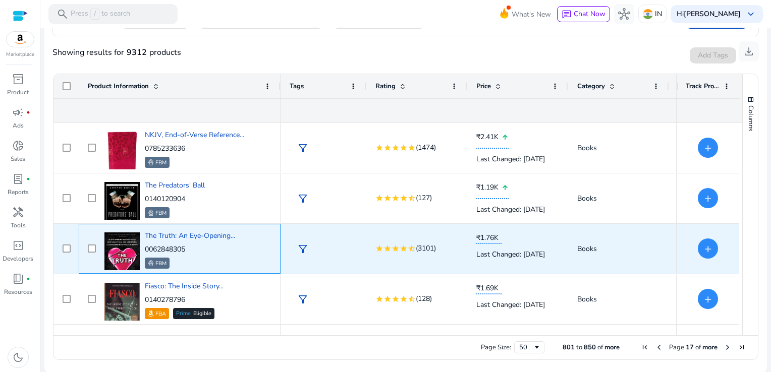
drag, startPoint x: 192, startPoint y: 250, endPoint x: 143, endPoint y: 249, distance: 49.0
click at [143, 249] on div "The Truth: An Eye-Opening... 0062848305 FBM" at bounding box center [187, 249] width 170 height 43
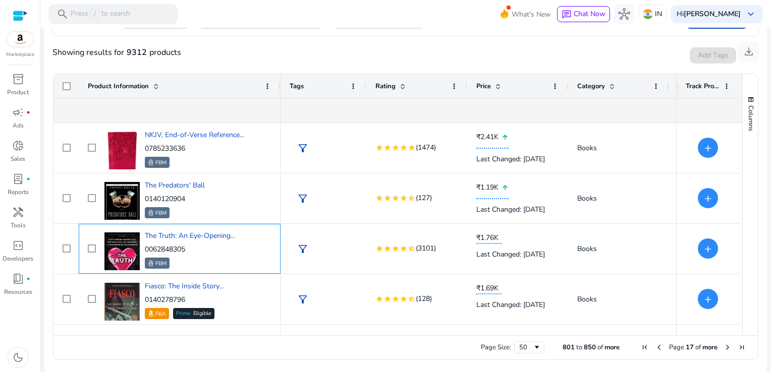
drag, startPoint x: 143, startPoint y: 249, endPoint x: 192, endPoint y: 252, distance: 49.5
click at [192, 252] on p "0062848305" at bounding box center [190, 250] width 90 height 10
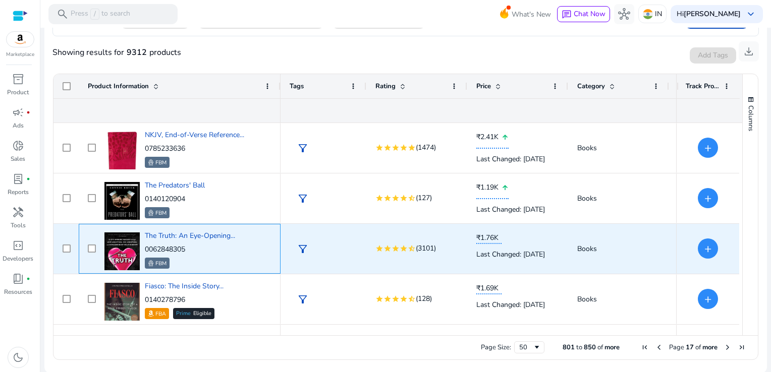
click at [196, 251] on p "0062848305" at bounding box center [190, 250] width 90 height 10
drag, startPoint x: 191, startPoint y: 243, endPoint x: 146, endPoint y: 250, distance: 45.9
click at [146, 250] on div "The Truth: An Eye-Opening... 0062848305 FBM" at bounding box center [190, 250] width 90 height 38
copy p "0062848305"
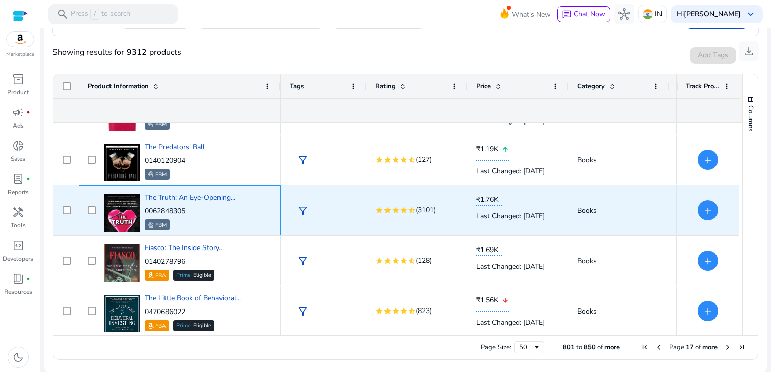
scroll to position [2019, 0]
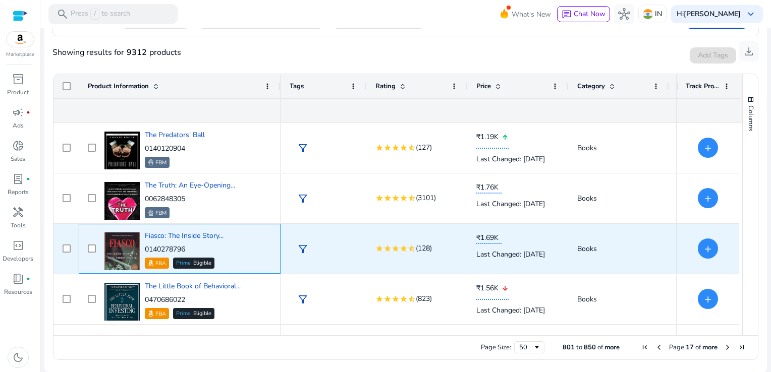
drag, startPoint x: 199, startPoint y: 248, endPoint x: 146, endPoint y: 250, distance: 52.5
click at [146, 250] on p "0140278796" at bounding box center [184, 250] width 79 height 10
copy p "0140278796"
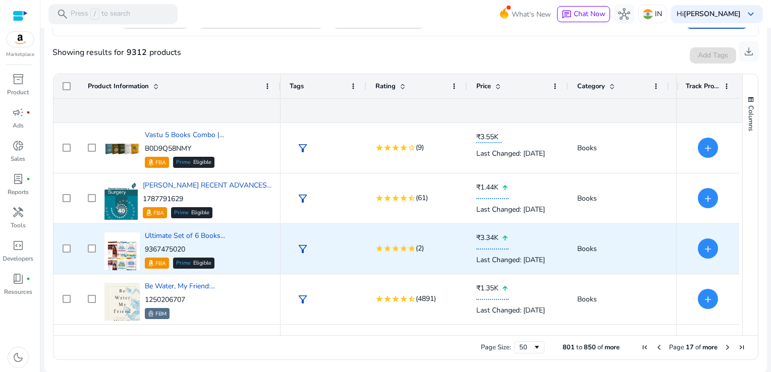
scroll to position [2313, 0]
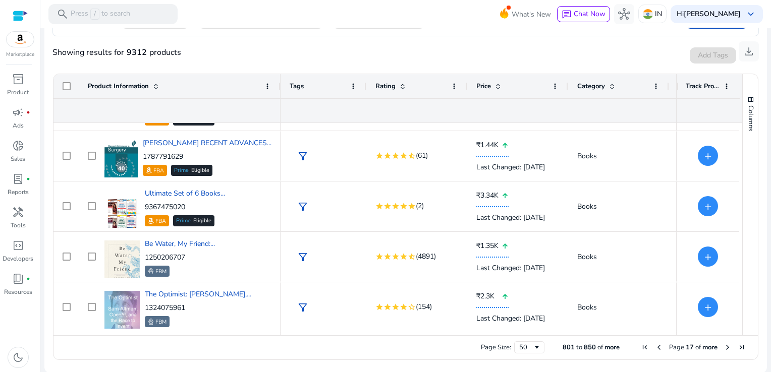
click at [724, 346] on span "Next Page" at bounding box center [728, 348] width 8 height 8
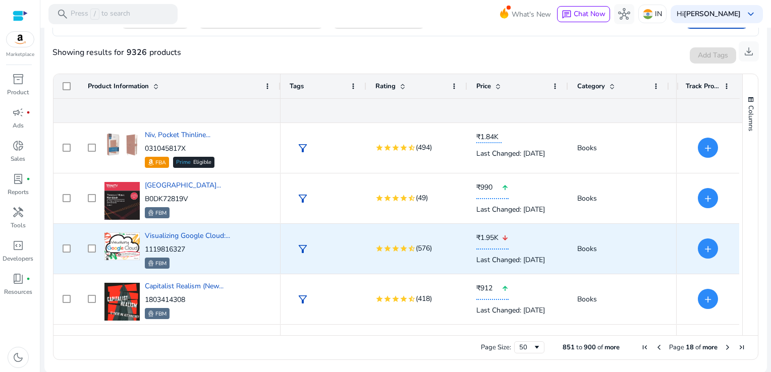
scroll to position [50, 0]
drag, startPoint x: 192, startPoint y: 249, endPoint x: 145, endPoint y: 250, distance: 47.0
click at [145, 250] on p "1119816327" at bounding box center [187, 250] width 85 height 10
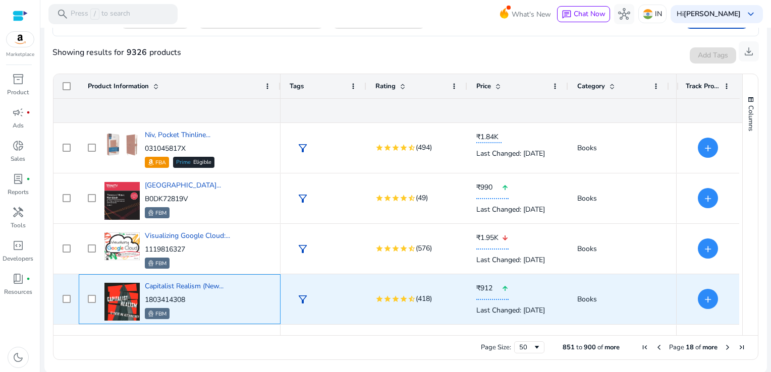
drag, startPoint x: 194, startPoint y: 301, endPoint x: 145, endPoint y: 299, distance: 48.5
click at [145, 299] on p "1803414308" at bounding box center [184, 300] width 79 height 10
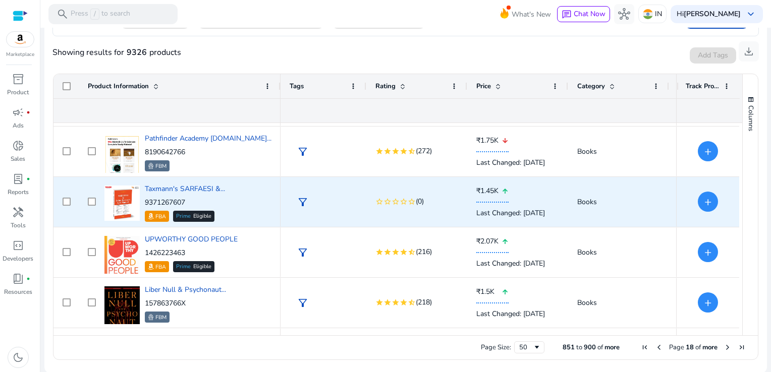
scroll to position [807, 0]
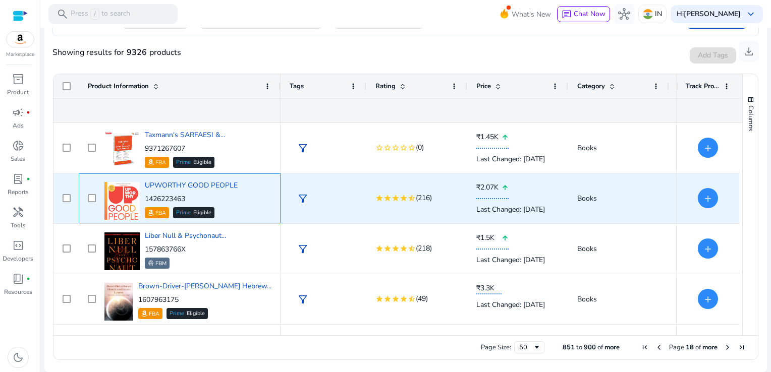
drag, startPoint x: 194, startPoint y: 199, endPoint x: 145, endPoint y: 199, distance: 48.5
click at [145, 199] on p "1426223463" at bounding box center [191, 199] width 93 height 10
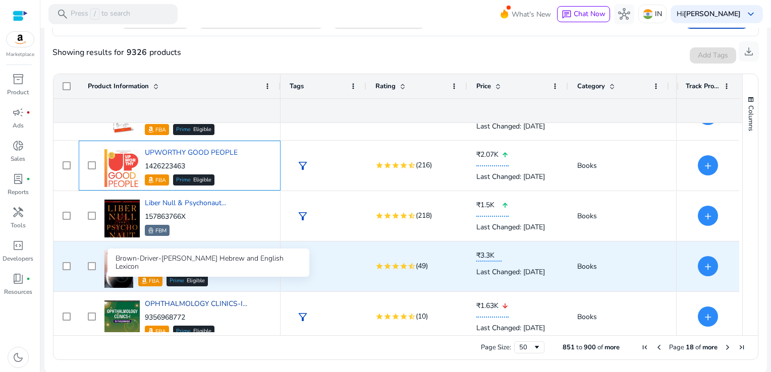
scroll to position [908, 0]
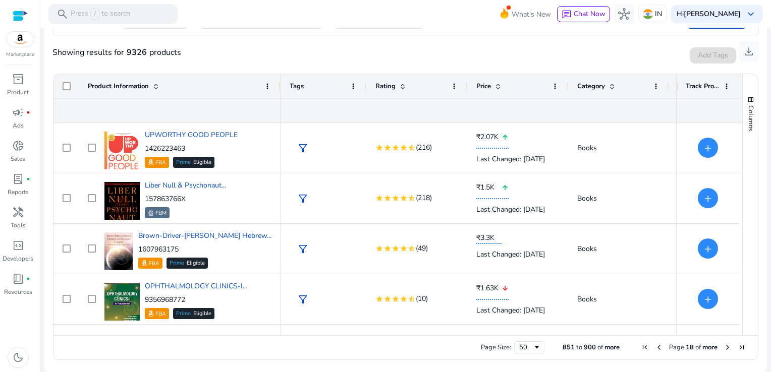
click at [725, 346] on span "Next Page" at bounding box center [728, 348] width 8 height 8
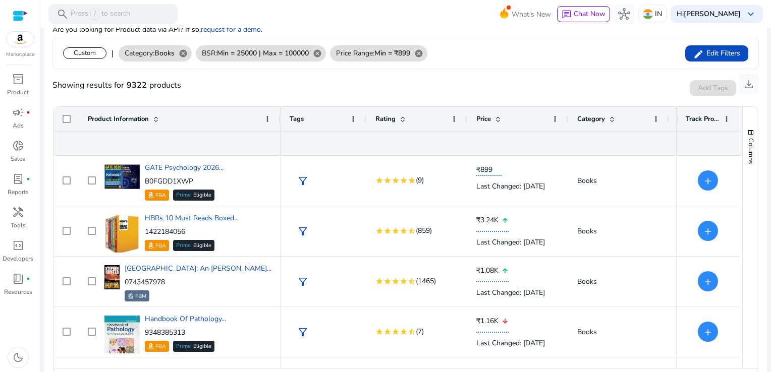
scroll to position [157, 0]
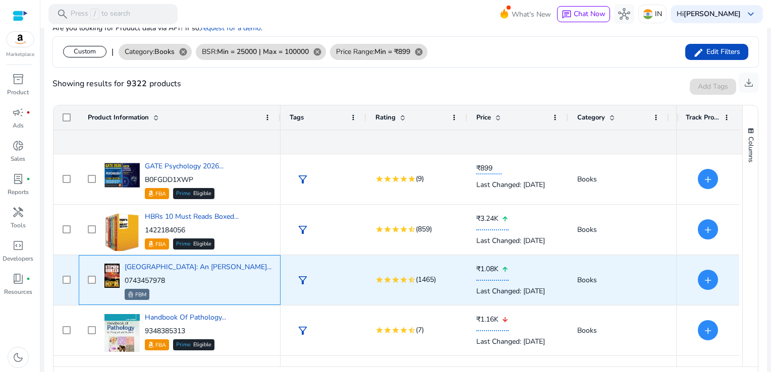
drag, startPoint x: 187, startPoint y: 280, endPoint x: 146, endPoint y: 279, distance: 40.9
click at [146, 279] on p "0743457978" at bounding box center [198, 281] width 147 height 10
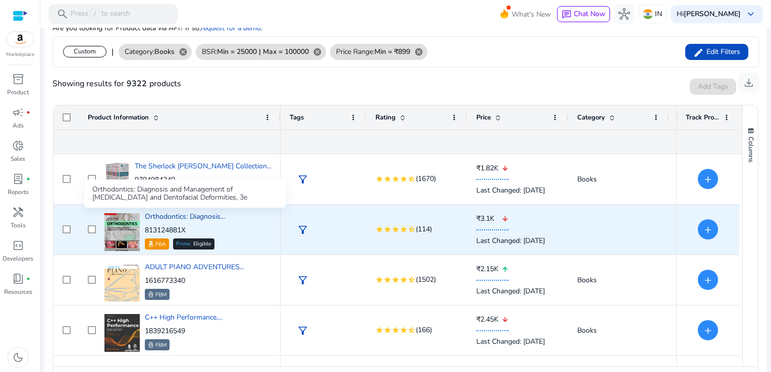
scroll to position [390, 0]
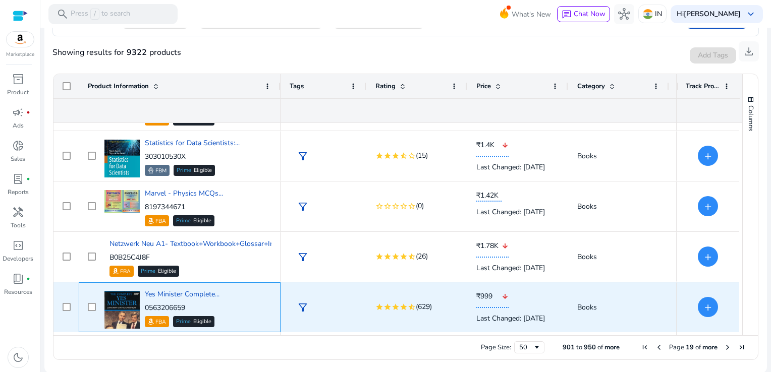
drag, startPoint x: 190, startPoint y: 305, endPoint x: 146, endPoint y: 307, distance: 44.0
click at [146, 307] on p "0563206659" at bounding box center [182, 308] width 75 height 10
